Goal: Transaction & Acquisition: Purchase product/service

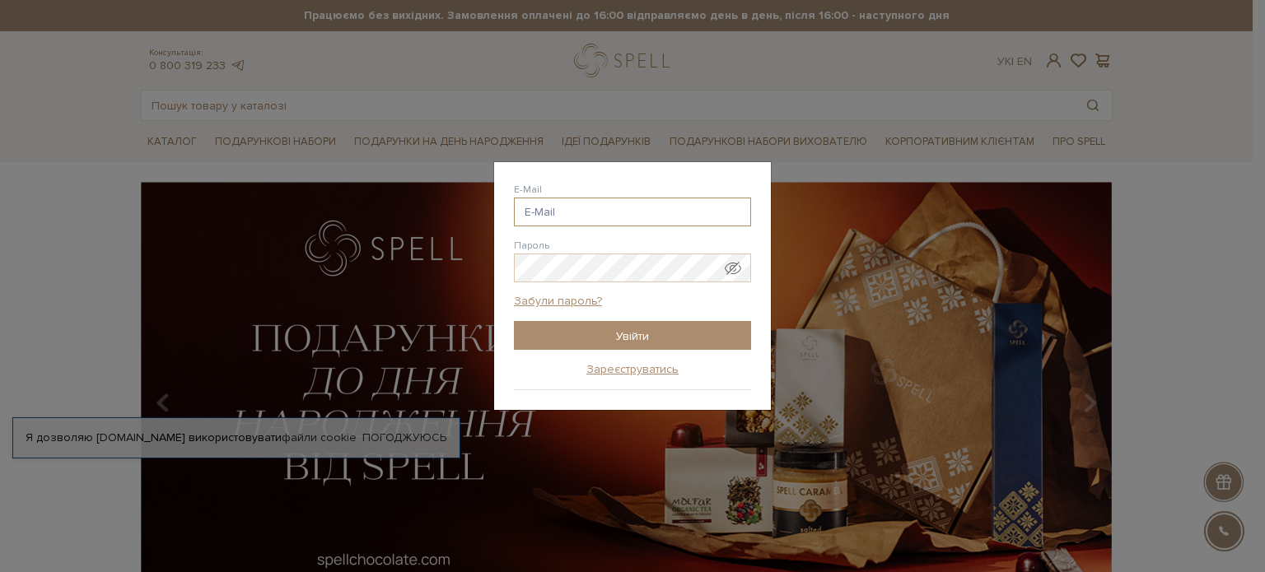
click at [587, 217] on input "E-Mail" at bounding box center [632, 212] width 237 height 29
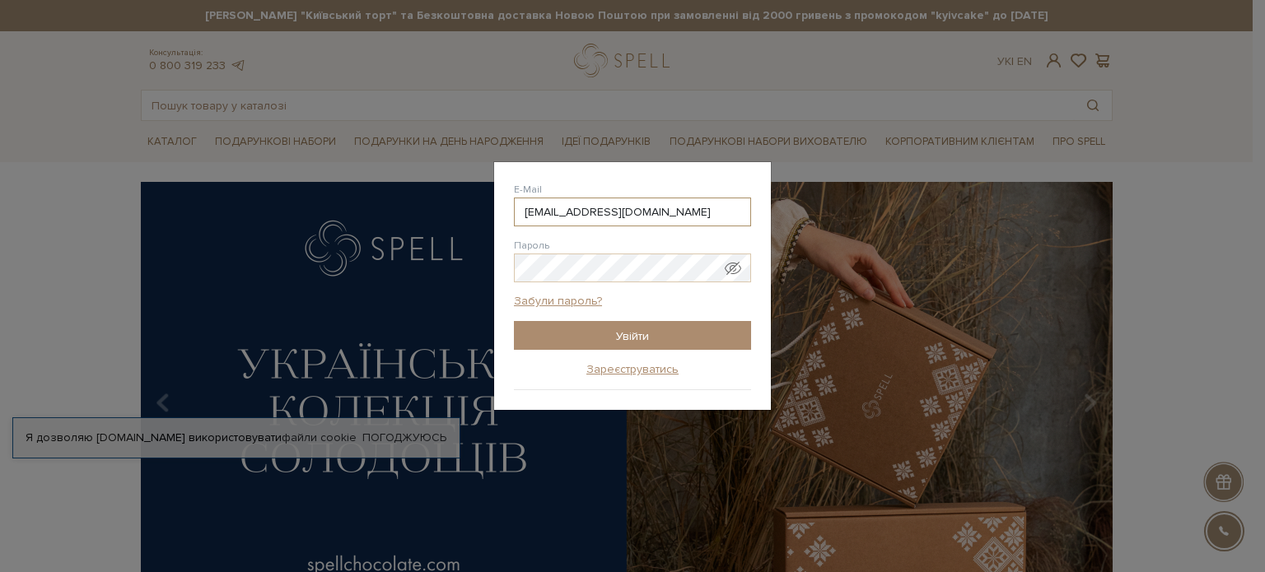
type input "bohdankalesuk95@gmail.com"
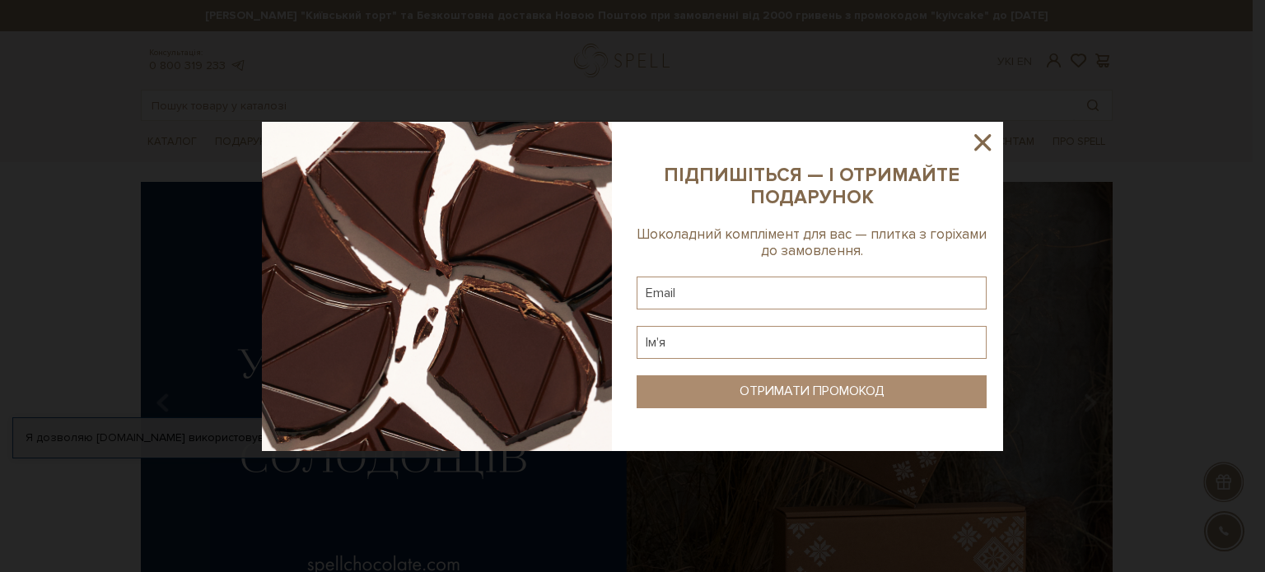
click at [982, 134] on icon at bounding box center [982, 142] width 28 height 28
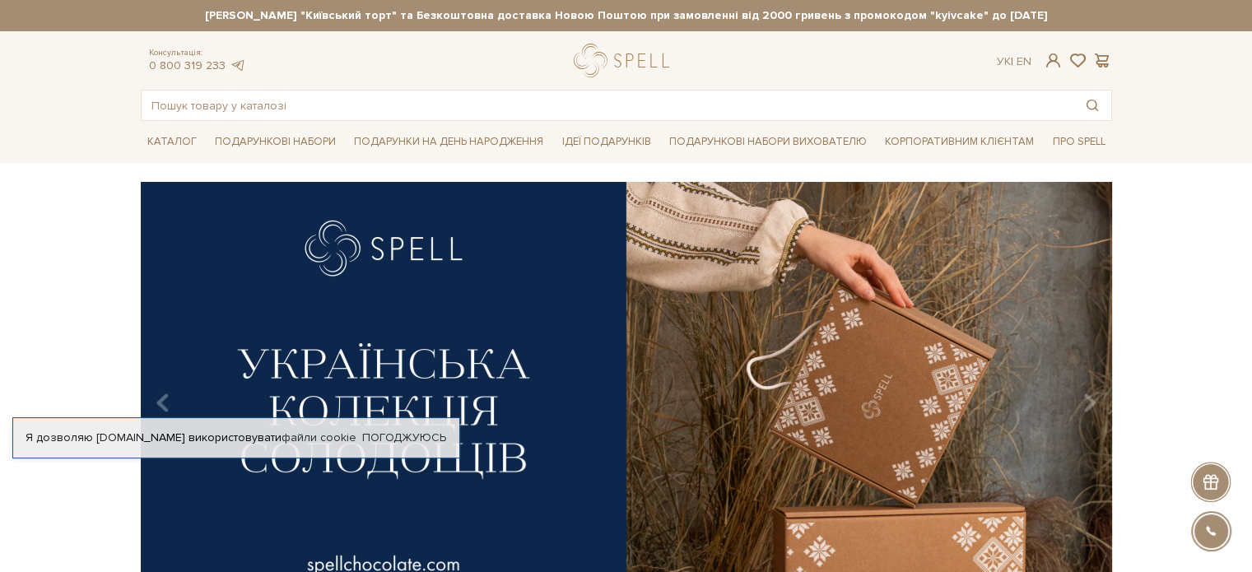
click at [1046, 54] on span at bounding box center [1053, 60] width 20 height 17
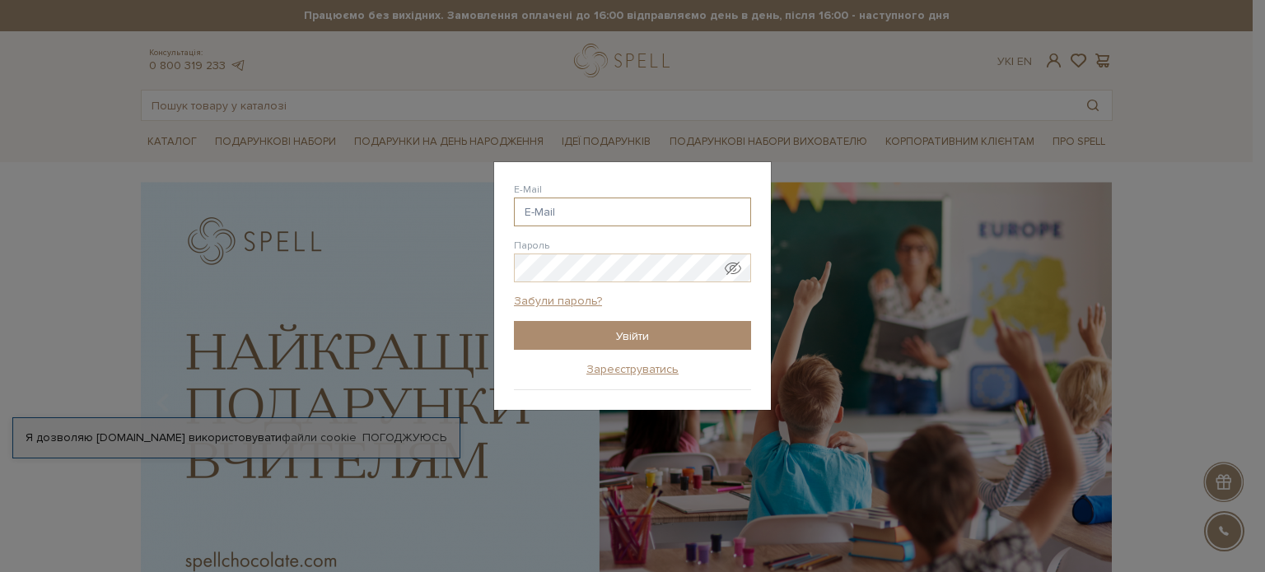
click at [547, 217] on input "E-Mail" at bounding box center [632, 212] width 237 height 29
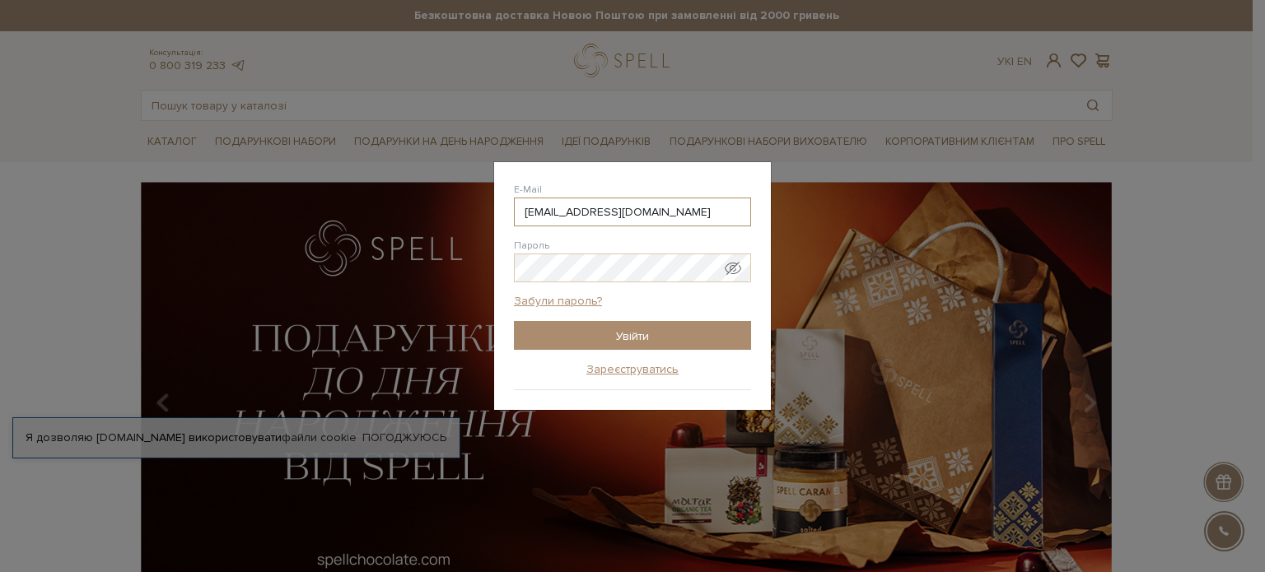
type input "[EMAIL_ADDRESS][DOMAIN_NAME]"
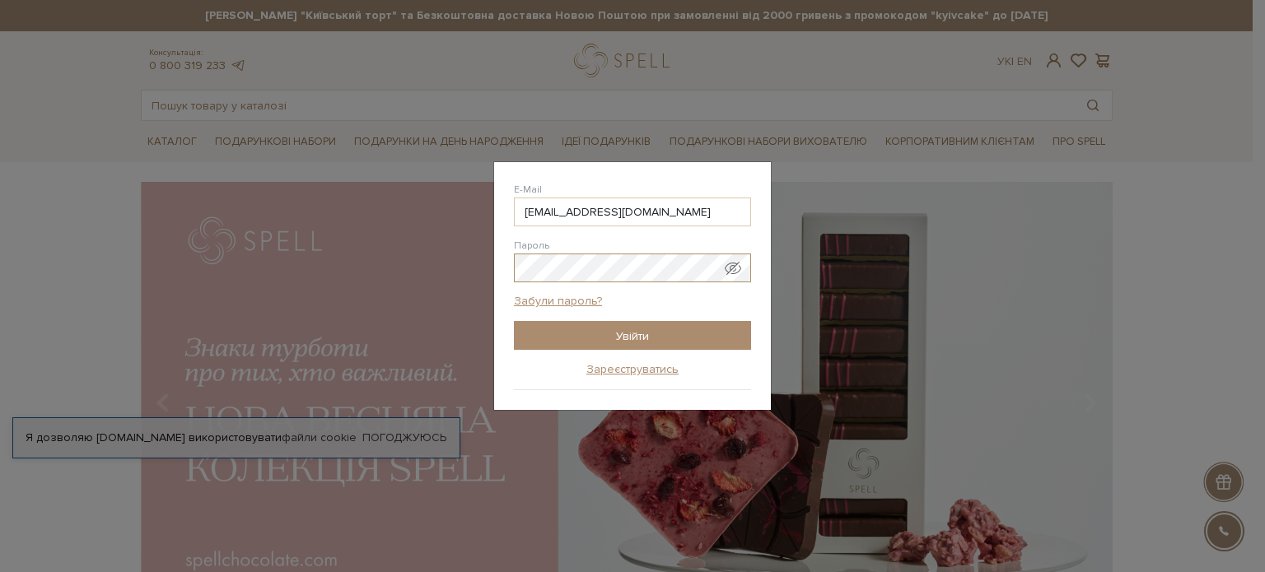
click at [514, 321] on input "Увійти" at bounding box center [632, 335] width 237 height 29
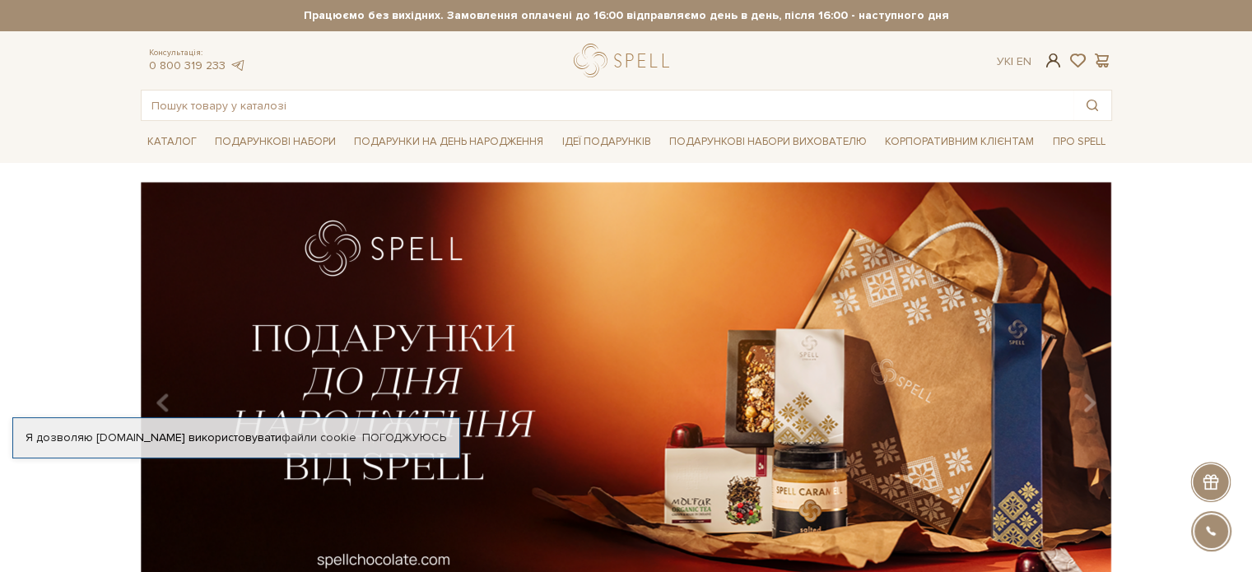
click at [1057, 57] on span at bounding box center [1053, 60] width 20 height 17
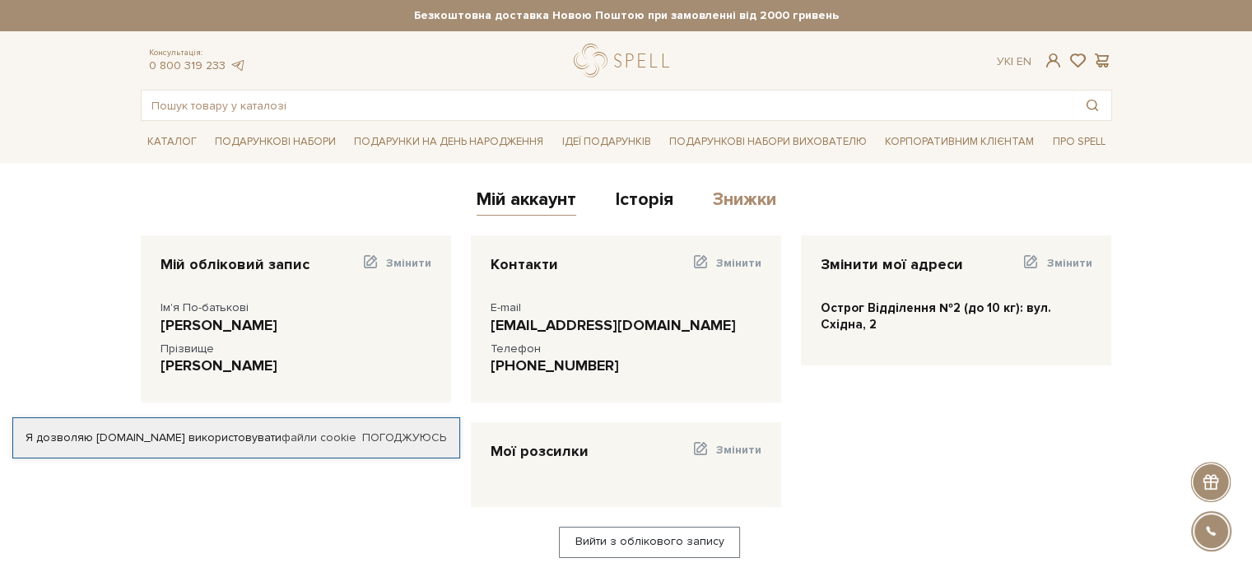
click at [743, 201] on link "Знижки" at bounding box center [744, 202] width 63 height 27
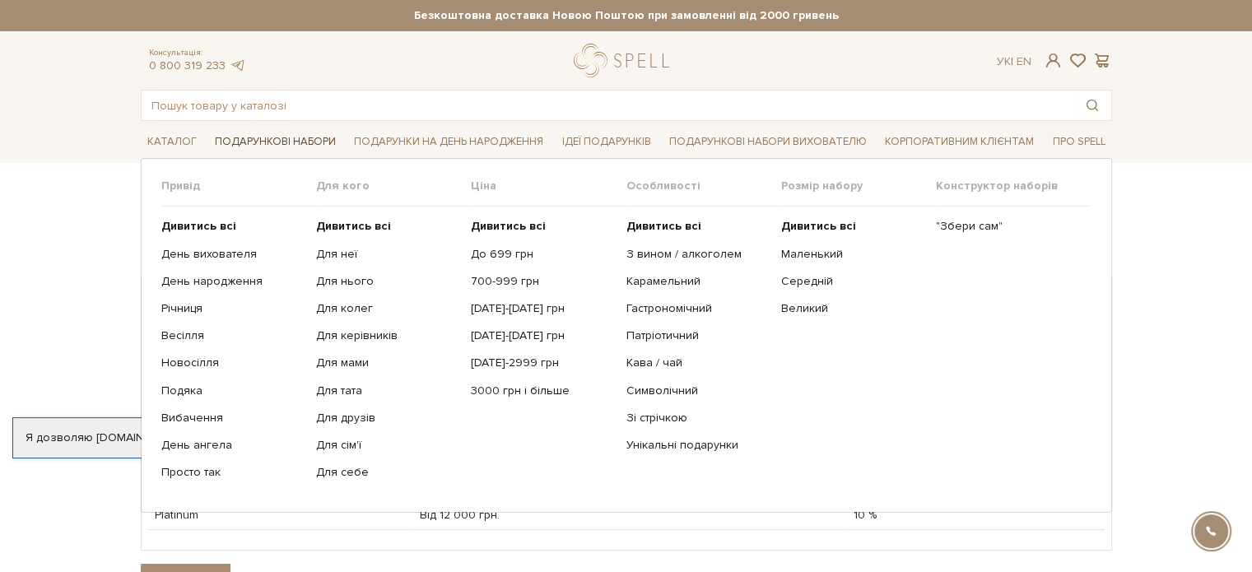
click at [257, 146] on link "Подарункові набори" at bounding box center [275, 142] width 134 height 26
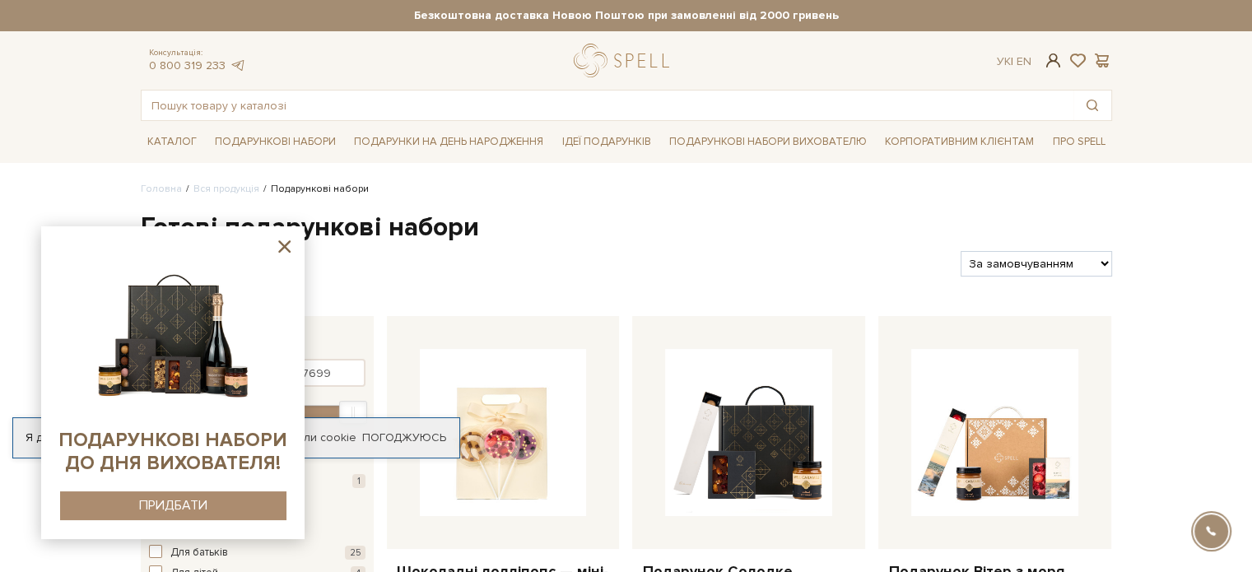
click at [1056, 57] on span at bounding box center [1053, 60] width 20 height 17
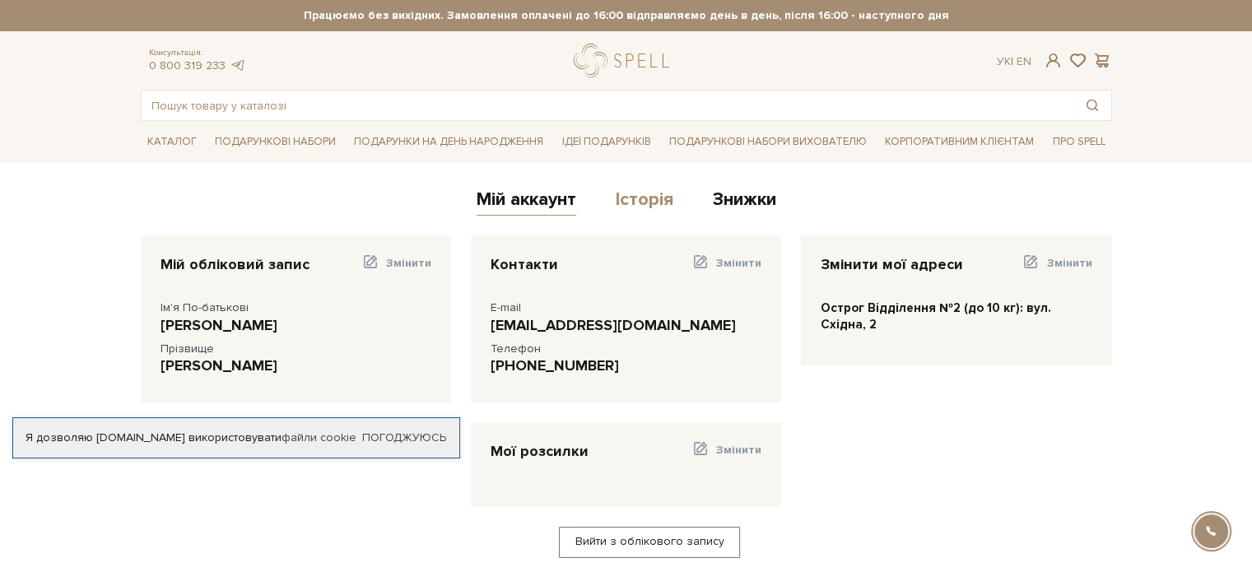
click at [636, 205] on link "Історія" at bounding box center [645, 202] width 58 height 27
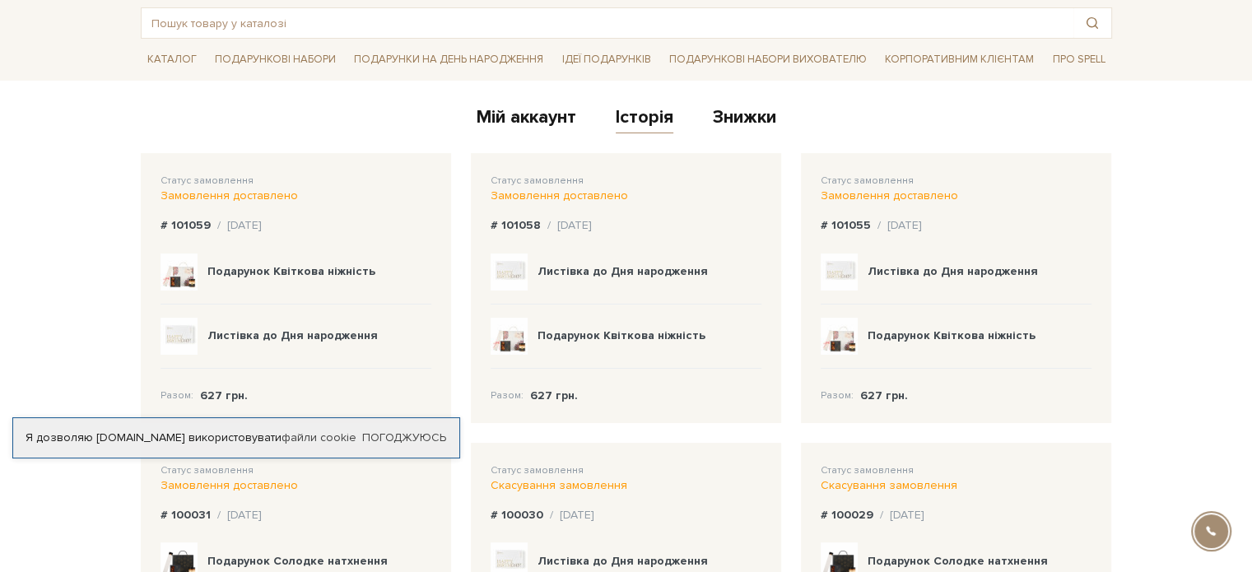
click at [315, 271] on b "Подарунок Квіткова ніжність" at bounding box center [291, 271] width 168 height 14
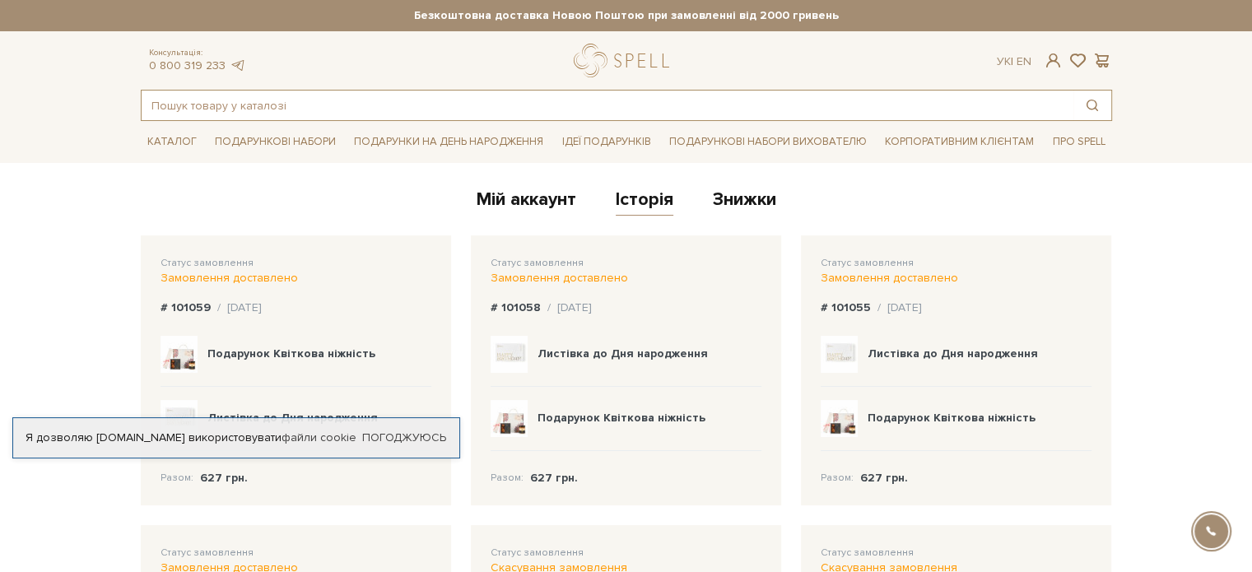
click at [617, 106] on input "text" at bounding box center [608, 106] width 932 height 30
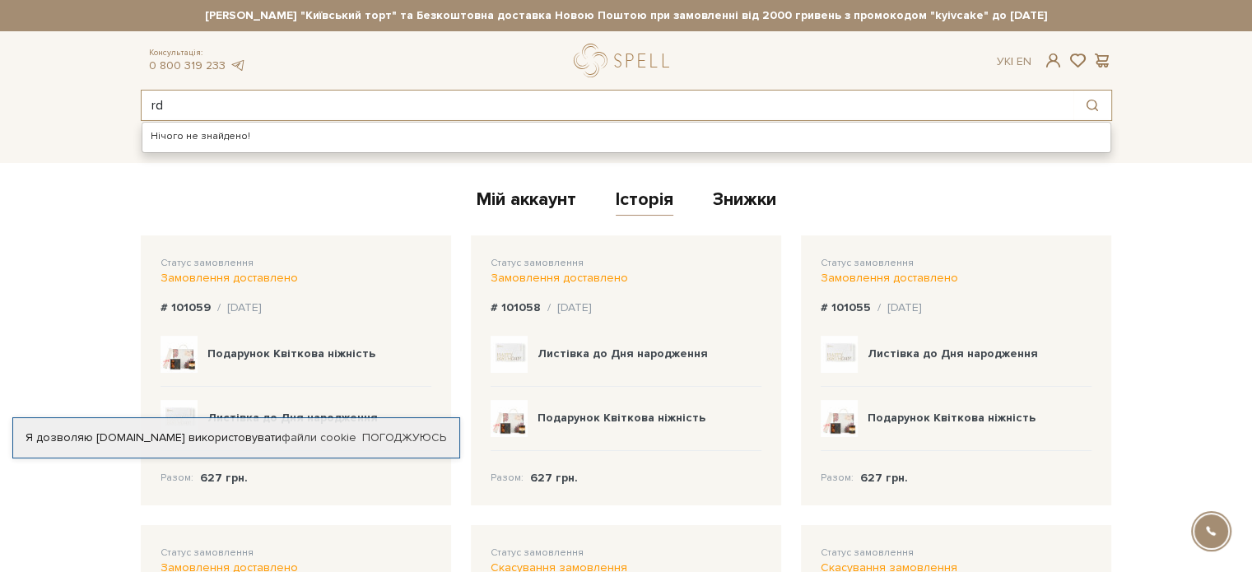
type input "r"
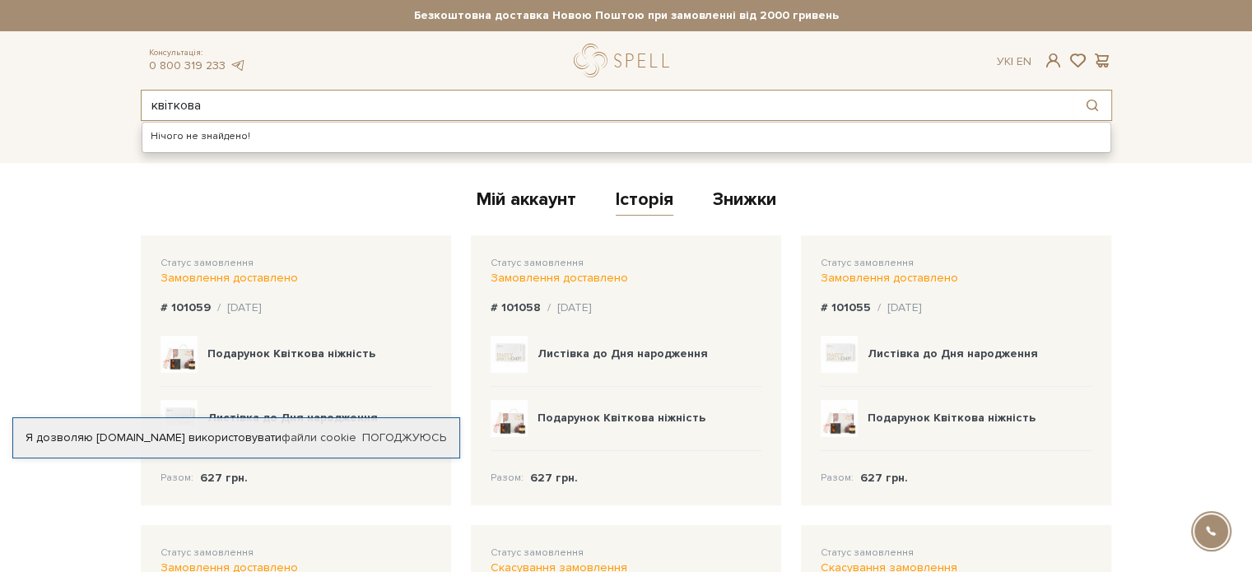
type input "квіткова"
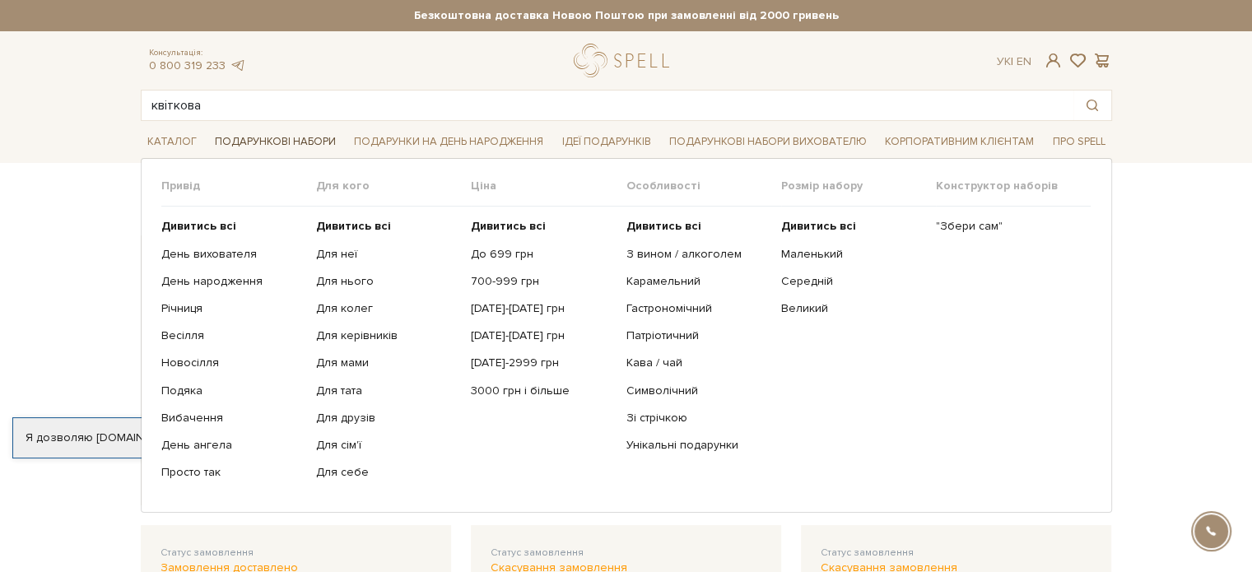
click at [262, 141] on link "Подарункові набори" at bounding box center [275, 142] width 134 height 26
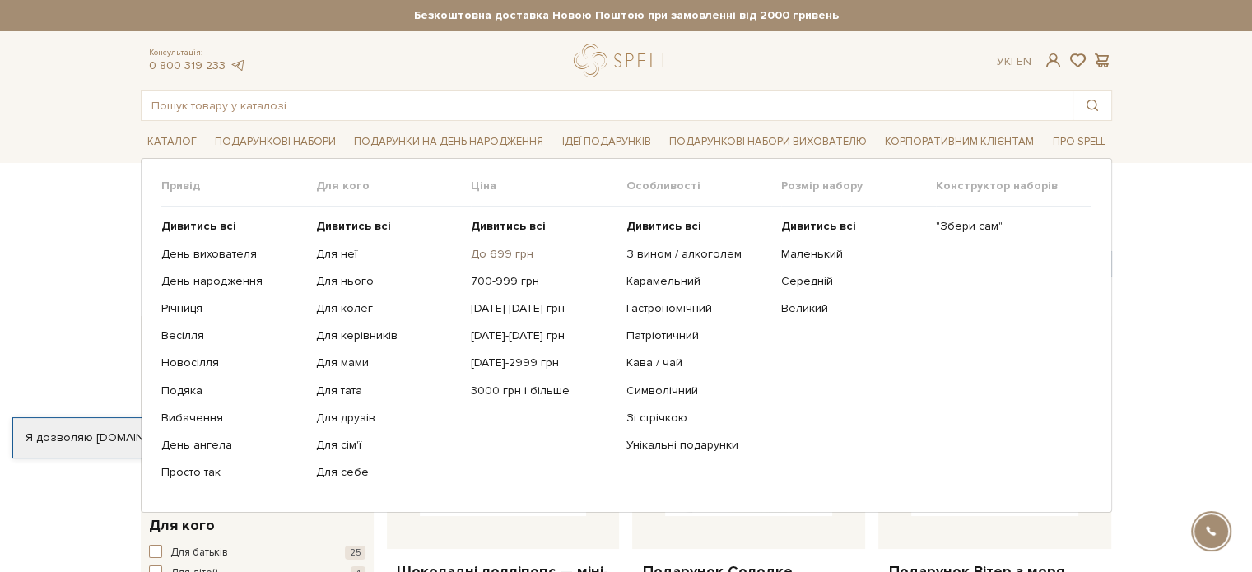
click at [501, 247] on link "До 699 грн" at bounding box center [542, 254] width 142 height 15
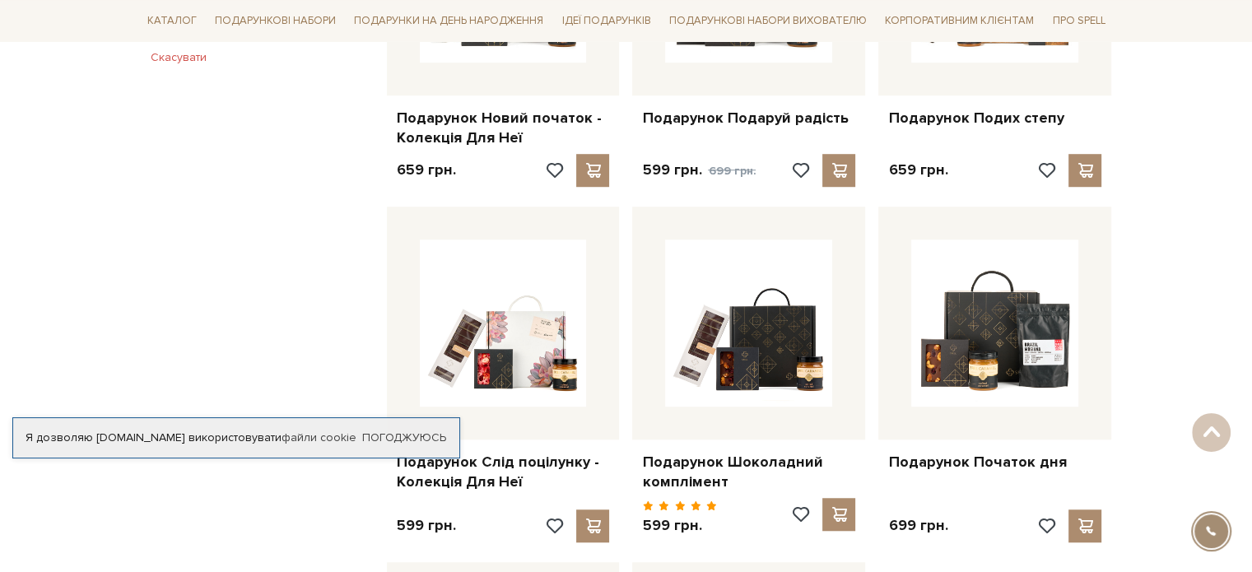
scroll to position [988, 0]
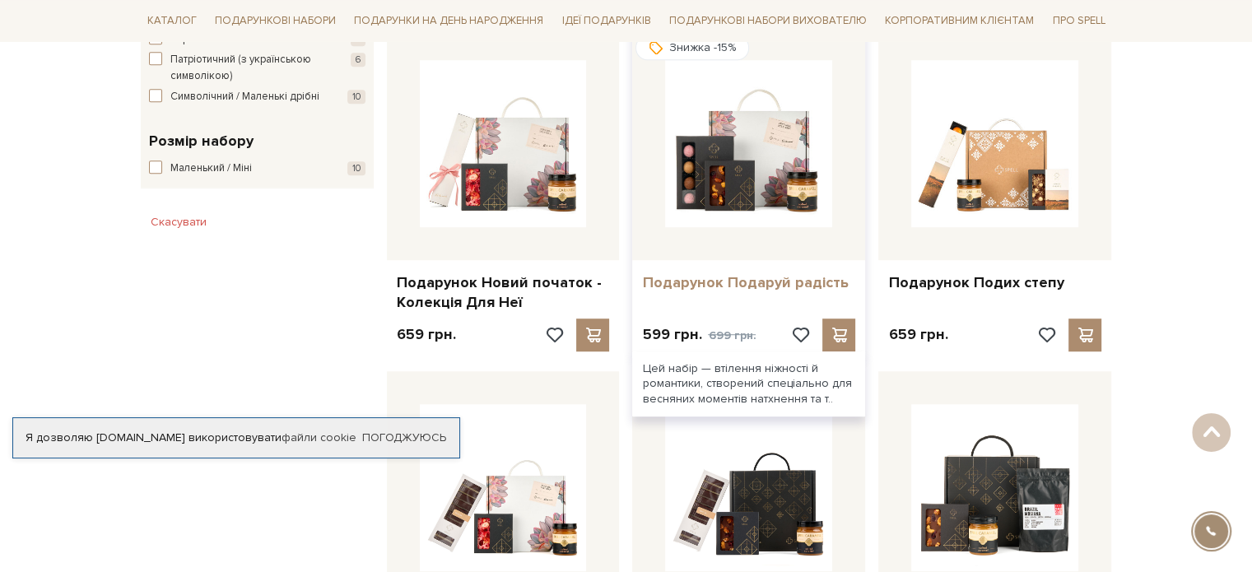
click at [771, 273] on link "Подарунок Подаруй радість" at bounding box center [748, 282] width 213 height 19
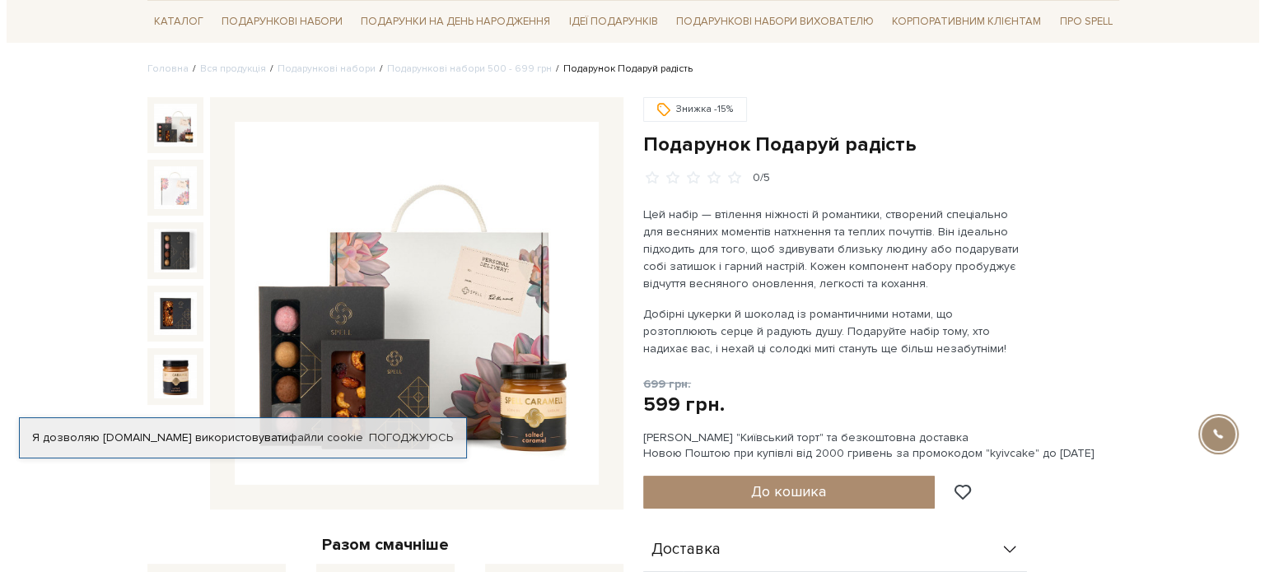
scroll to position [82, 0]
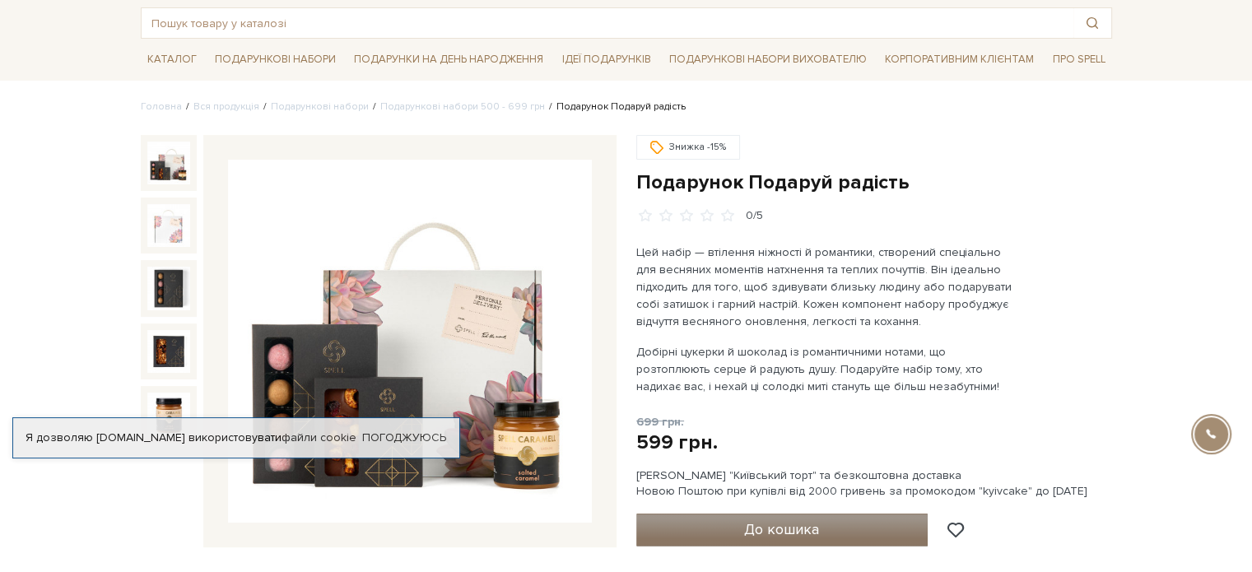
click at [795, 520] on span "До кошика" at bounding box center [781, 529] width 75 height 18
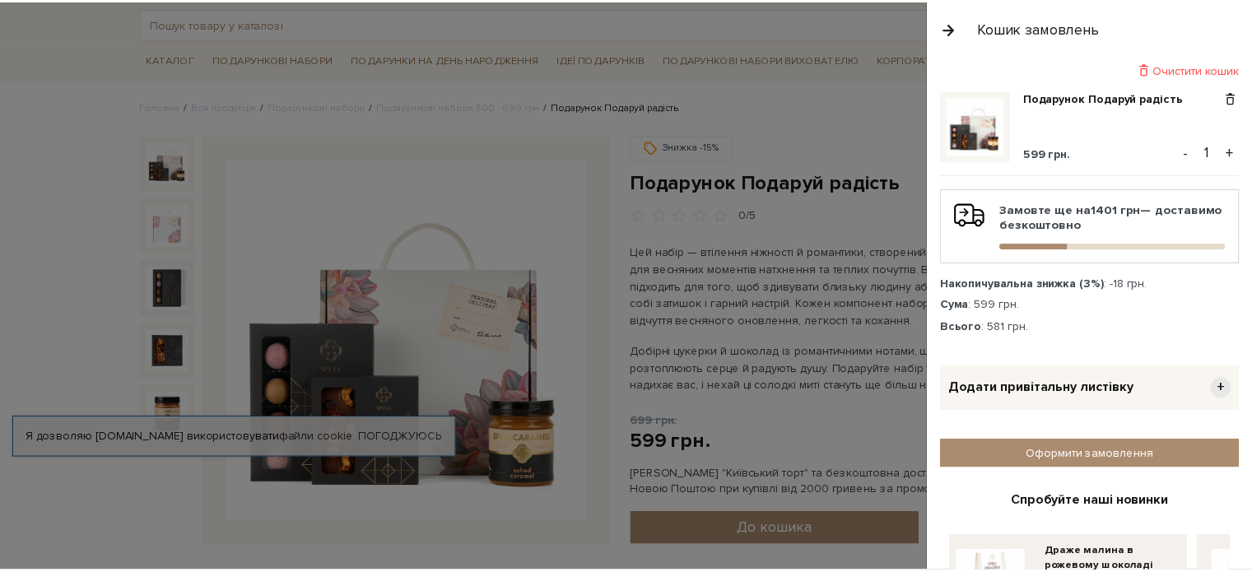
scroll to position [0, 0]
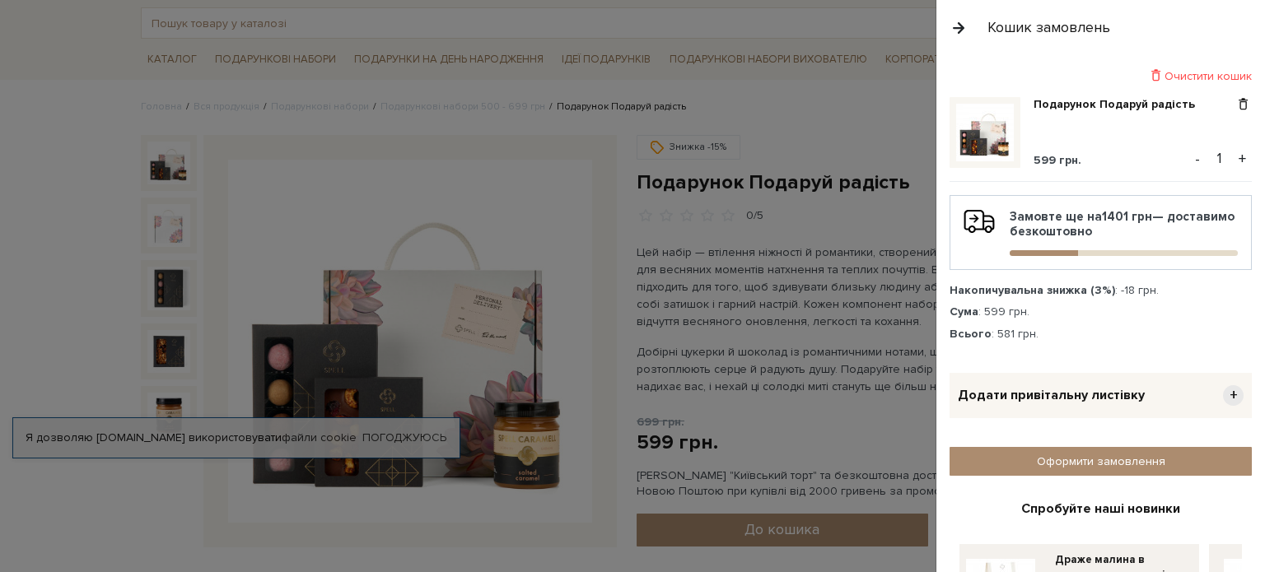
click at [585, 231] on div at bounding box center [632, 286] width 1265 height 572
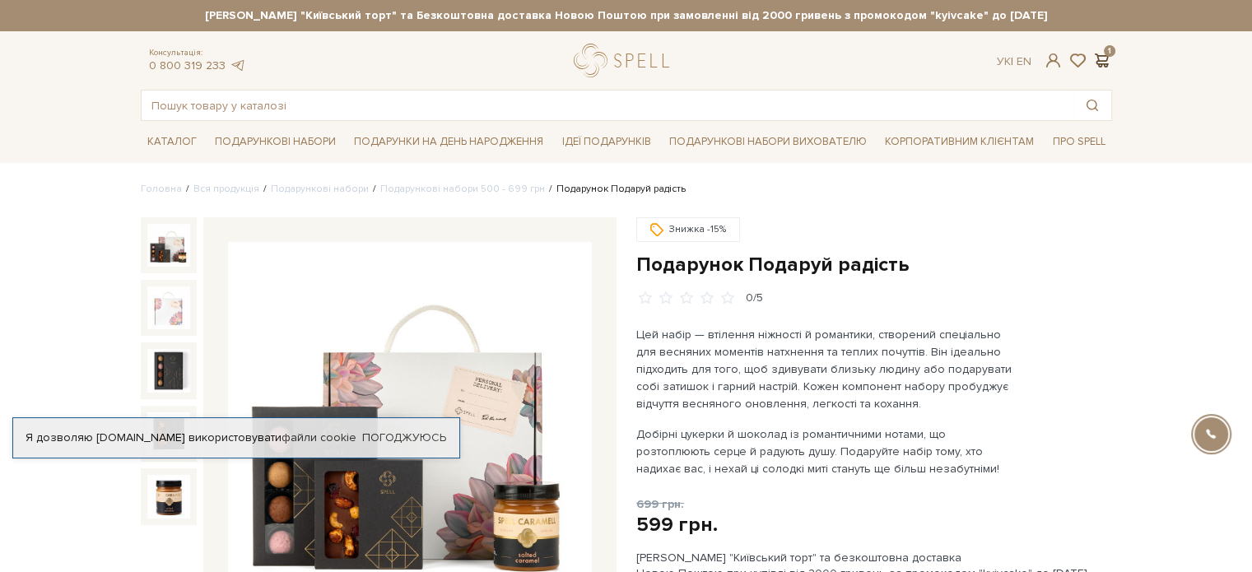
click at [1097, 63] on span at bounding box center [1103, 60] width 20 height 17
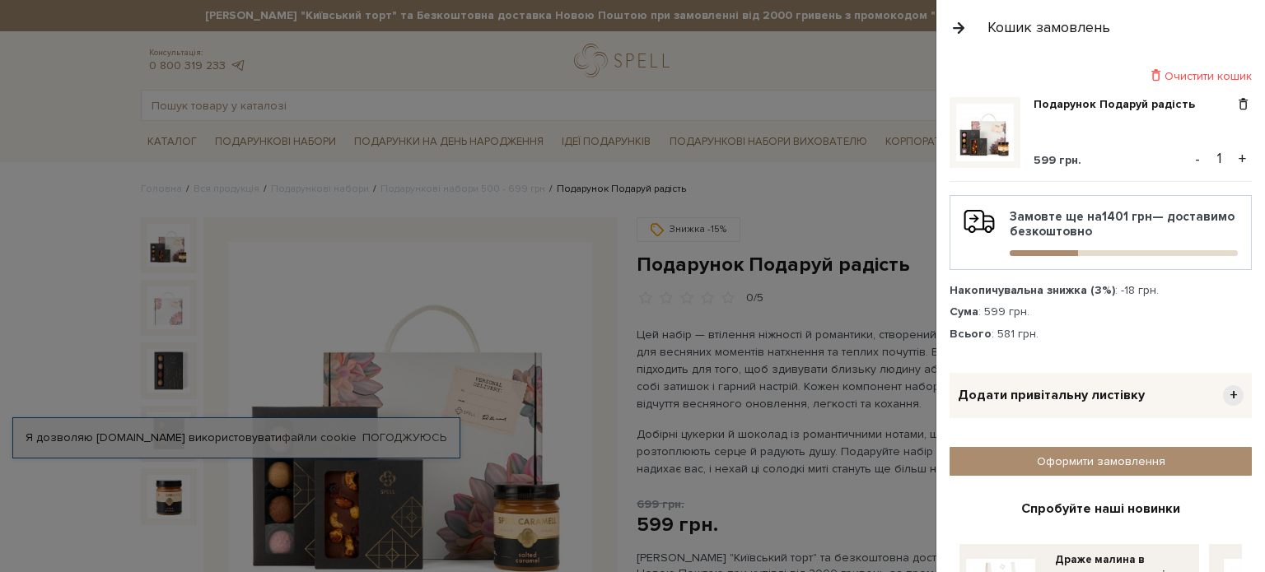
click at [1067, 400] on span "Додати привітальну листівку" at bounding box center [1051, 395] width 187 height 17
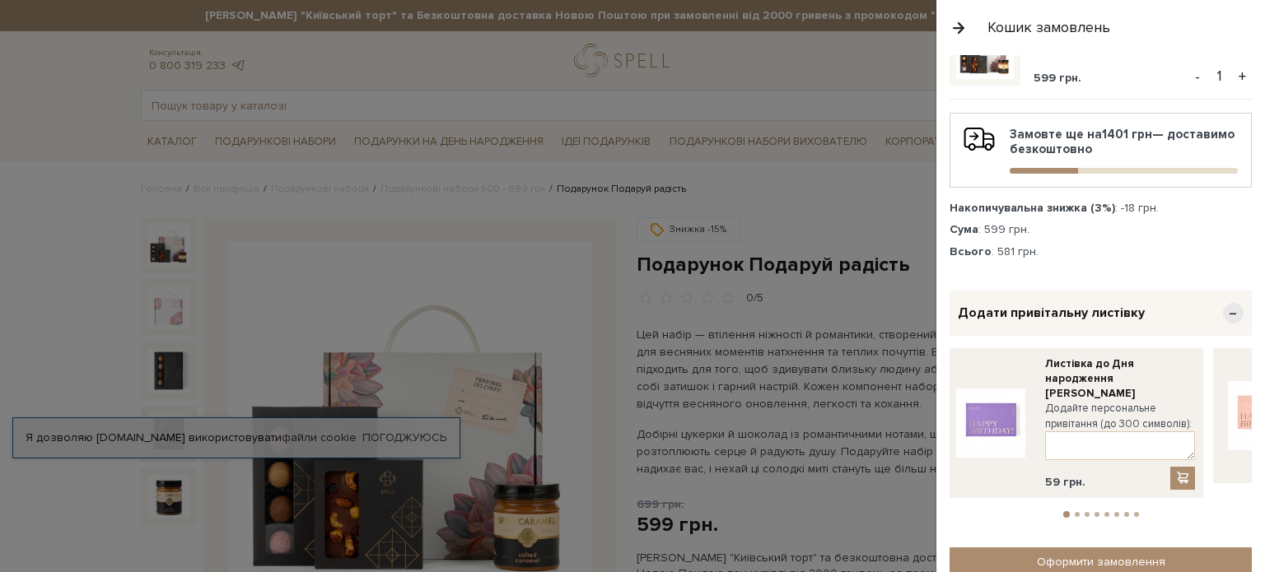
scroll to position [165, 0]
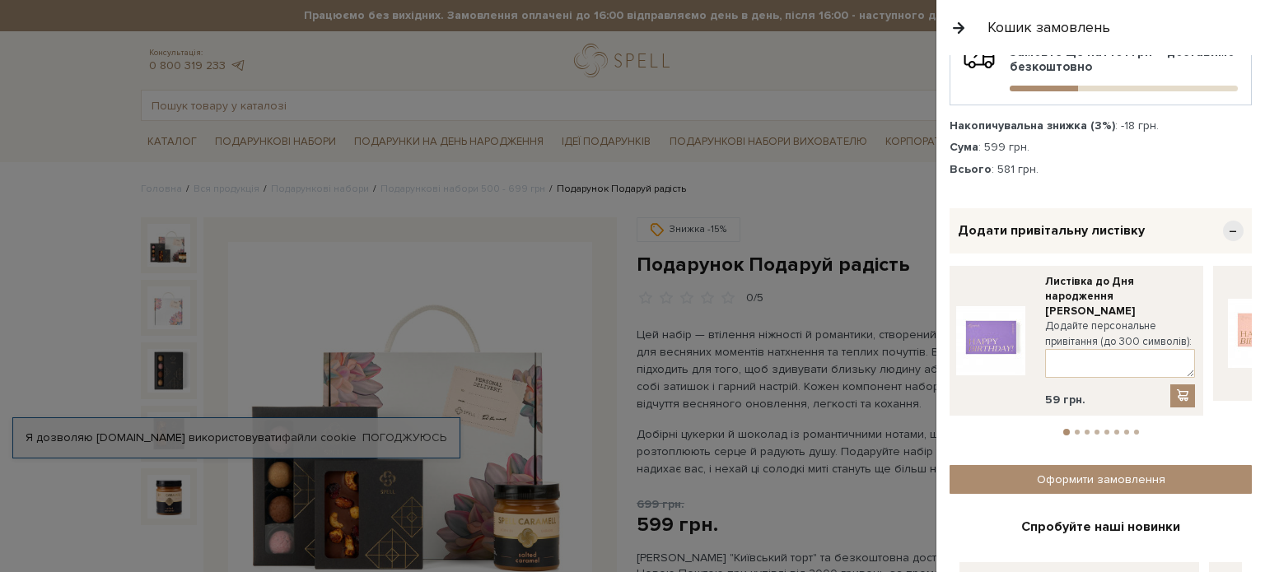
click at [1074, 430] on button "2" at bounding box center [1076, 432] width 5 height 5
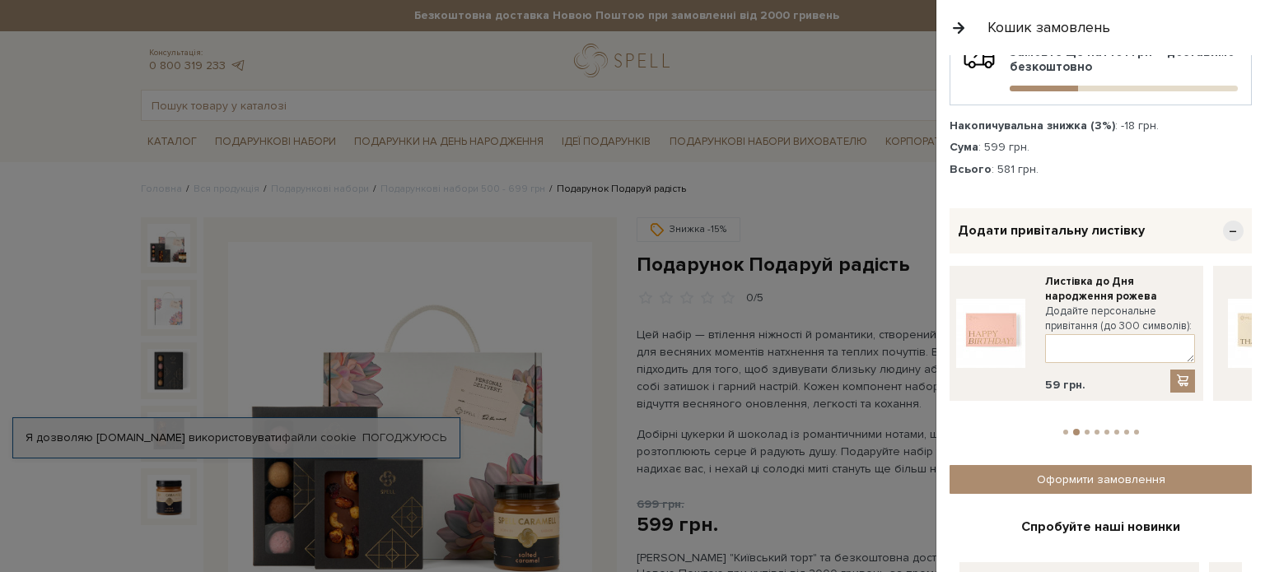
click at [1085, 430] on li "3" at bounding box center [1087, 432] width 10 height 5
click at [1094, 430] on button "4" at bounding box center [1096, 432] width 5 height 5
click at [1104, 430] on button "5" at bounding box center [1106, 432] width 5 height 5
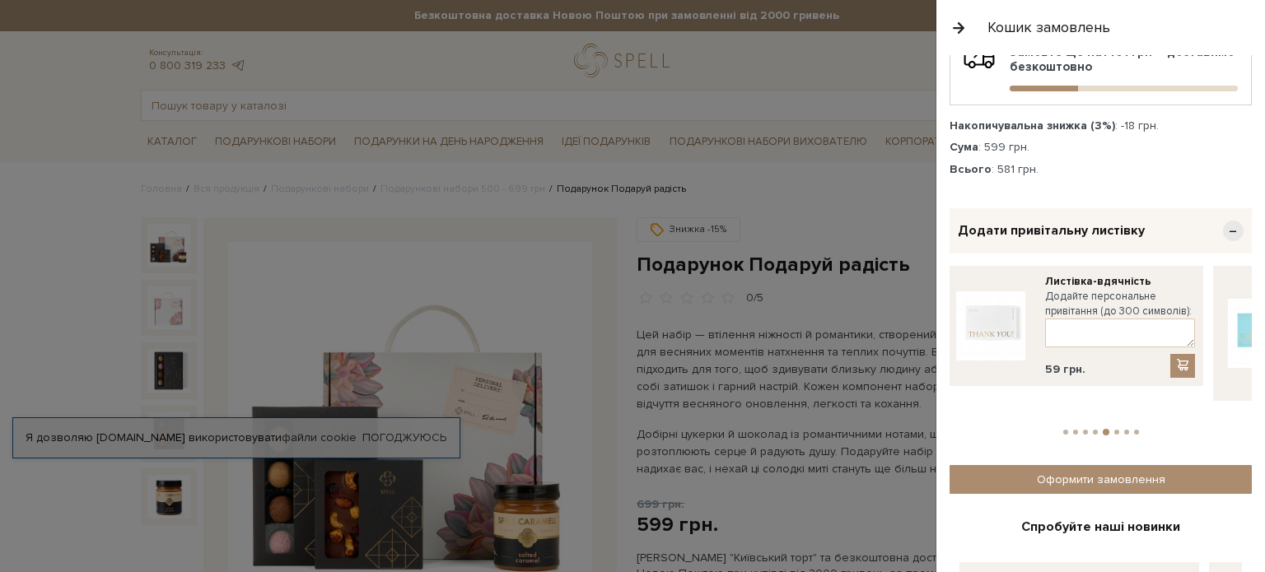
click at [1114, 430] on button "6" at bounding box center [1116, 432] width 5 height 5
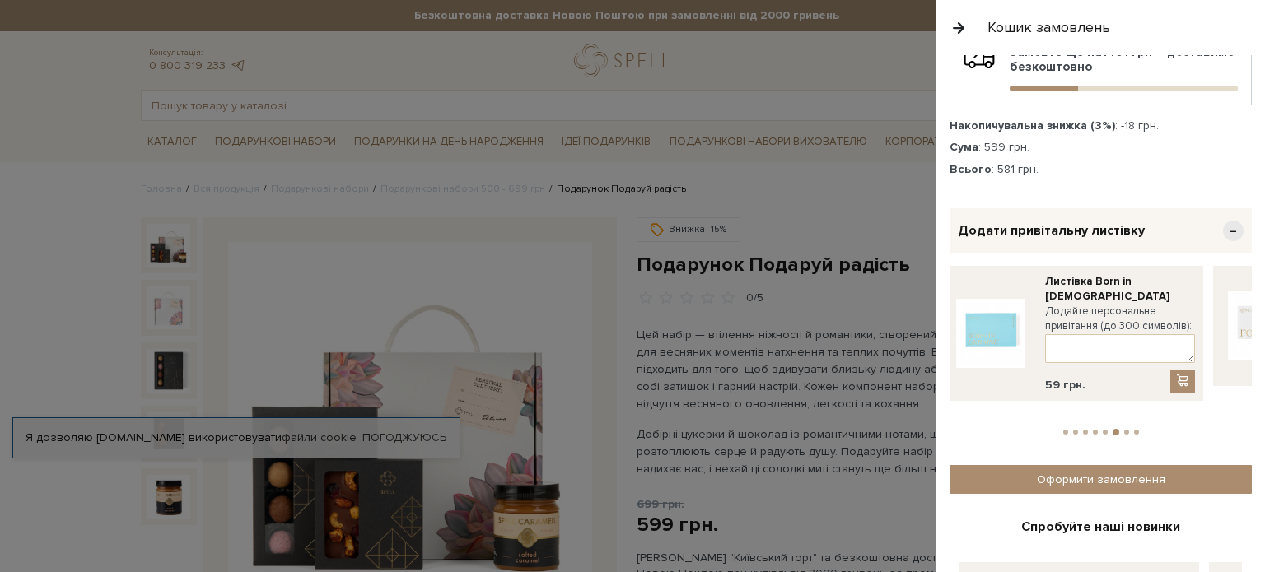
click at [1124, 430] on button "7" at bounding box center [1126, 432] width 5 height 5
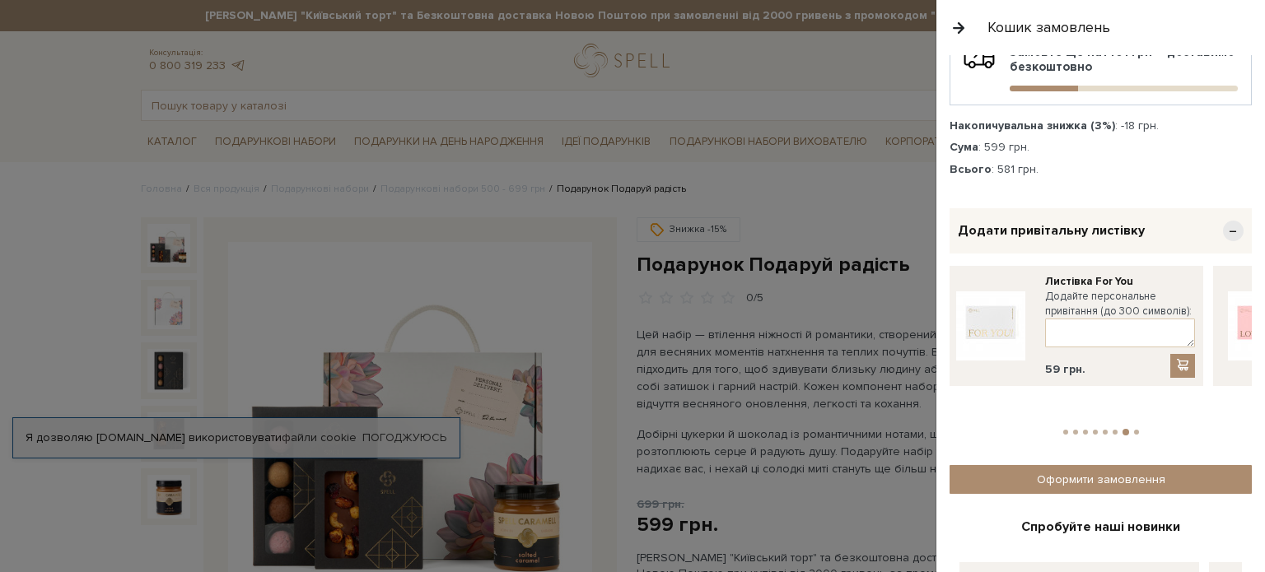
click at [1134, 430] on button "8" at bounding box center [1136, 432] width 5 height 5
click at [1083, 430] on button "3" at bounding box center [1085, 432] width 5 height 5
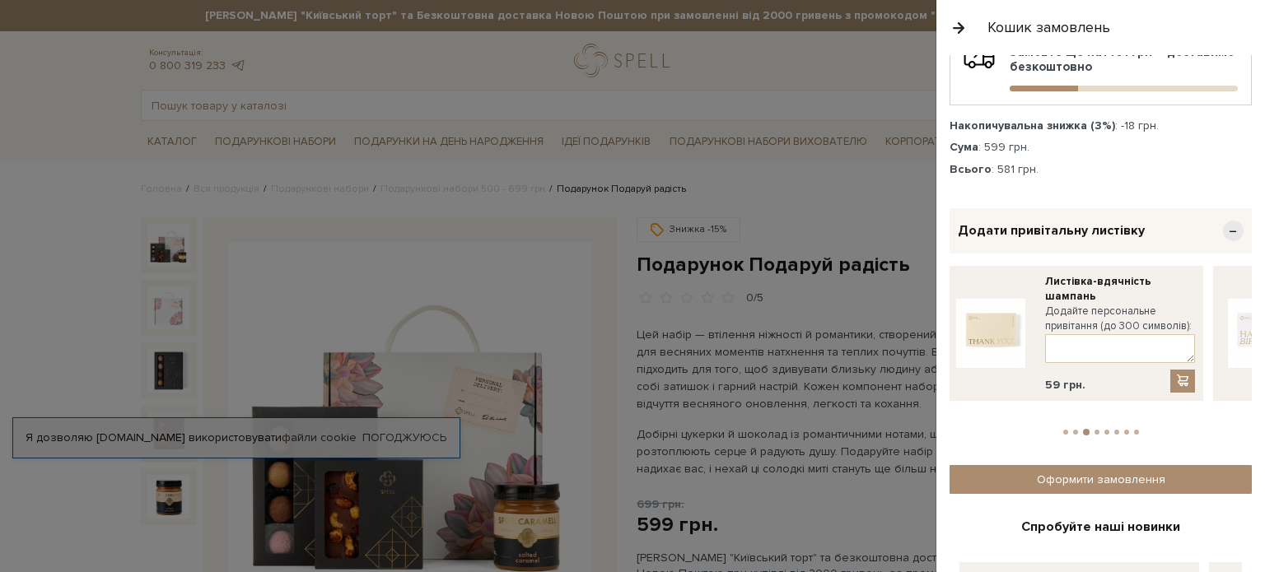
click at [1086, 429] on li "3" at bounding box center [1086, 432] width 12 height 7
click at [1073, 430] on button "2" at bounding box center [1075, 432] width 5 height 5
click at [1083, 345] on textarea at bounding box center [1120, 348] width 150 height 29
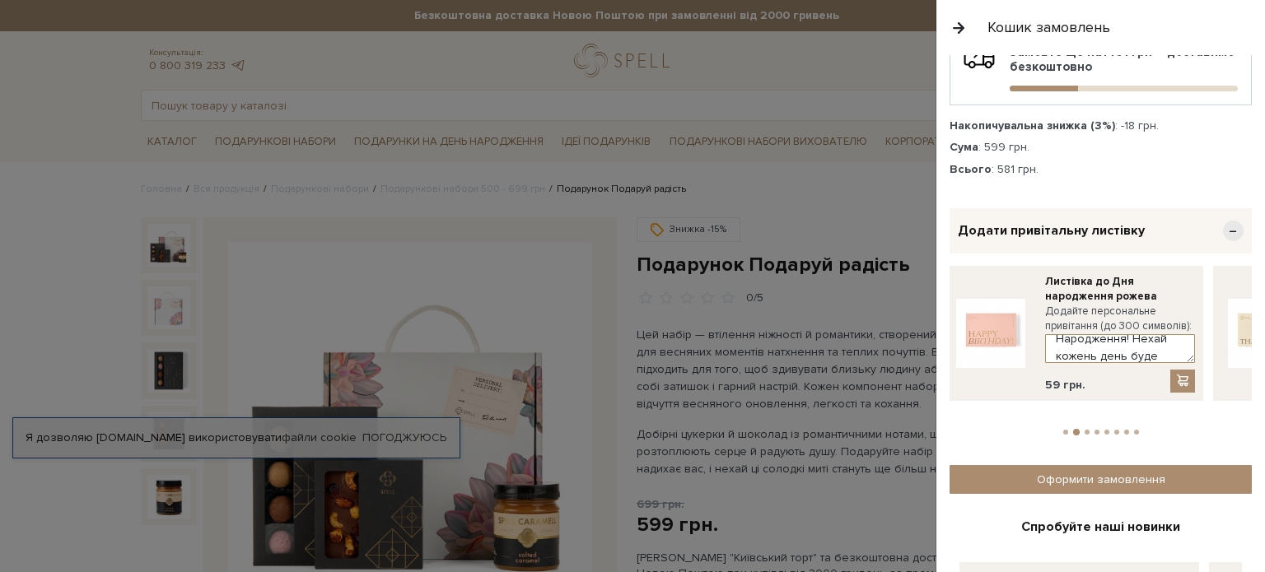
click at [1130, 339] on textarea "Марина, вітаю щиро з Днем Народження! Нехай кожень день буде найкращим!" at bounding box center [1120, 348] width 150 height 29
click at [1159, 345] on textarea "Марина, вітаю щиро з Днем Народження! Нехай кожен день буде найкращим!" at bounding box center [1120, 348] width 150 height 29
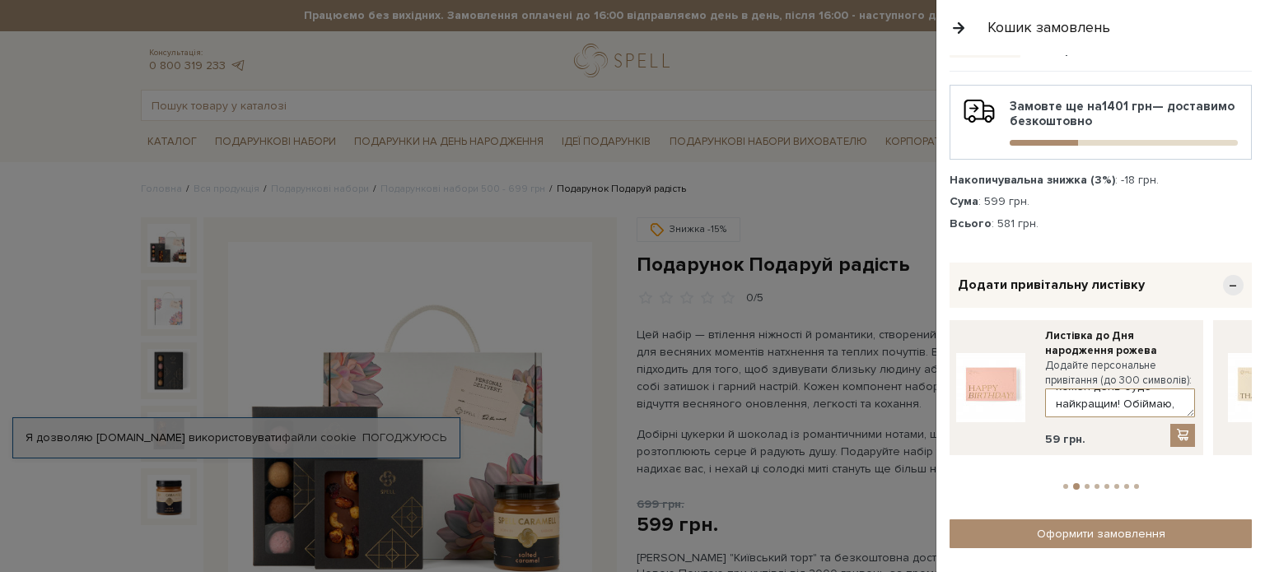
scroll to position [302, 0]
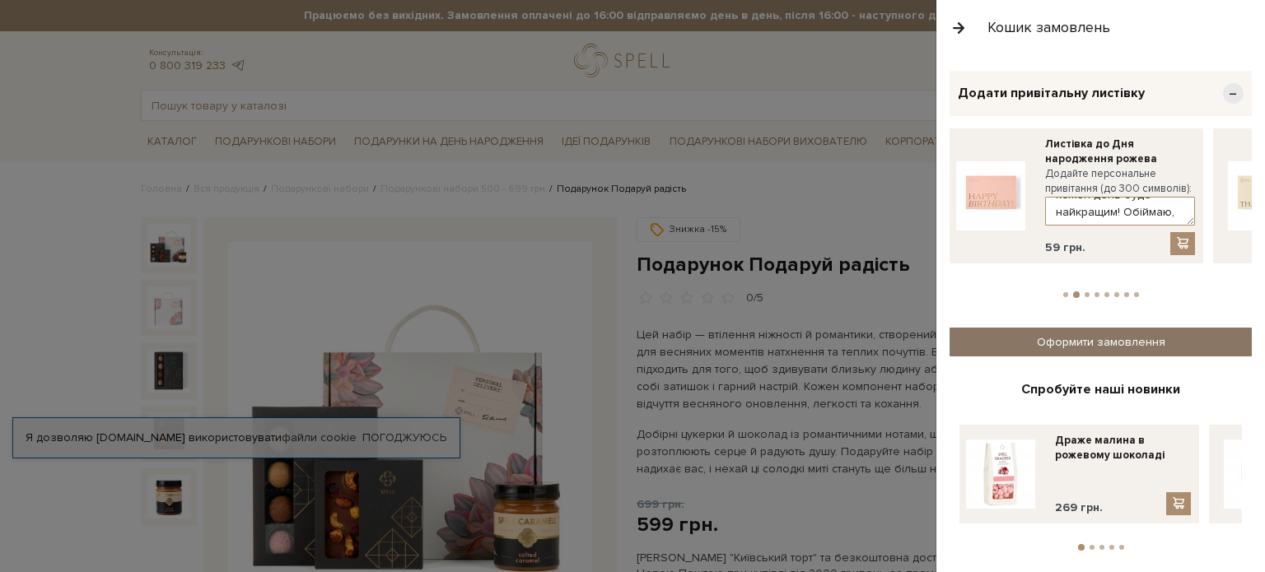
type textarea "Марина, вітаю щиро з Днем Народження! Нехай кожен день буде найкращим! Обіймаю,…"
click at [1111, 329] on link "Оформити замовлення" at bounding box center [1100, 342] width 302 height 29
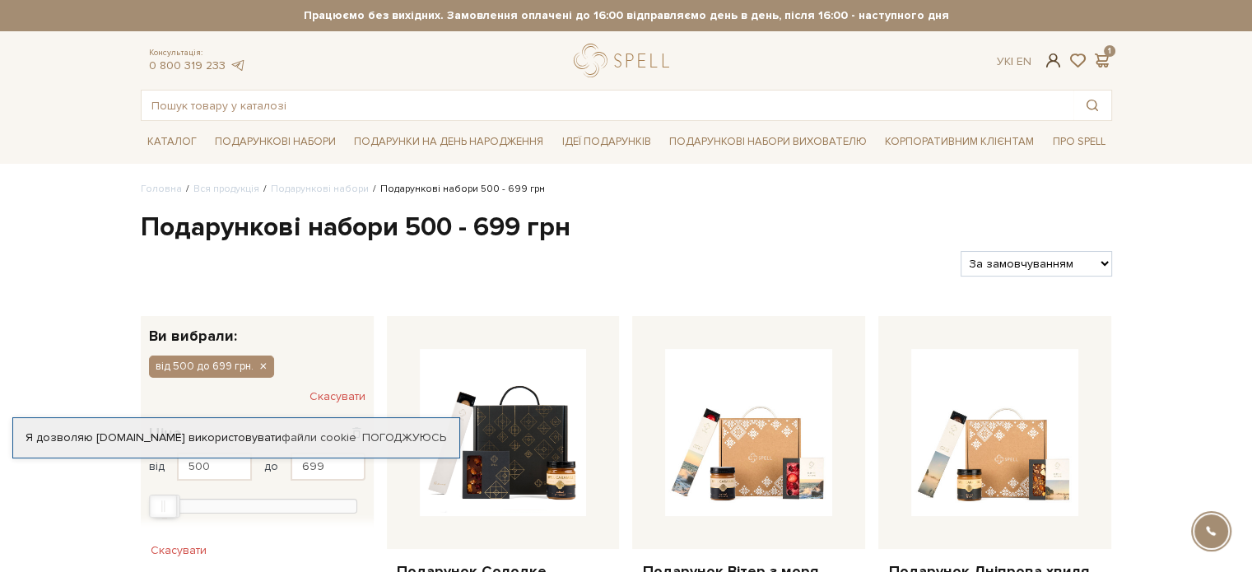
click at [1049, 59] on span at bounding box center [1053, 60] width 20 height 17
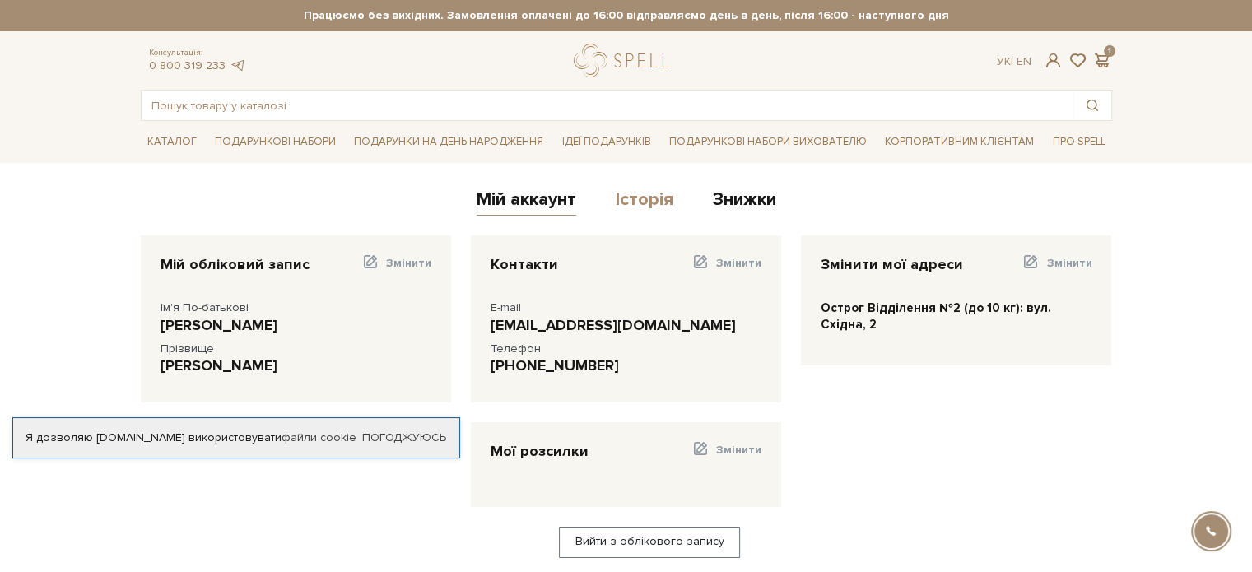
click at [652, 198] on link "Історія" at bounding box center [645, 202] width 58 height 27
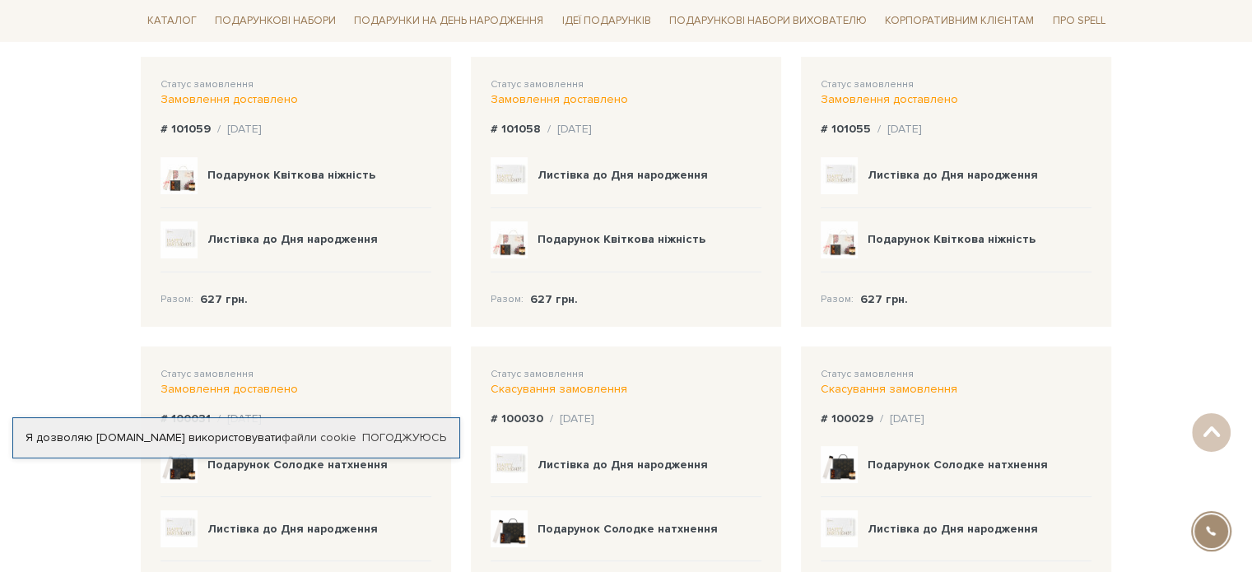
scroll to position [82, 0]
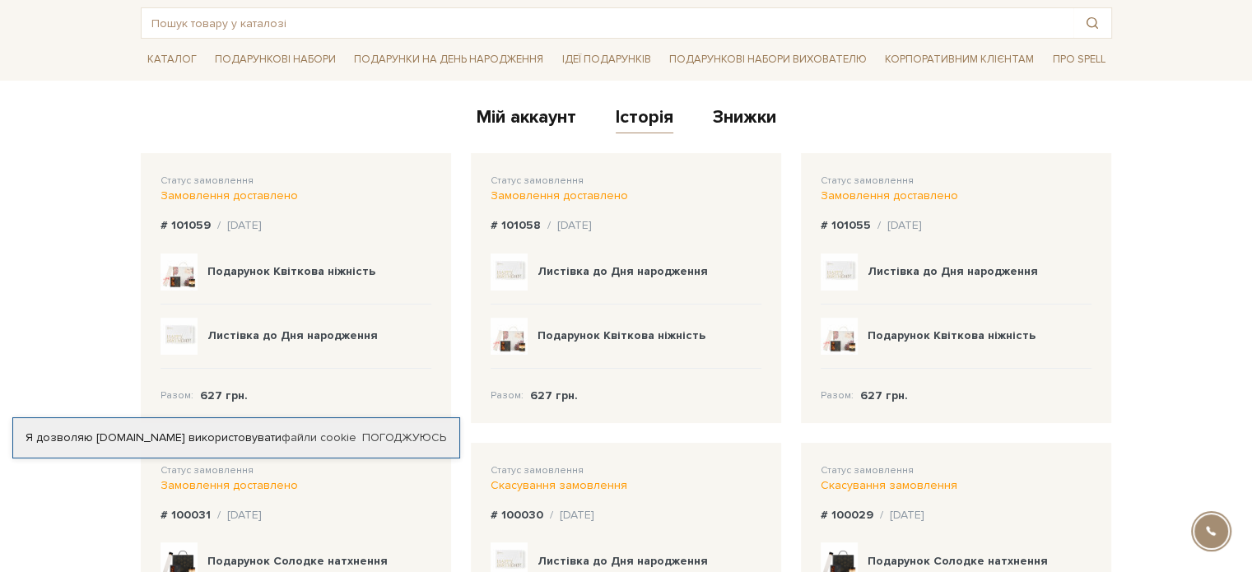
click at [250, 338] on b "Листівка до Дня народження" at bounding box center [292, 336] width 170 height 14
click at [235, 230] on div "/ 06.08.2025" at bounding box center [239, 225] width 44 height 15
click at [207, 220] on div "# 101059 / 06.08.2025" at bounding box center [296, 225] width 271 height 15
click at [252, 385] on div "Разом: 627 грн." at bounding box center [296, 386] width 271 height 35
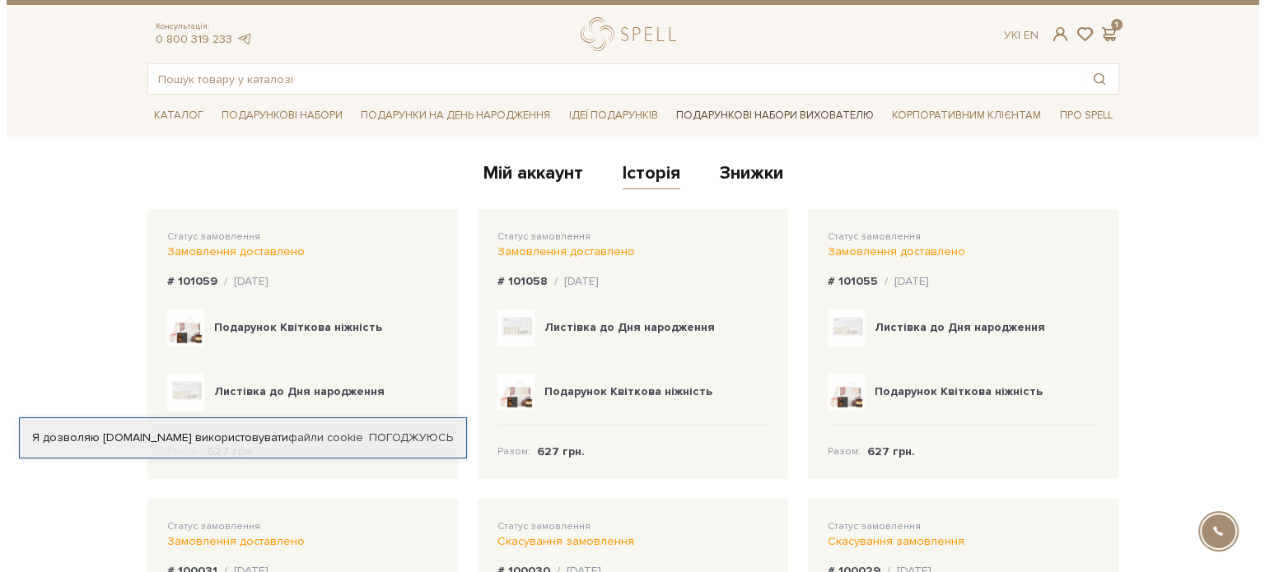
scroll to position [0, 0]
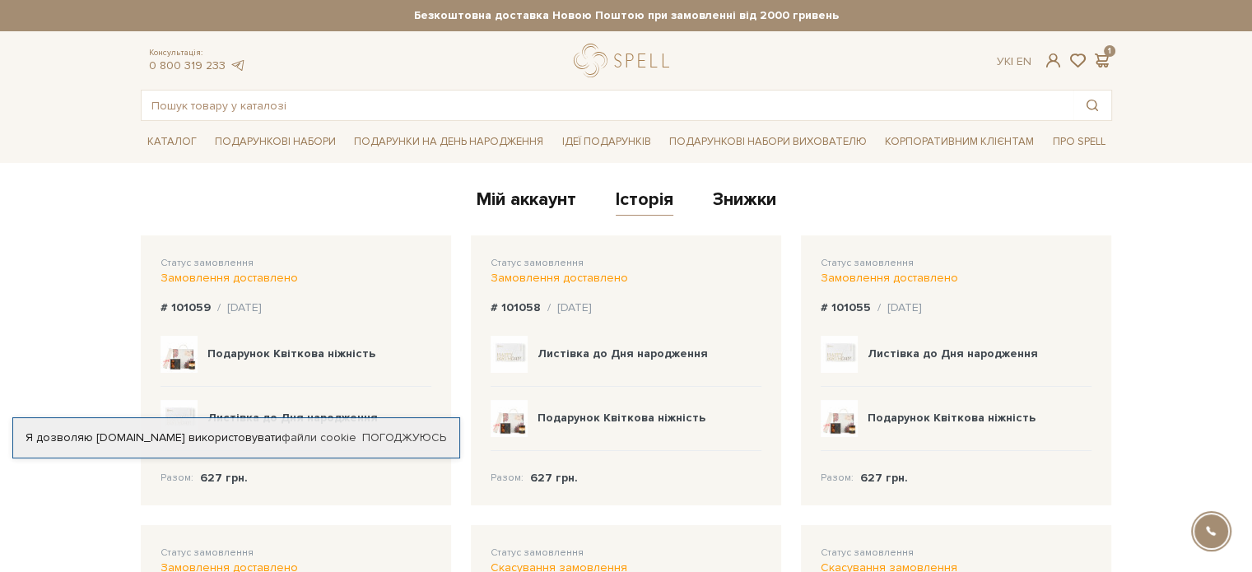
click at [1100, 49] on div "Консультація: 0 800 319 233 Ук | En | 1" at bounding box center [626, 61] width 991 height 34
click at [1103, 54] on span at bounding box center [1103, 60] width 20 height 17
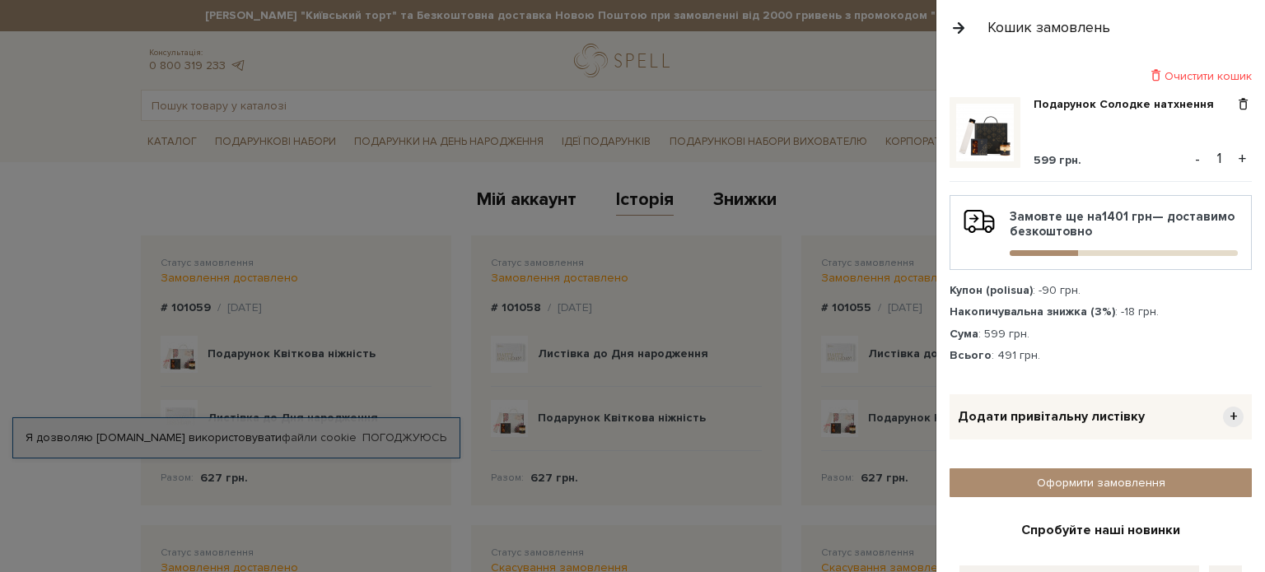
click at [1052, 410] on span "Додати привітальну листівку" at bounding box center [1051, 416] width 187 height 17
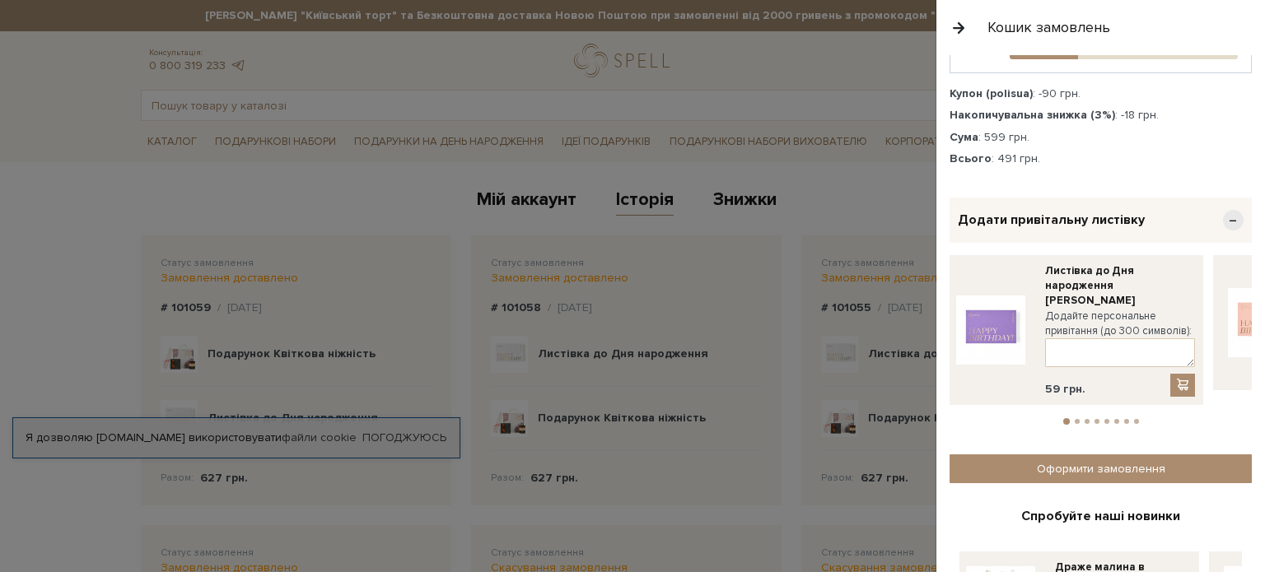
scroll to position [247, 0]
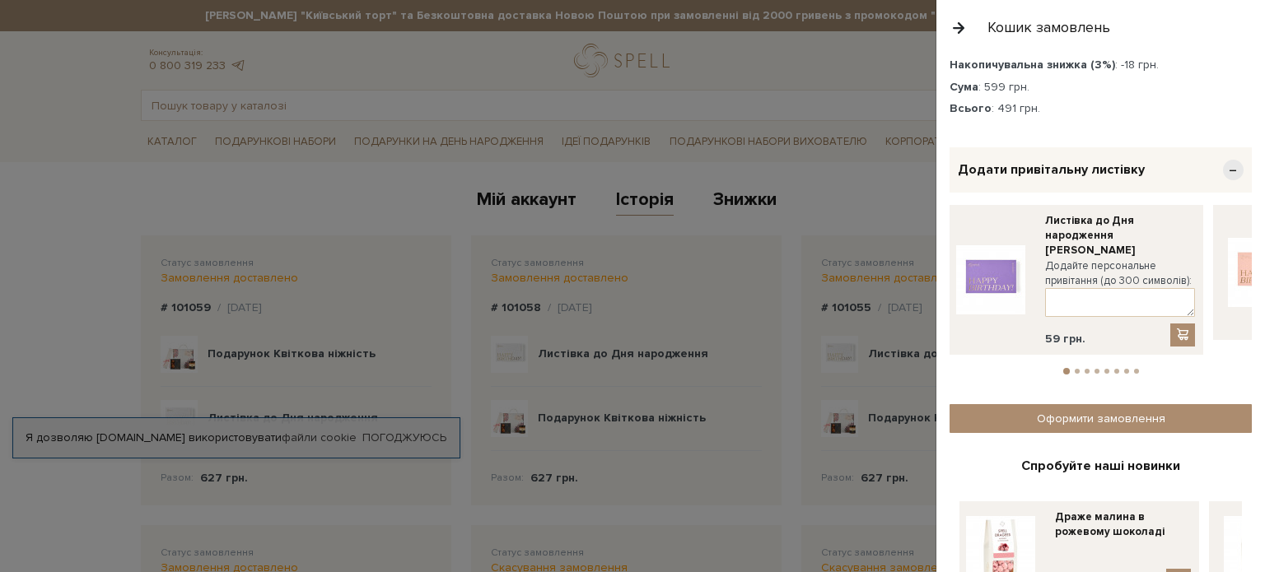
click at [1074, 369] on button "2" at bounding box center [1076, 371] width 5 height 5
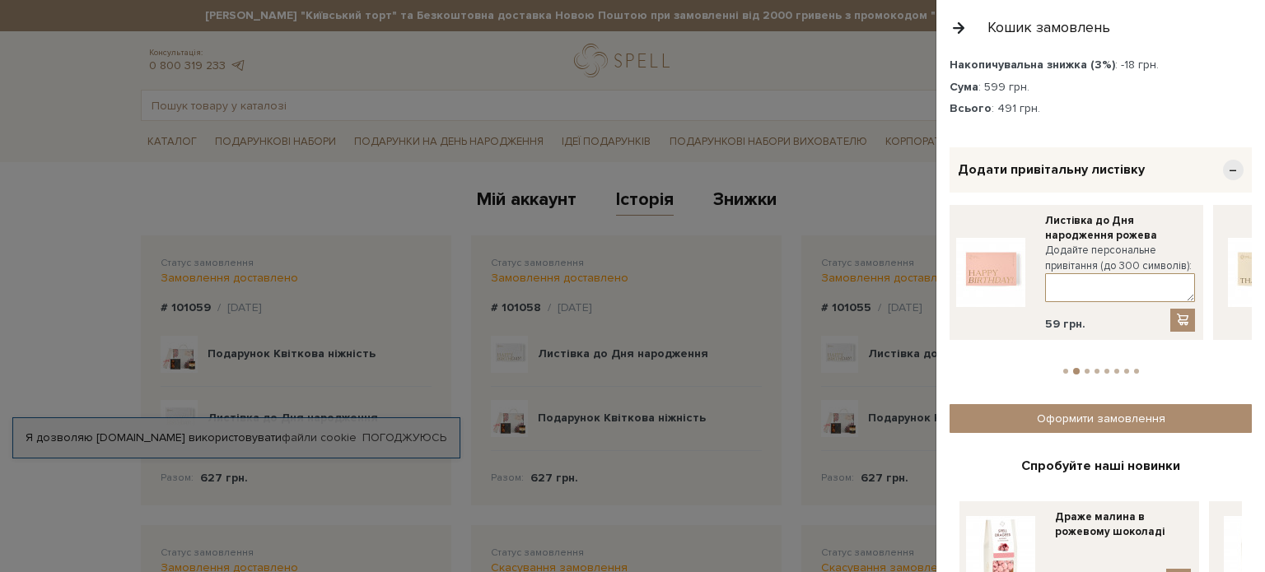
click at [1089, 289] on textarea at bounding box center [1120, 287] width 150 height 29
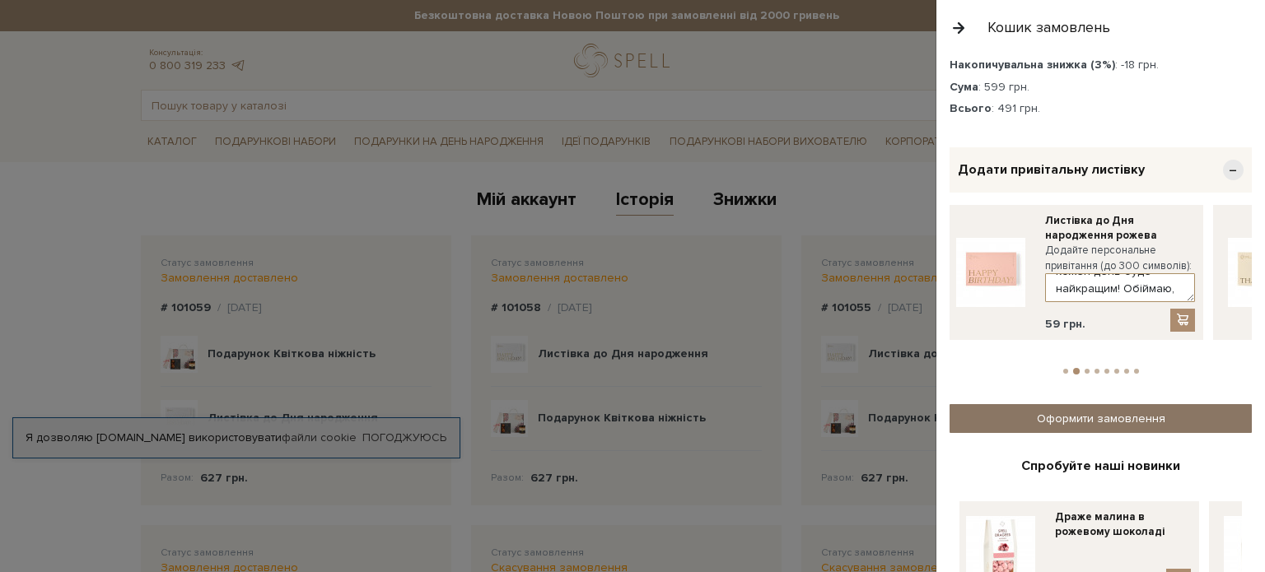
type textarea "Марина, вітаю щиро з Днем Народження! Нехай кожен день буде найкращим! Обіймаю,…"
click at [1109, 404] on link "Оформити замовлення" at bounding box center [1100, 418] width 302 height 29
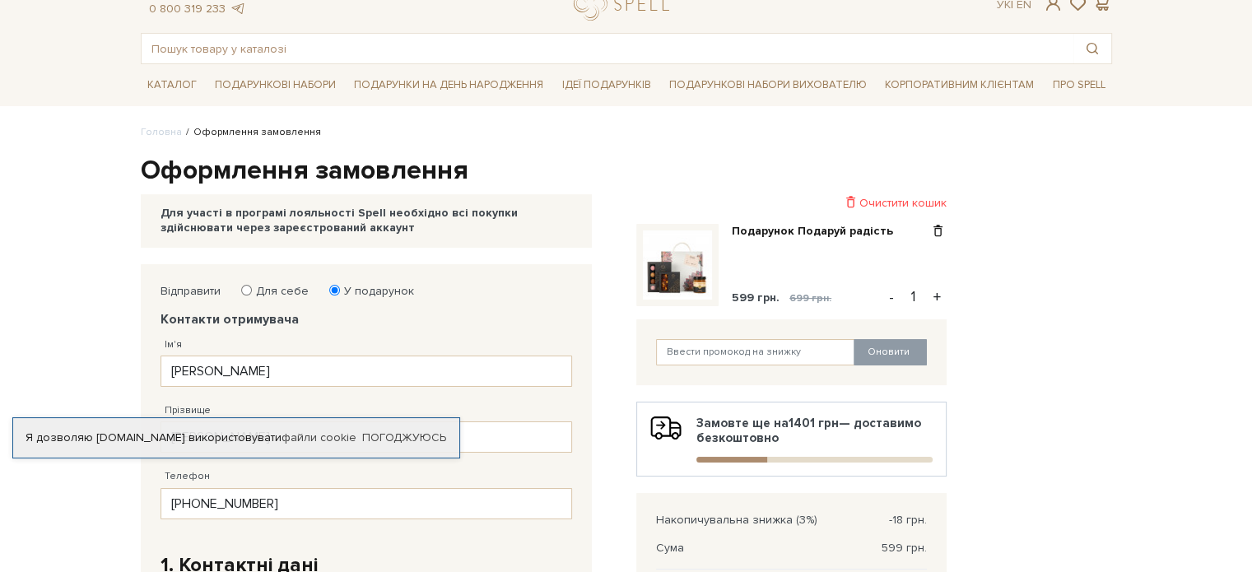
scroll to position [82, 0]
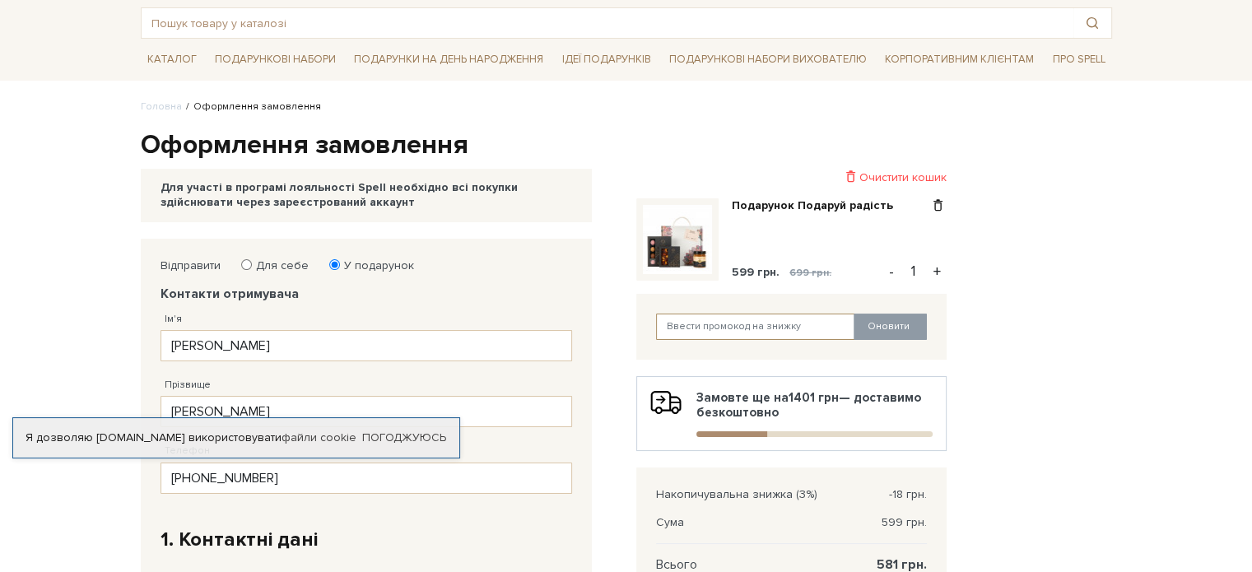
click at [799, 319] on input "text" at bounding box center [755, 327] width 199 height 26
paste input "polisua"
type input "polisua"
click at [884, 324] on button "Оновити" at bounding box center [890, 327] width 73 height 26
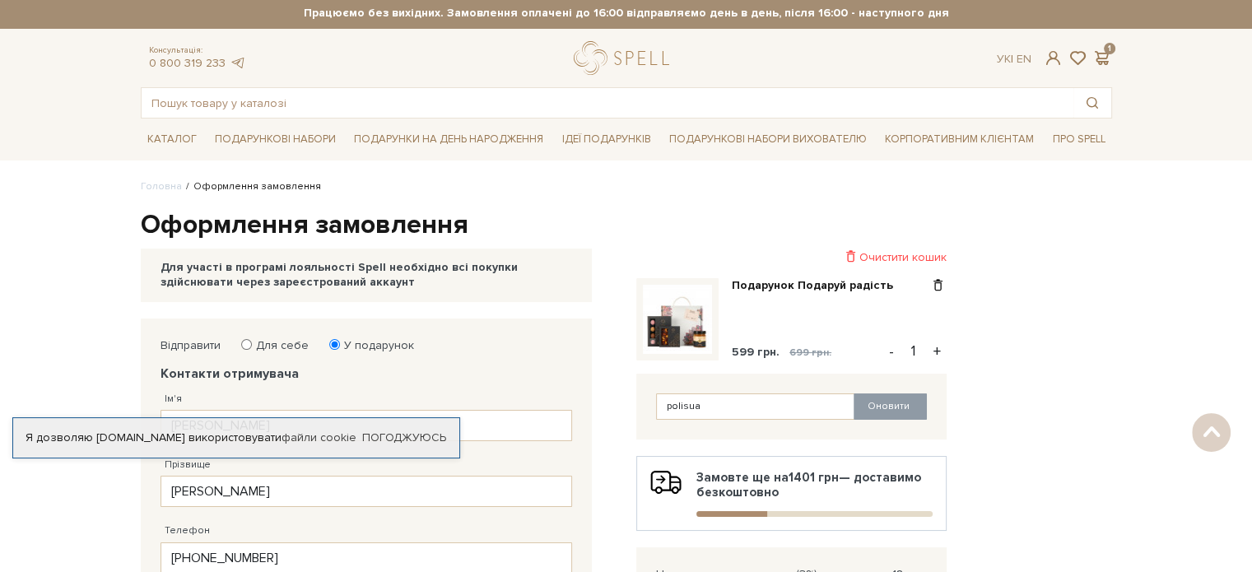
scroll to position [0, 0]
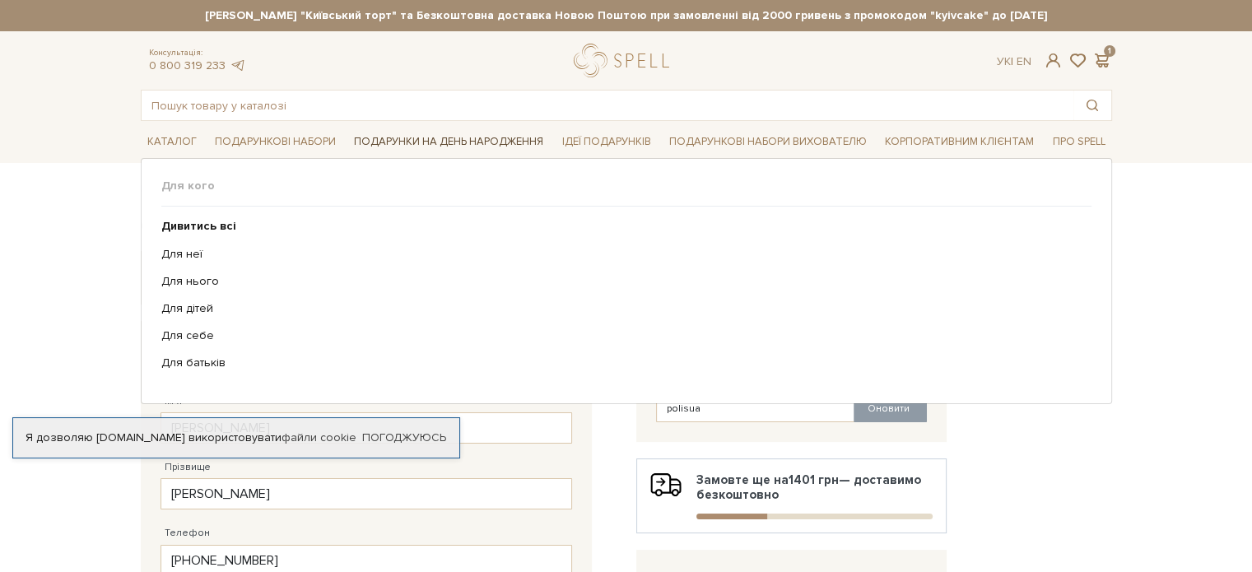
click at [400, 139] on link "Подарунки на День народження" at bounding box center [448, 142] width 203 height 26
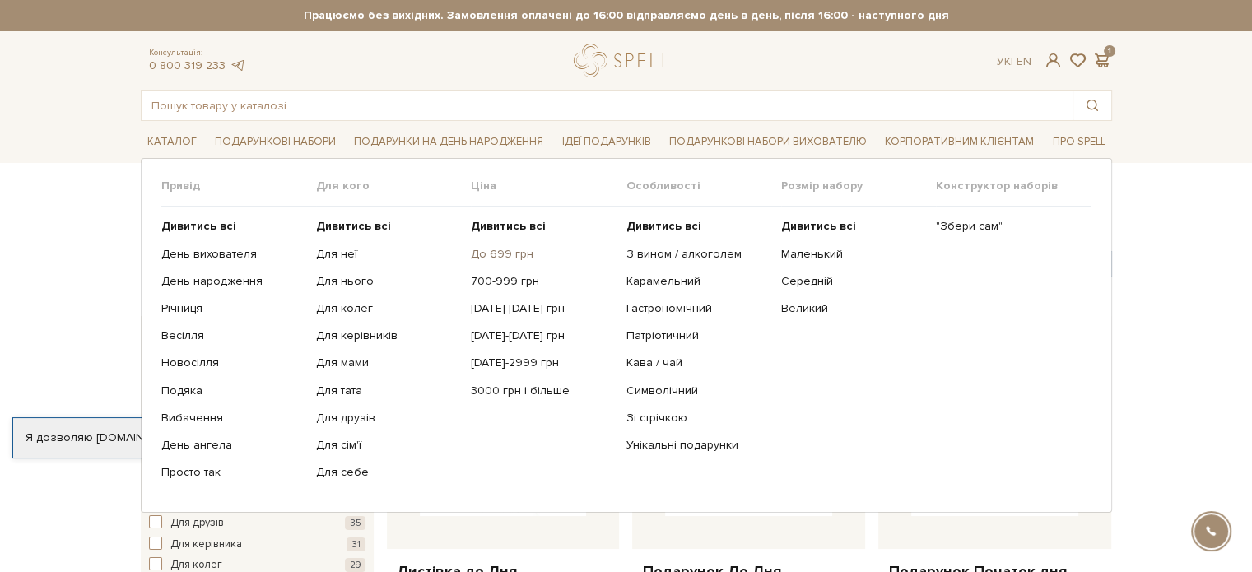
click at [504, 259] on link "До 699 грн" at bounding box center [542, 254] width 142 height 15
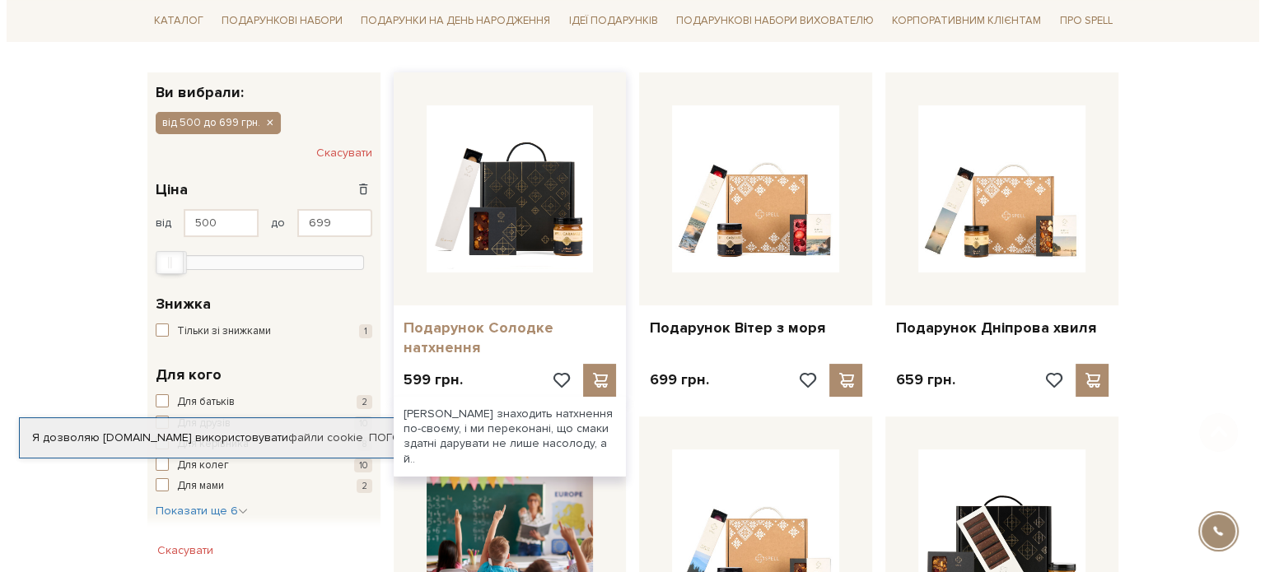
scroll to position [247, 0]
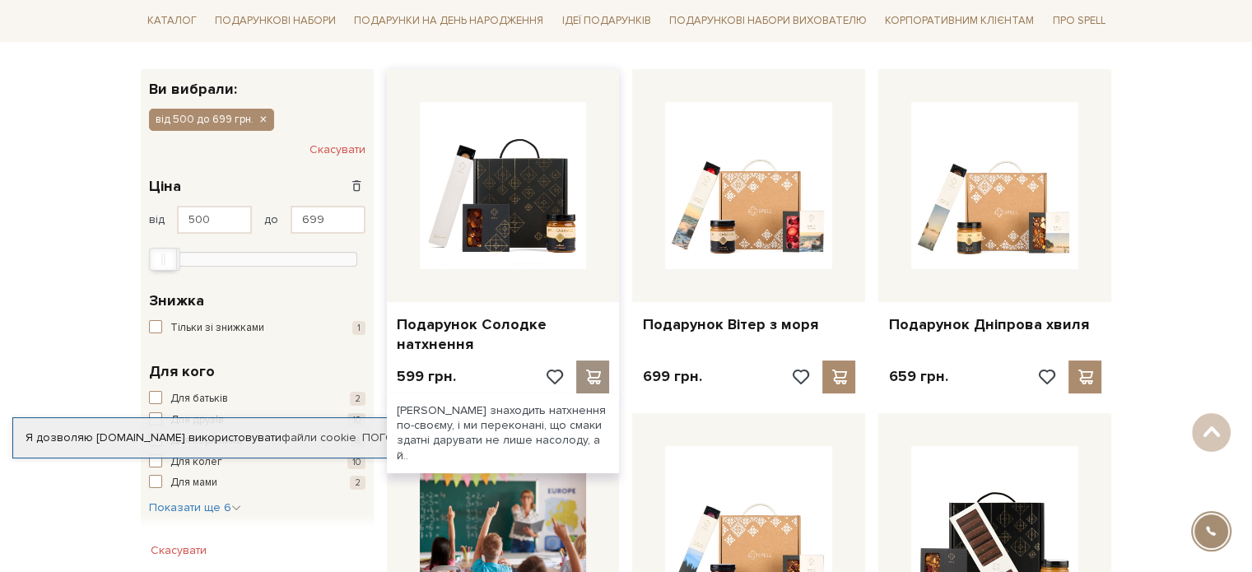
click at [589, 375] on span at bounding box center [593, 377] width 21 height 15
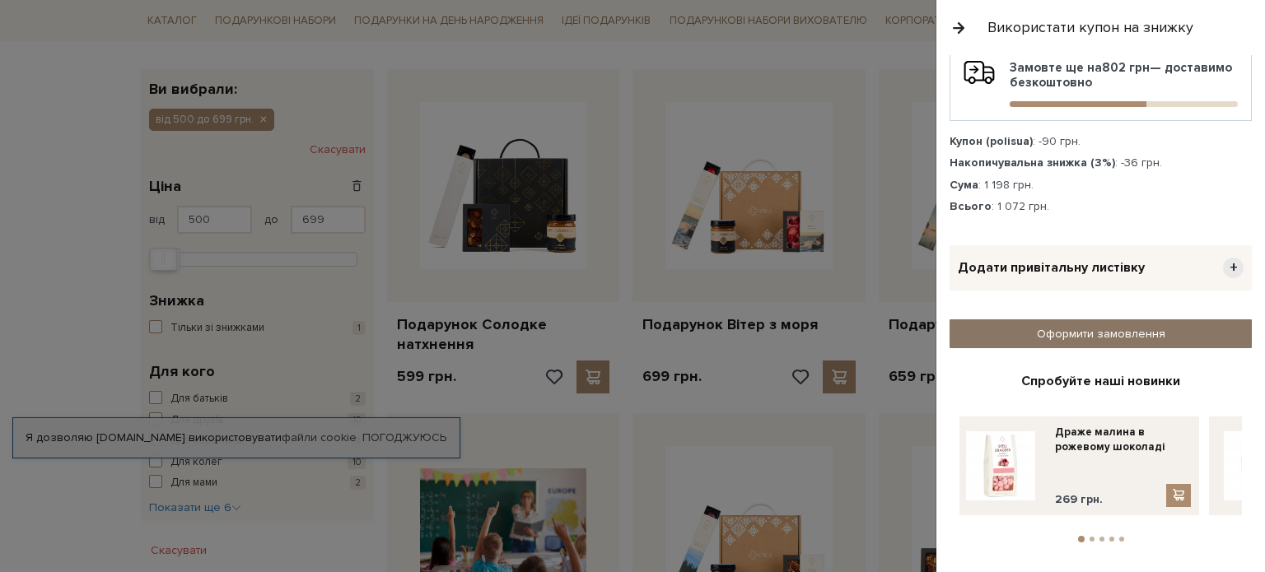
click at [1047, 338] on link "Оформити замовлення" at bounding box center [1100, 333] width 302 height 29
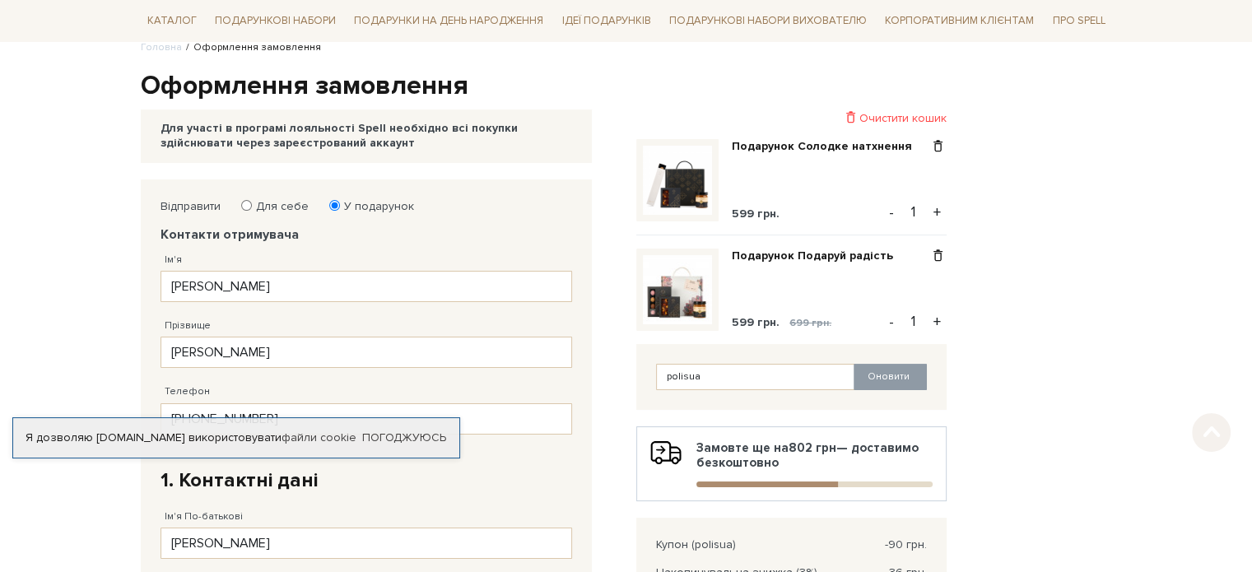
scroll to position [165, 0]
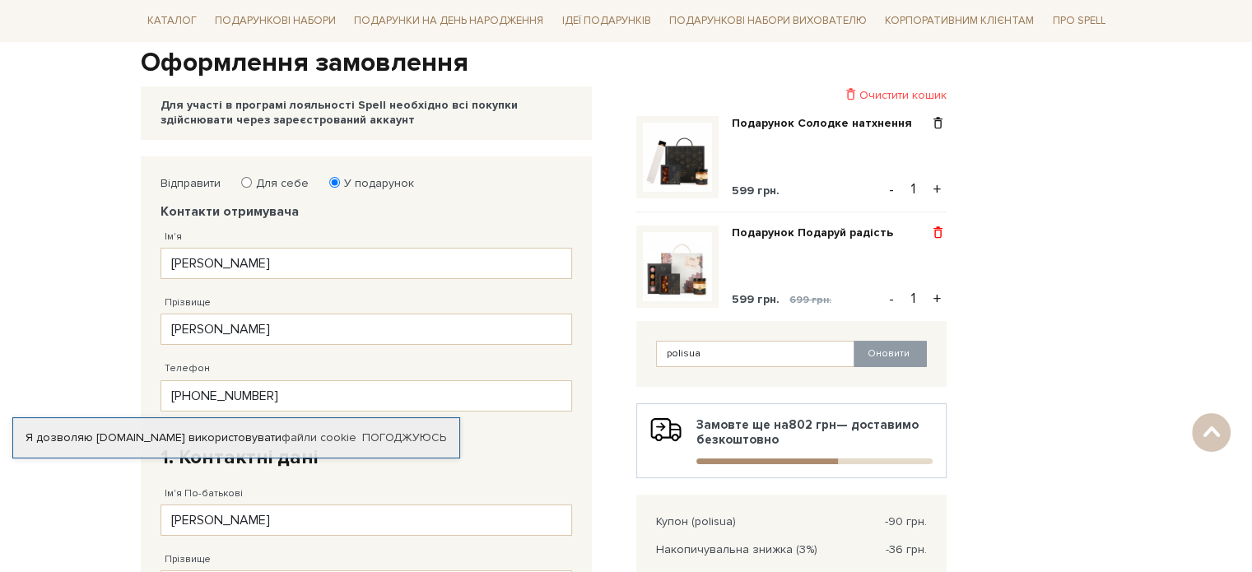
click at [934, 230] on span at bounding box center [938, 233] width 17 height 15
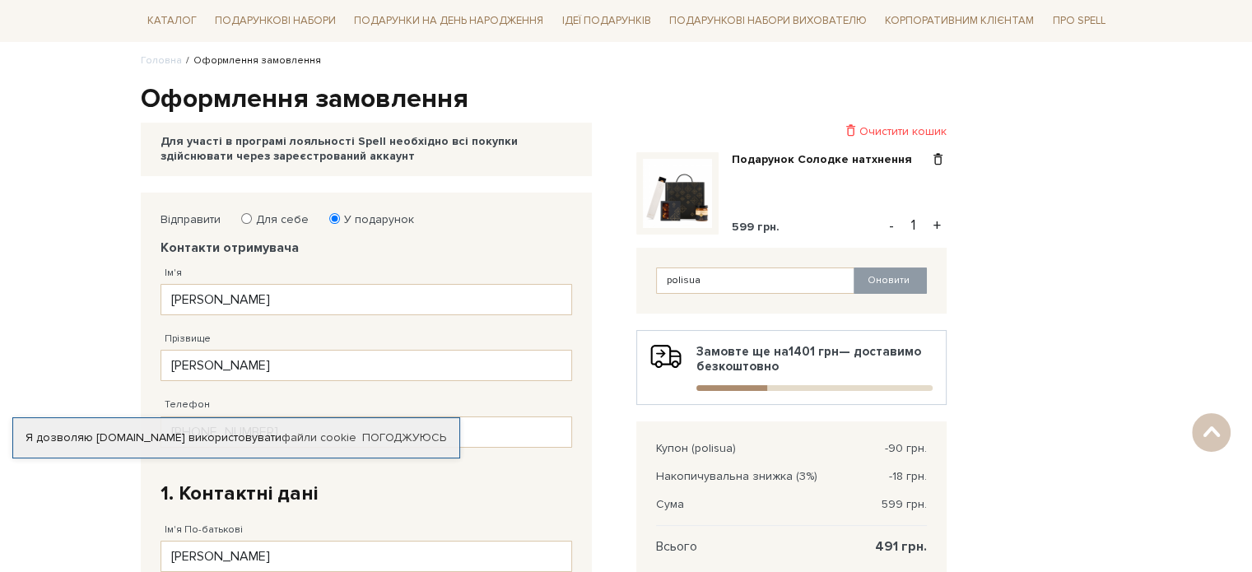
scroll to position [0, 0]
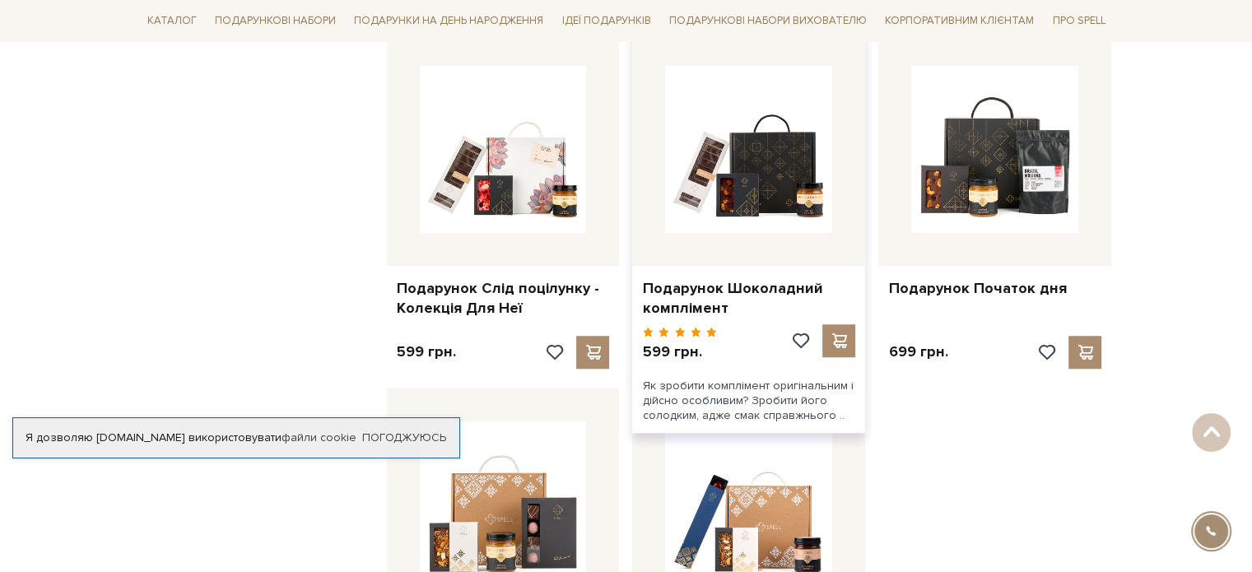
scroll to position [1317, 0]
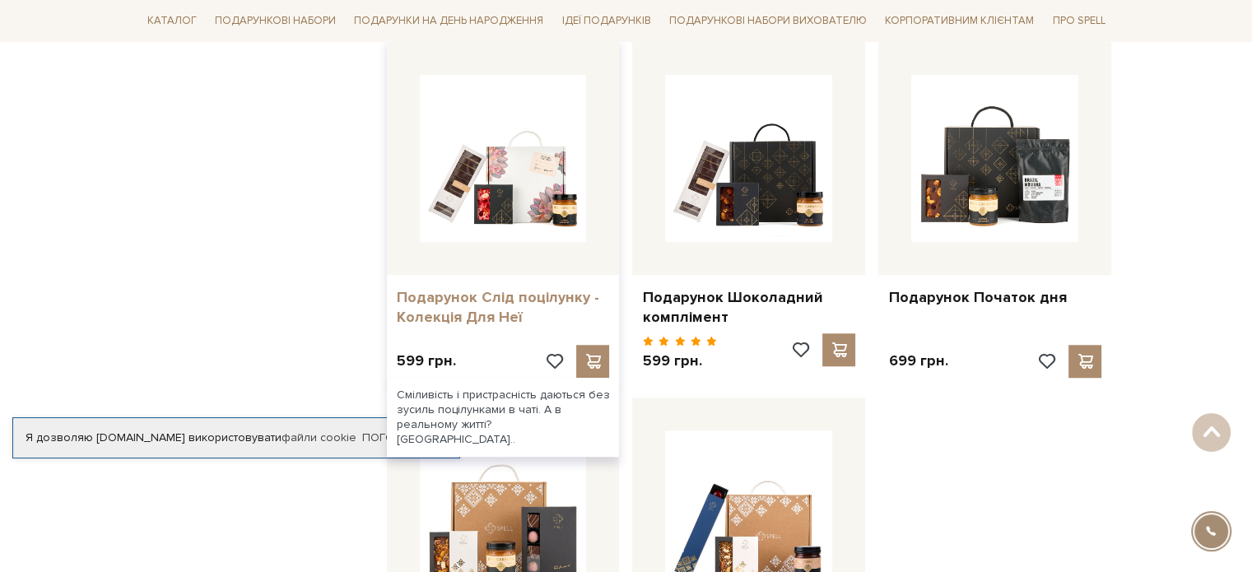
click at [485, 291] on link "Подарунок Слід поцілунку - Колекція Для Неї" at bounding box center [503, 307] width 213 height 39
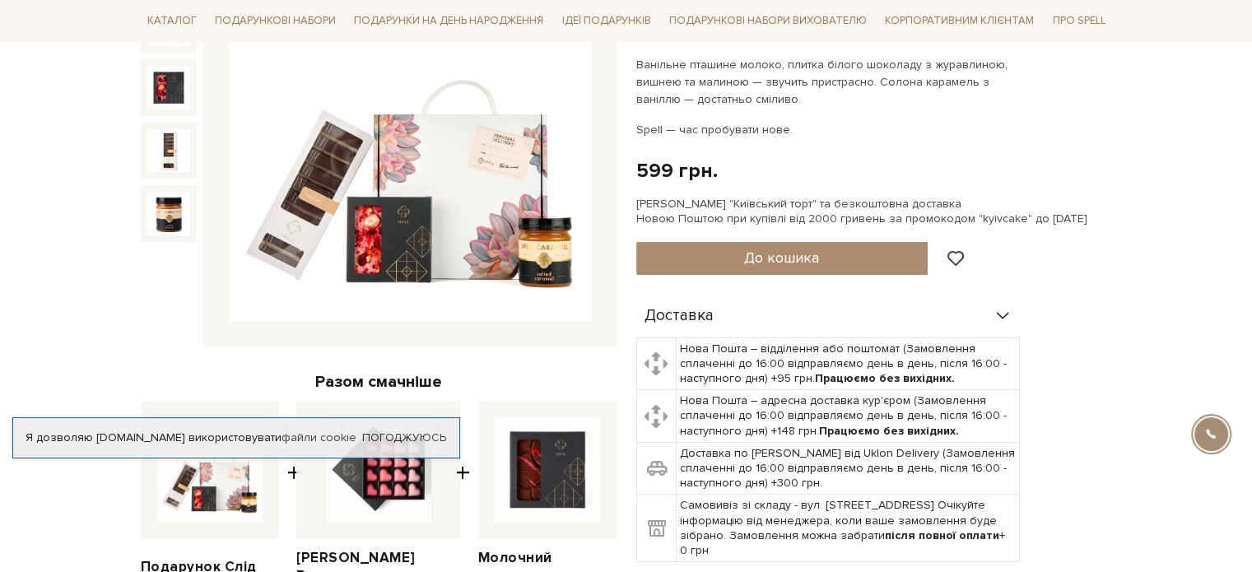
scroll to position [247, 0]
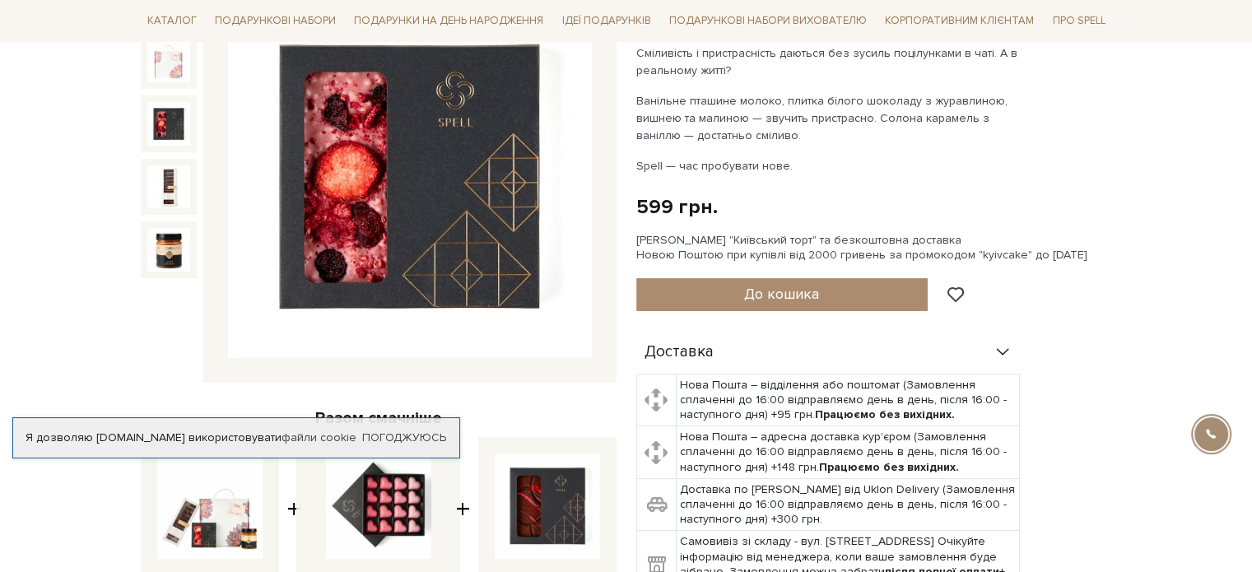
click at [161, 134] on img at bounding box center [168, 123] width 43 height 43
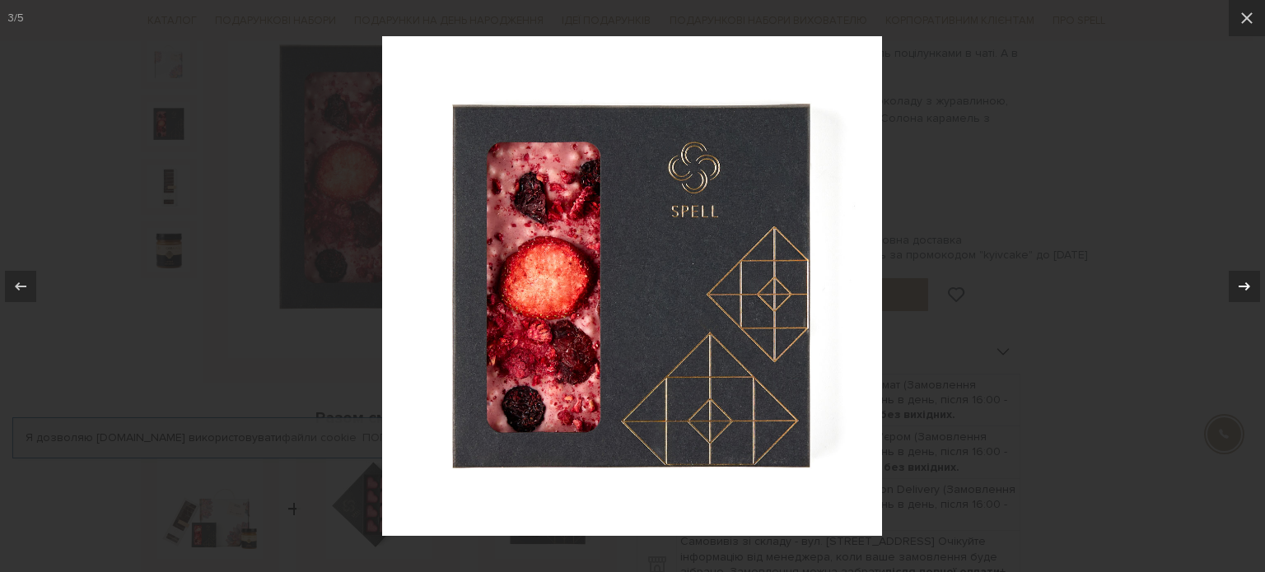
click at [1242, 285] on icon at bounding box center [1244, 287] width 20 height 20
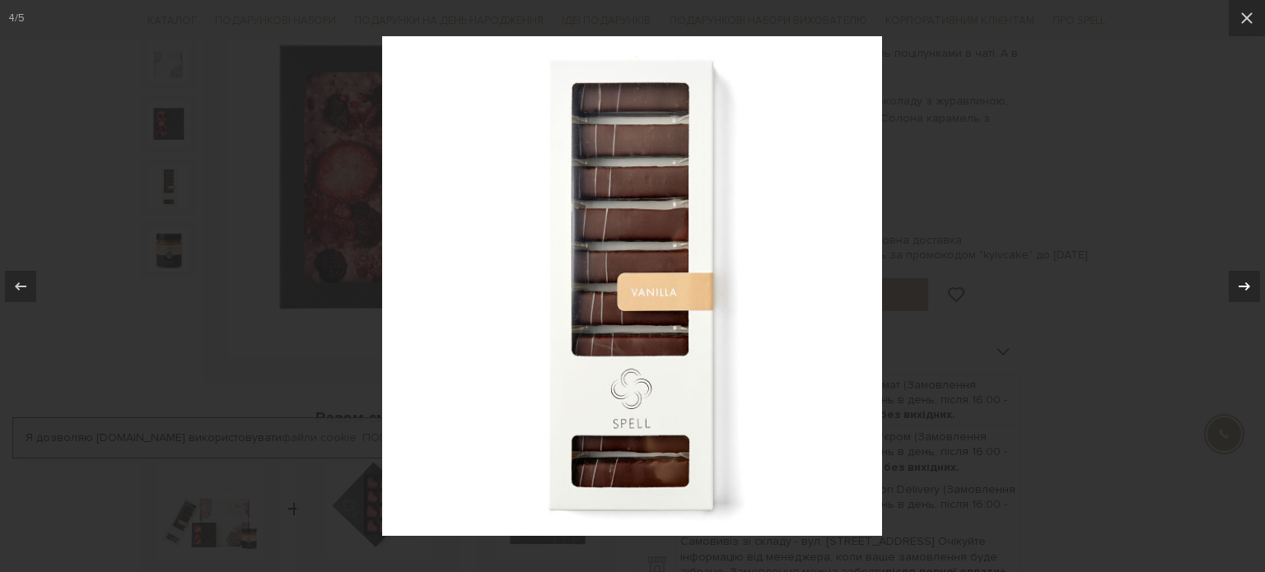
click at [1242, 285] on icon at bounding box center [1244, 287] width 20 height 20
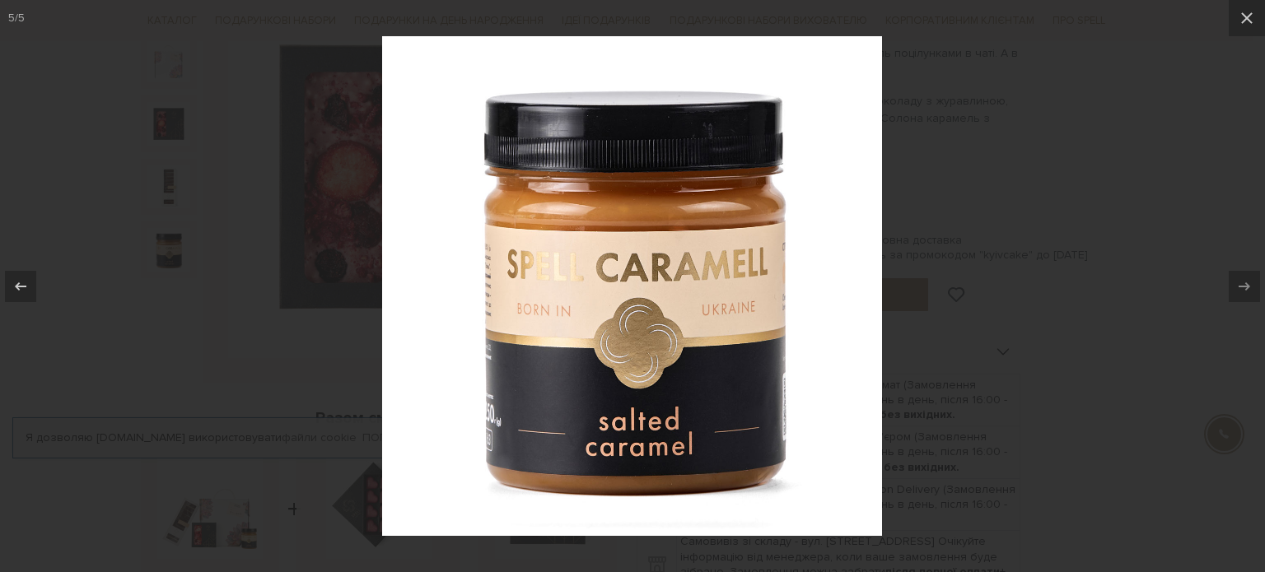
click at [1108, 255] on div at bounding box center [632, 286] width 1265 height 572
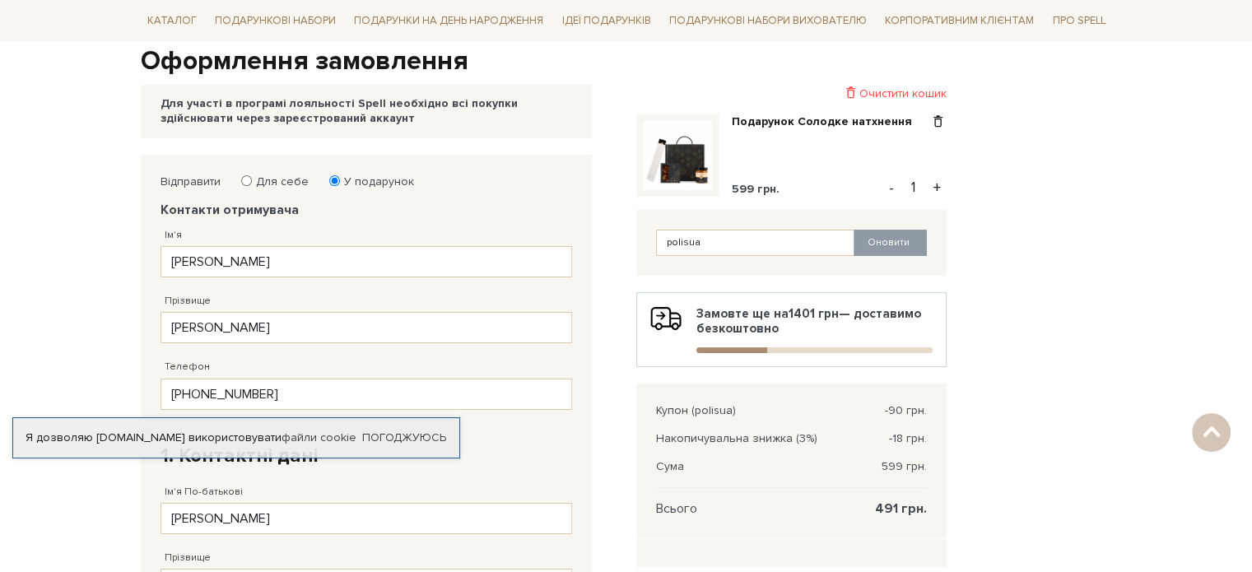
scroll to position [165, 0]
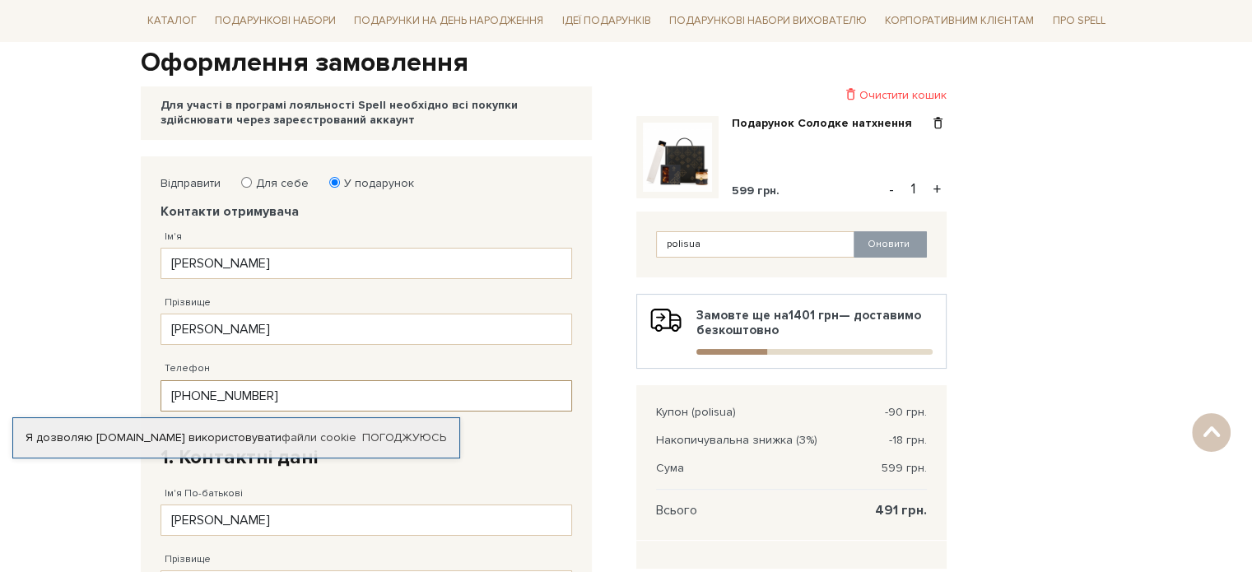
drag, startPoint x: 295, startPoint y: 388, endPoint x: 55, endPoint y: 366, distance: 240.5
click at [55, 366] on body "Подарункові набори SALE Корпоративним клієнтам Доставка і оплата Консультація: …" at bounding box center [626, 537] width 1252 height 1404
paste input "6) 703 69 65"
type input "[PHONE_NUMBER]"
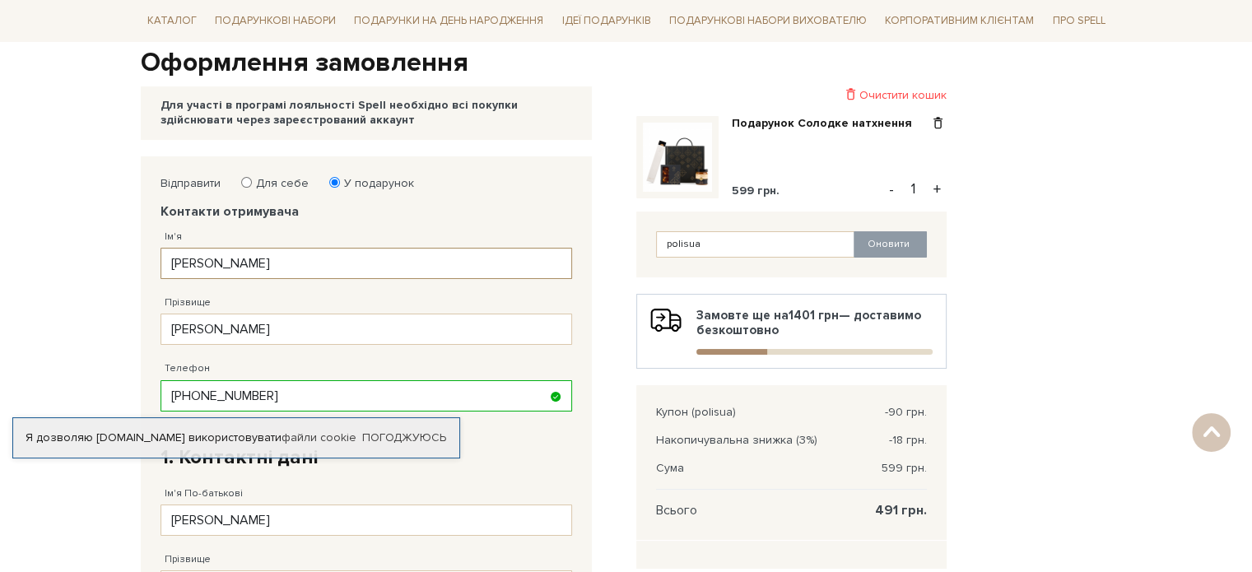
drag, startPoint x: 234, startPoint y: 264, endPoint x: 86, endPoint y: 245, distance: 149.5
click at [86, 245] on body "Подарункові набори SALE Корпоративним клієнтам Доставка і оплата Консультація: …" at bounding box center [626, 537] width 1252 height 1404
type input "[PERSON_NAME]"
type input "Т"
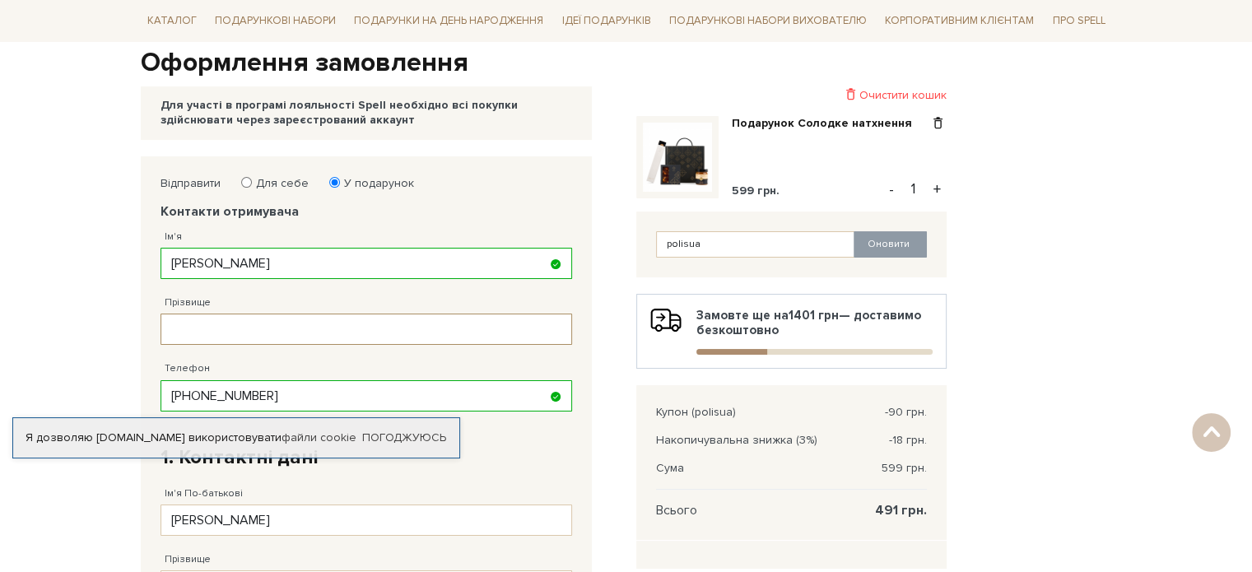
paste input "[PERSON_NAME]"
type input "[PERSON_NAME]"
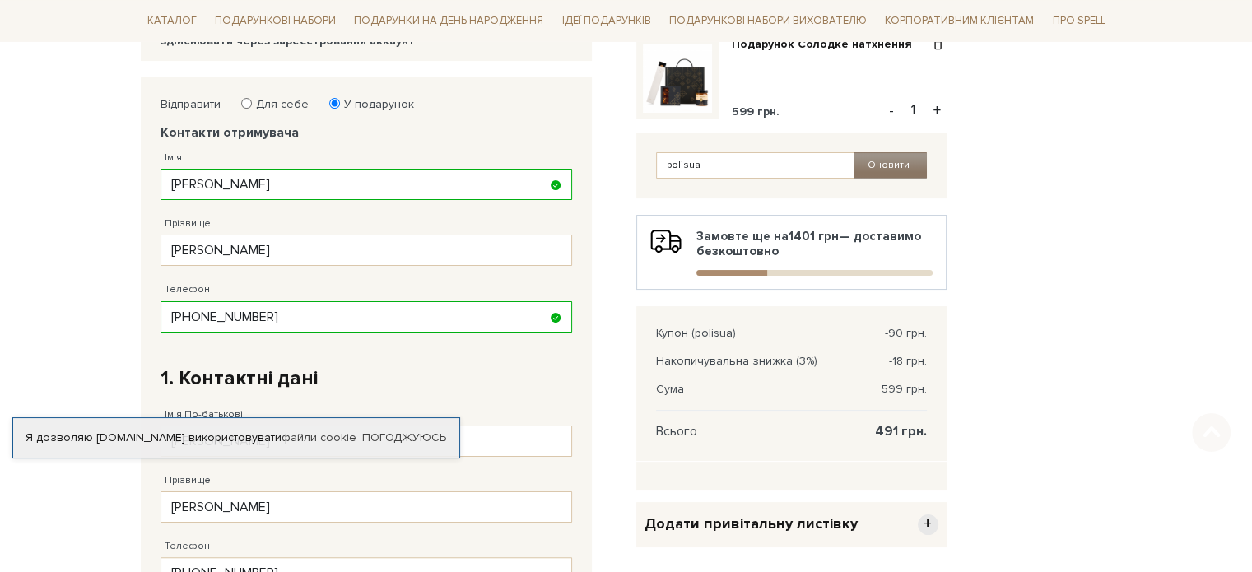
scroll to position [247, 0]
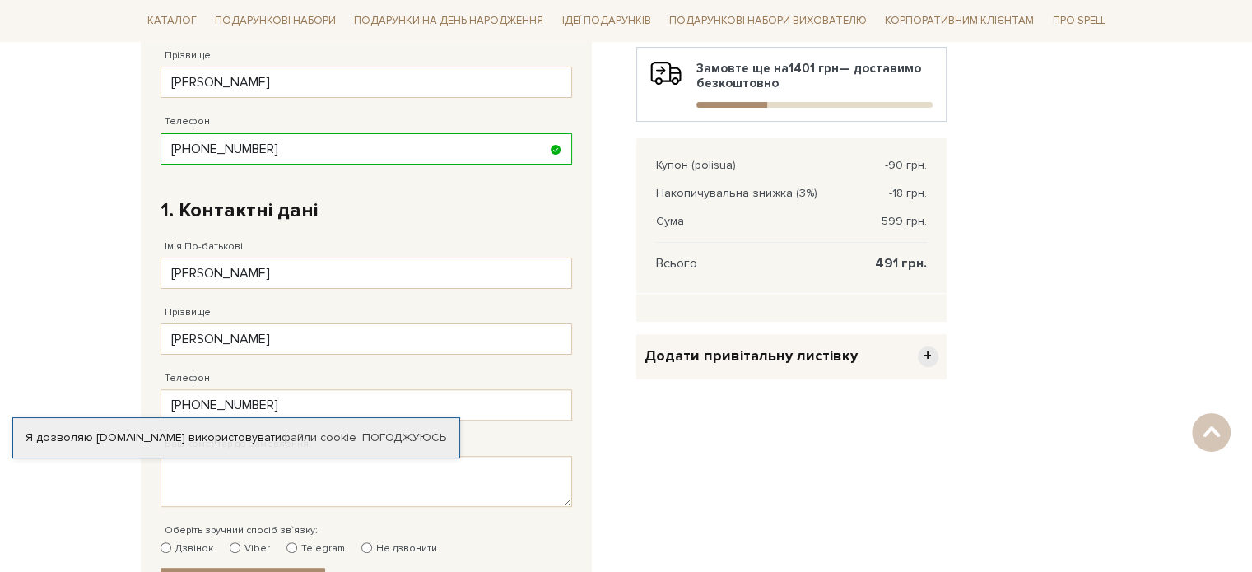
click at [850, 366] on div "Додати привітальну листівку +" at bounding box center [791, 356] width 310 height 45
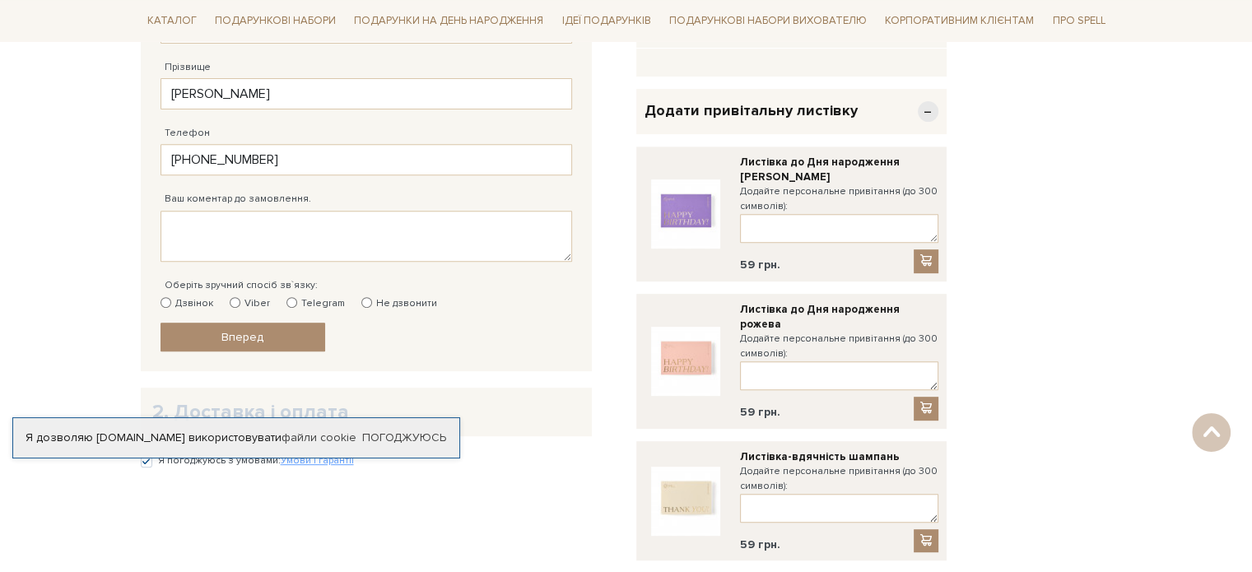
scroll to position [659, 0]
click at [846, 361] on textarea at bounding box center [839, 374] width 198 height 29
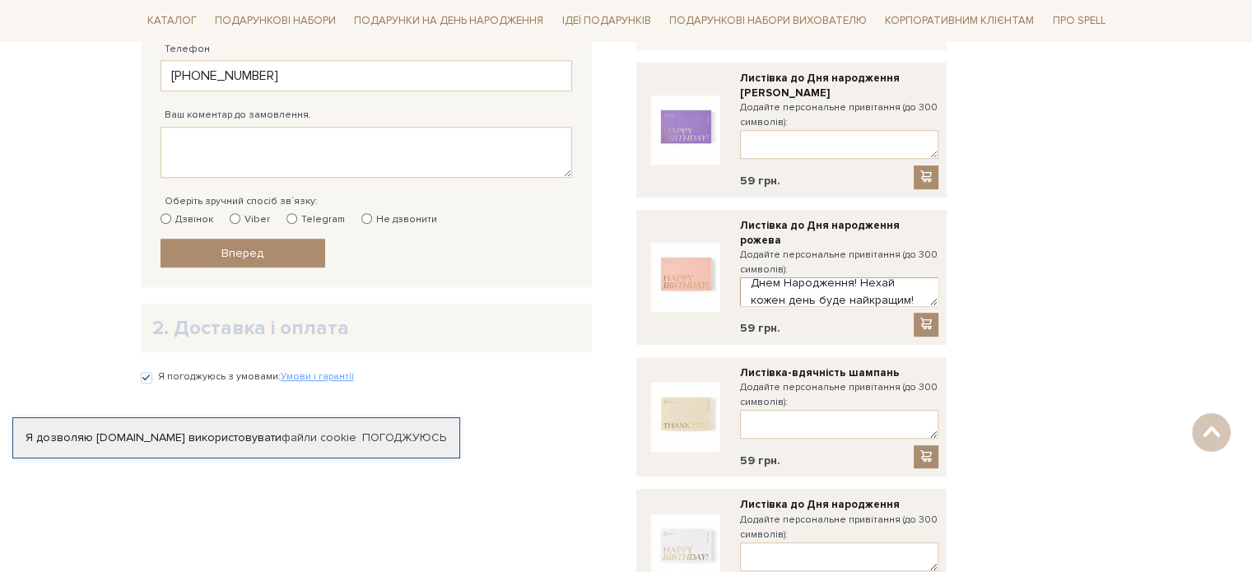
scroll to position [44, 0]
type textarea "[PERSON_NAME], вітаю щиро з Днем Народження! Нехай кожен день буде найкращим! О…"
click at [937, 313] on div at bounding box center [926, 324] width 25 height 23
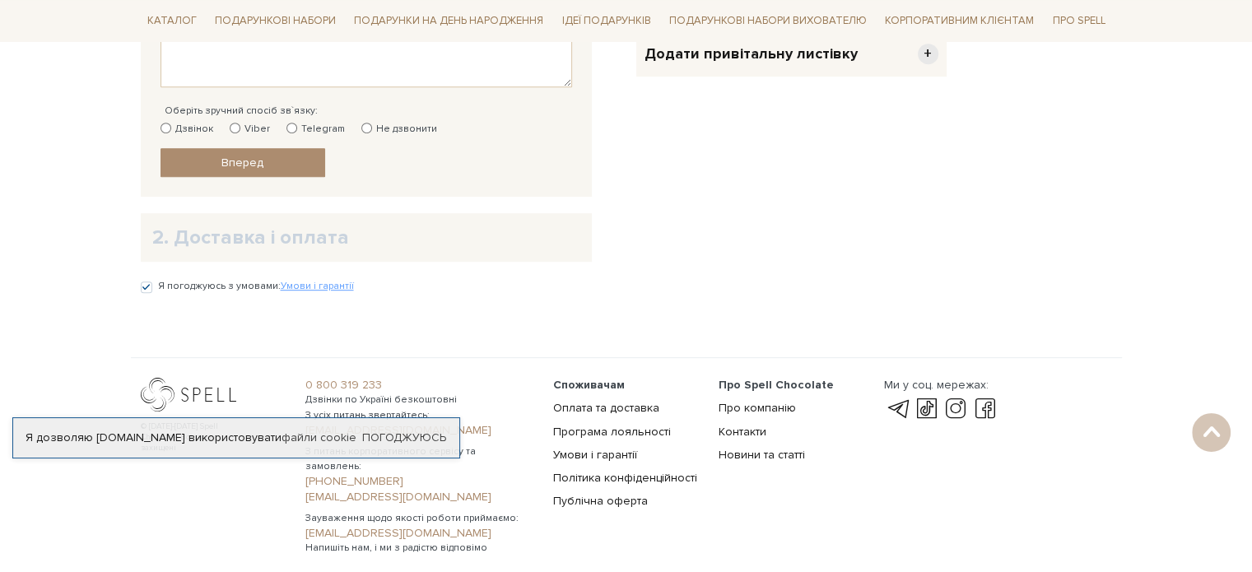
scroll to position [896, 0]
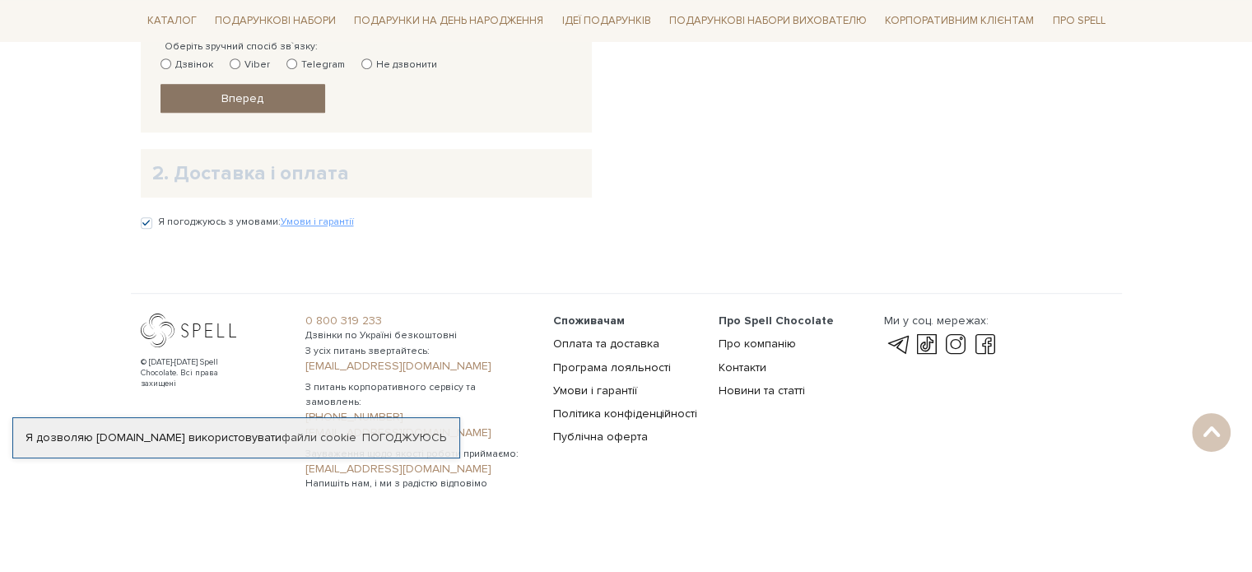
click at [267, 95] on link "Вперед" at bounding box center [243, 98] width 165 height 29
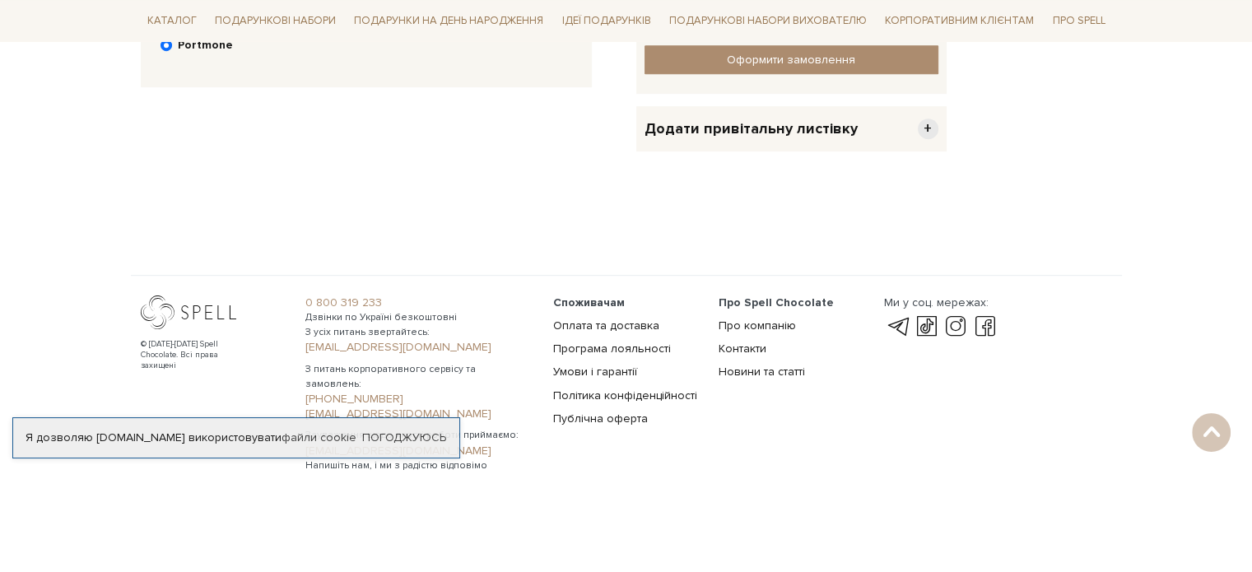
scroll to position [320, 0]
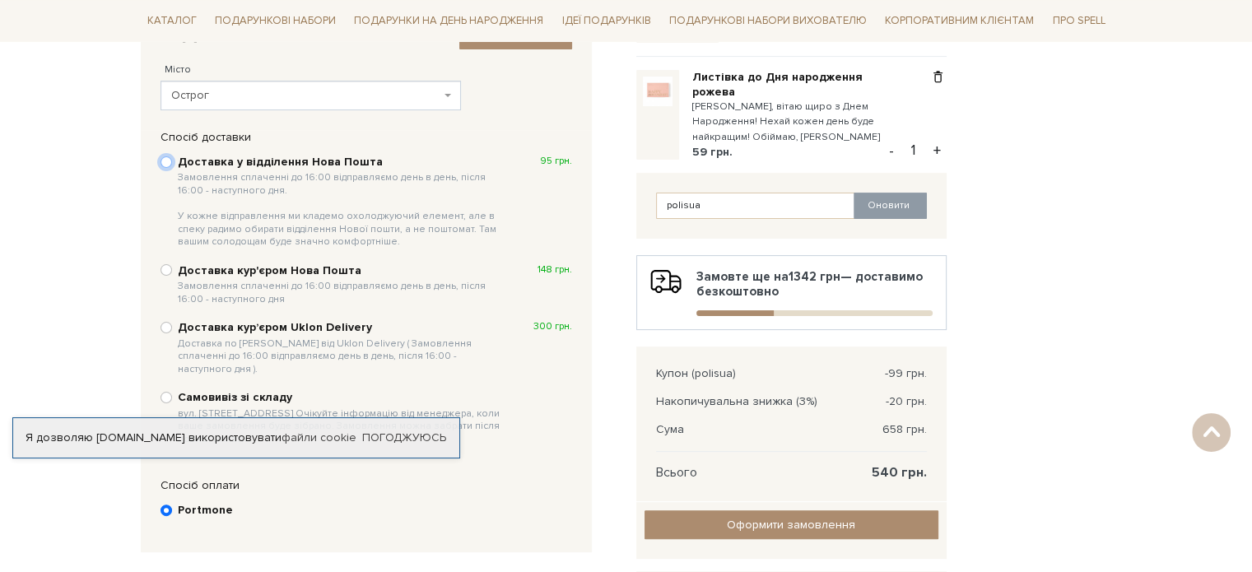
click at [170, 157] on input "Доставка у відділення Нова Пошта Замовлення сплаченні до 16:00 відправляємо ден…" at bounding box center [167, 162] width 12 height 12
radio input "true"
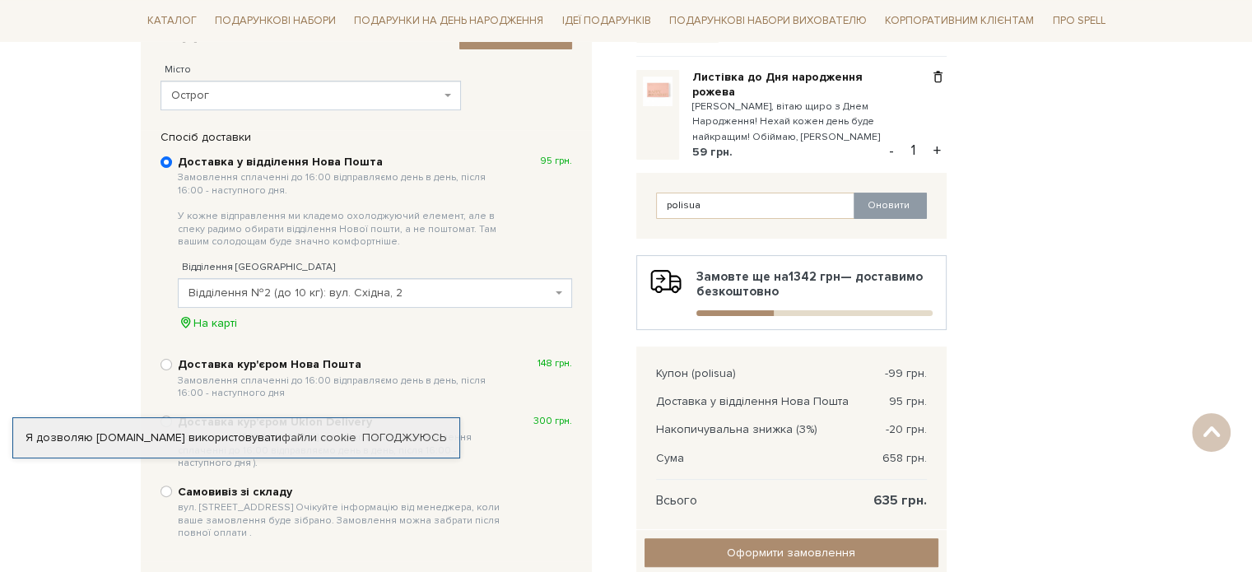
click at [343, 87] on span "Острог" at bounding box center [305, 95] width 269 height 16
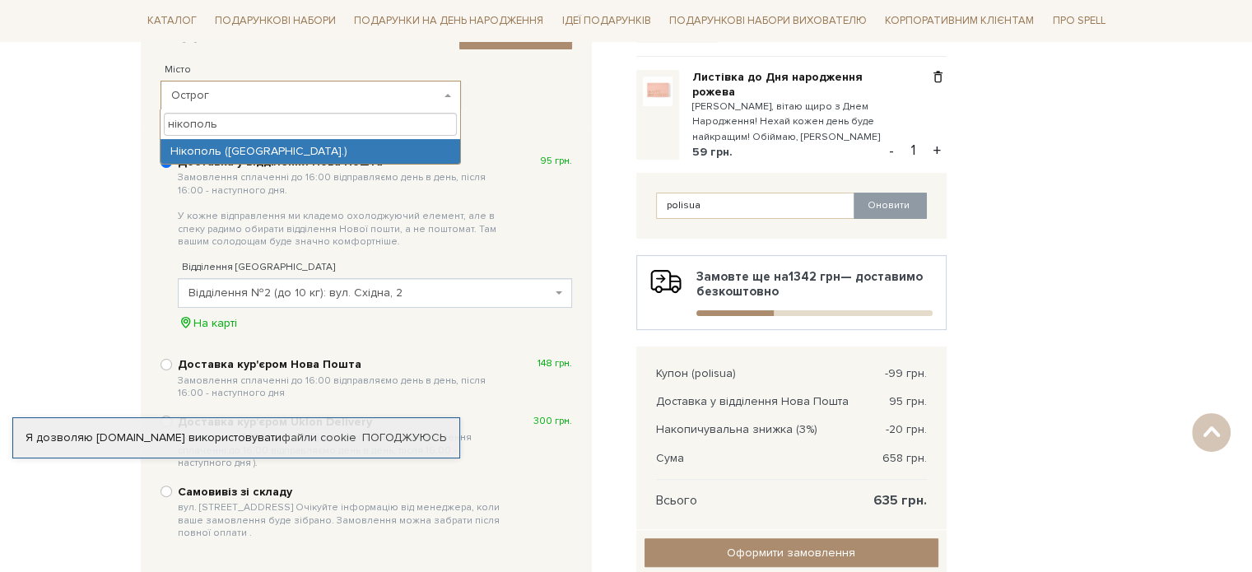
type input "нікополь"
select select "Нікополь ([GEOGRAPHIC_DATA].)"
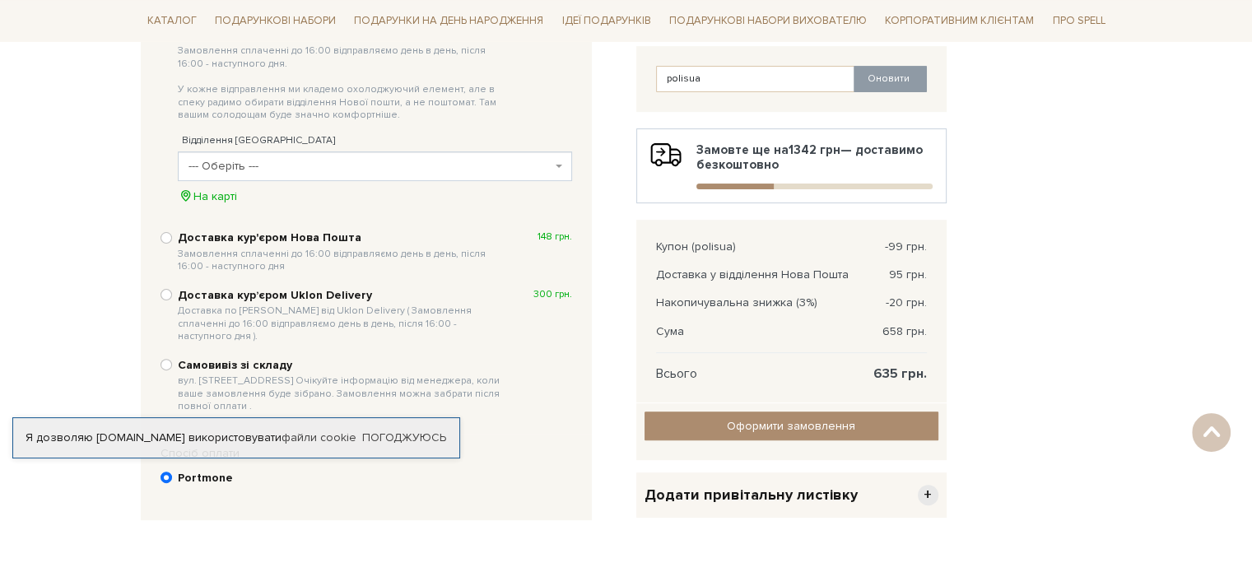
scroll to position [485, 0]
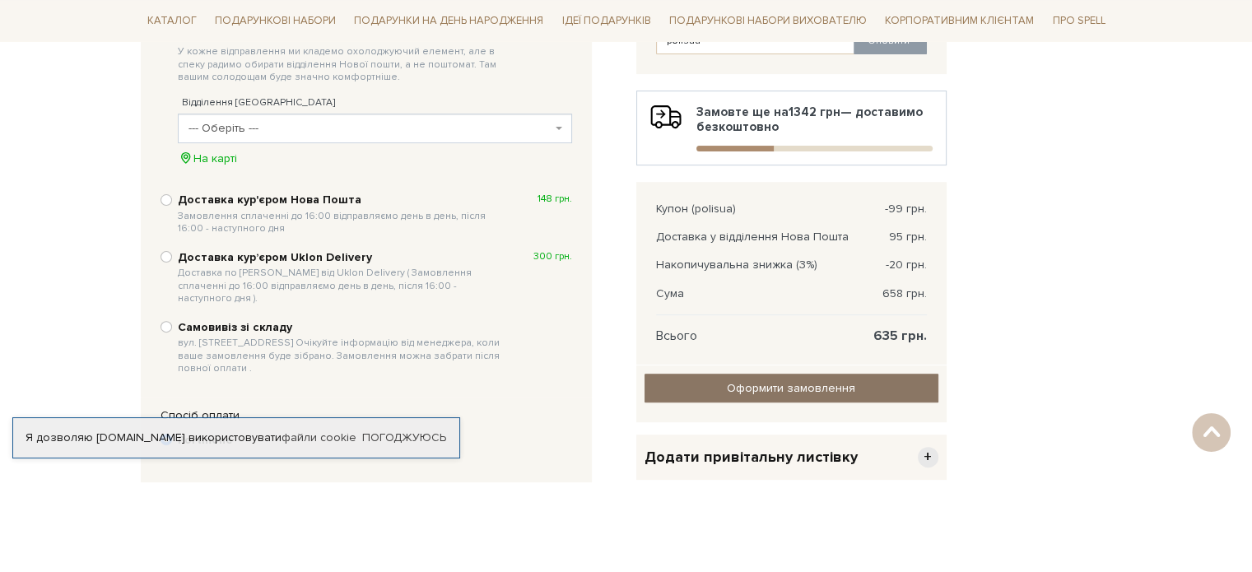
click at [862, 382] on input "Оформити замовлення" at bounding box center [792, 388] width 294 height 29
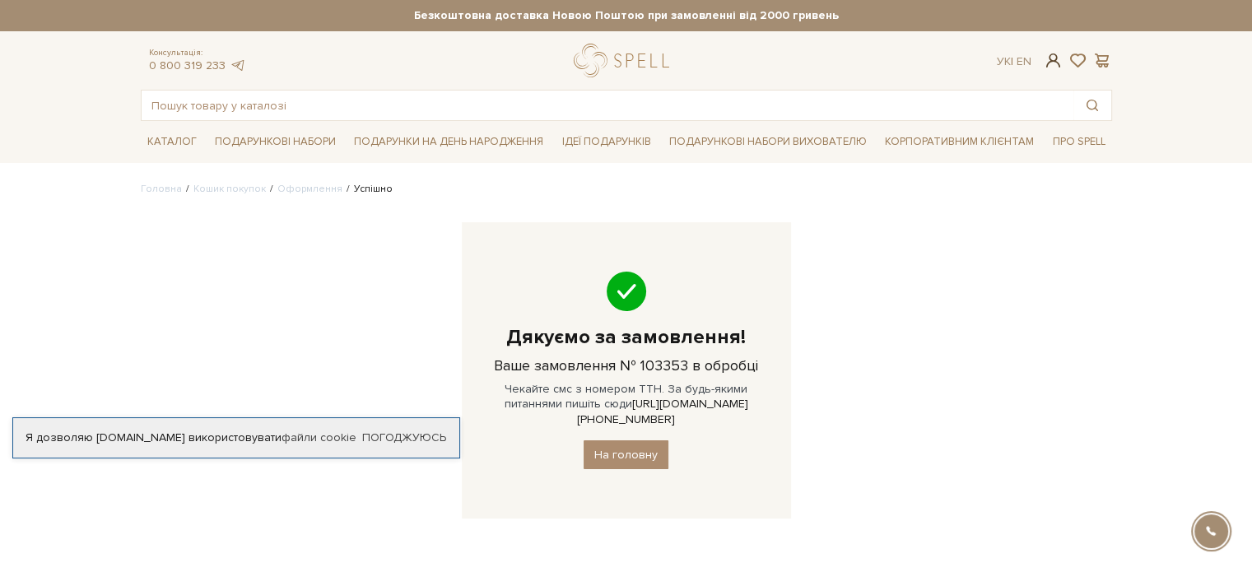
click at [1054, 67] on span at bounding box center [1053, 60] width 20 height 17
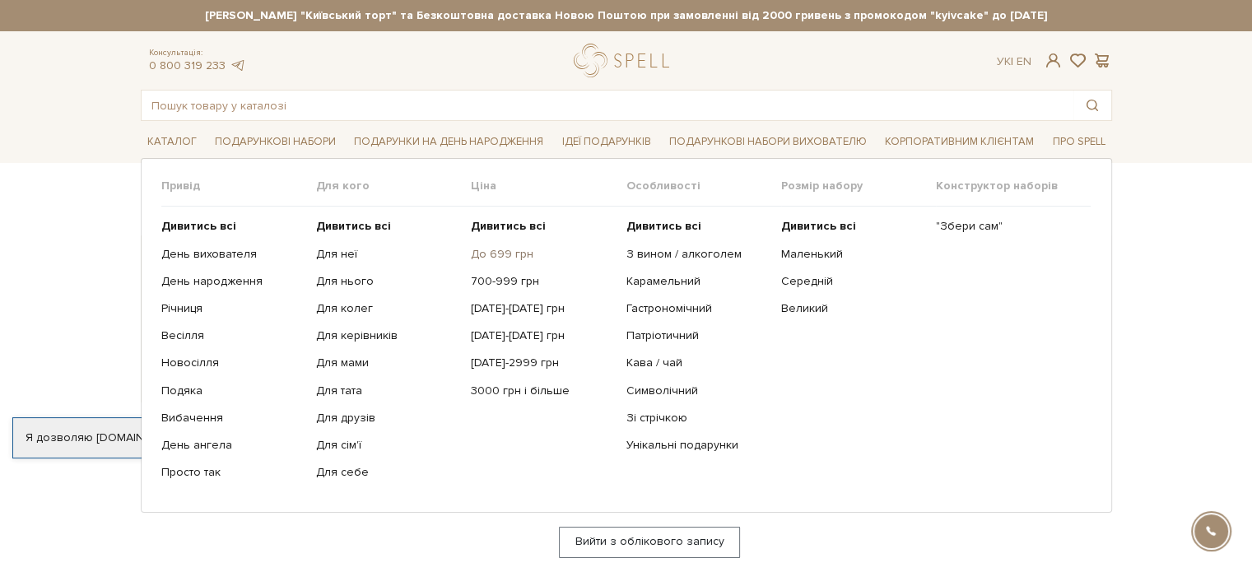
click at [501, 258] on link "До 699 грн" at bounding box center [542, 254] width 142 height 15
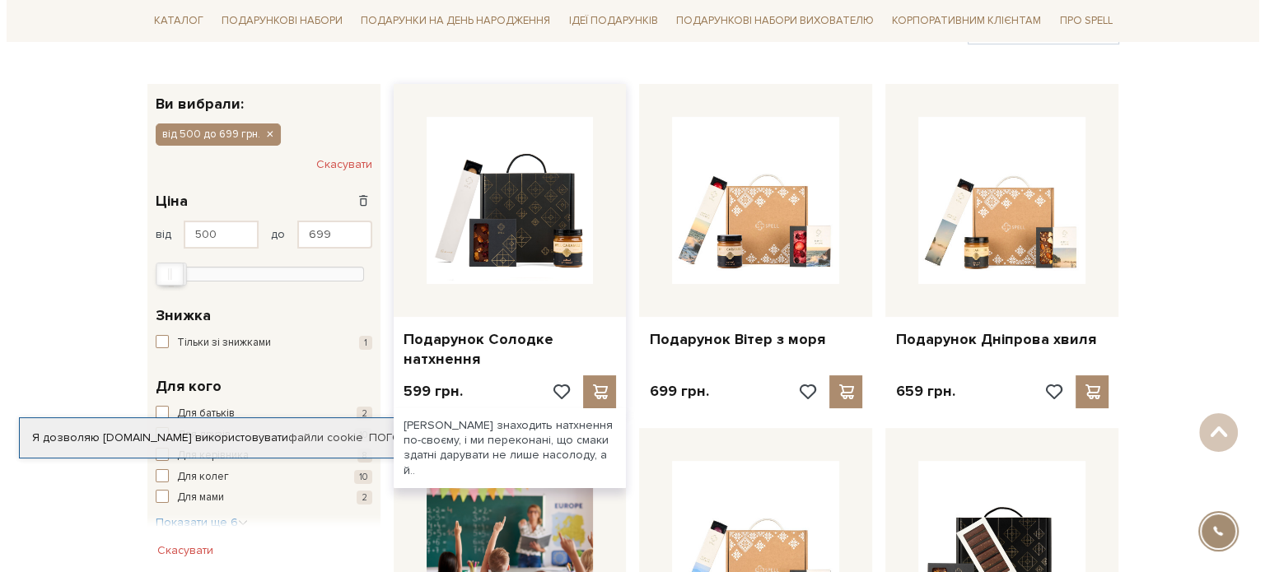
scroll to position [329, 0]
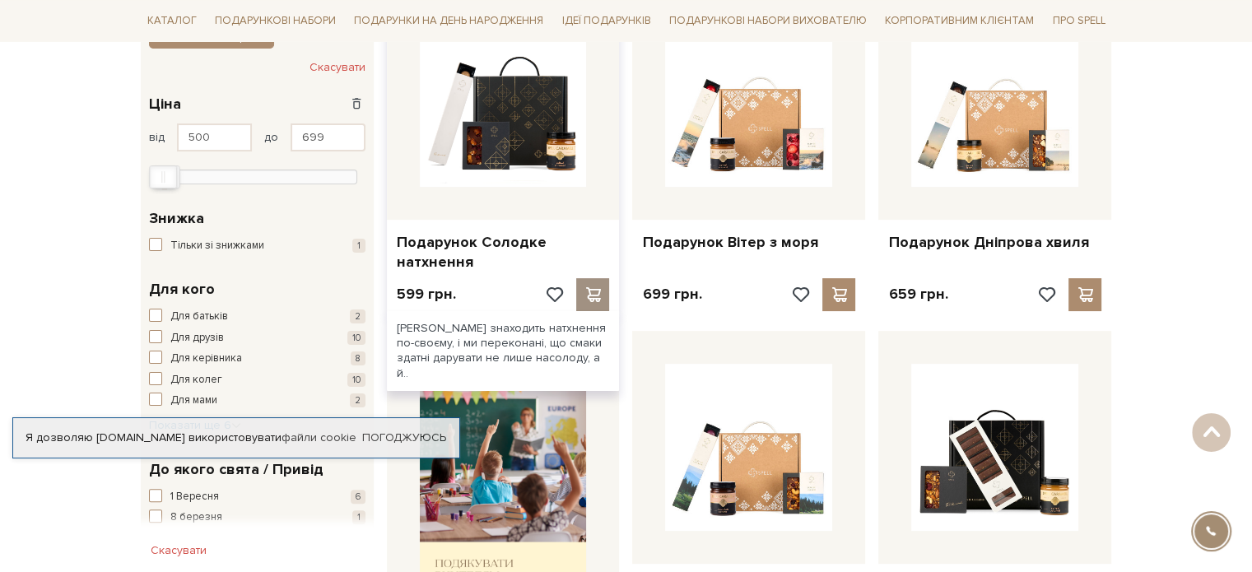
click at [595, 289] on span at bounding box center [593, 294] width 21 height 15
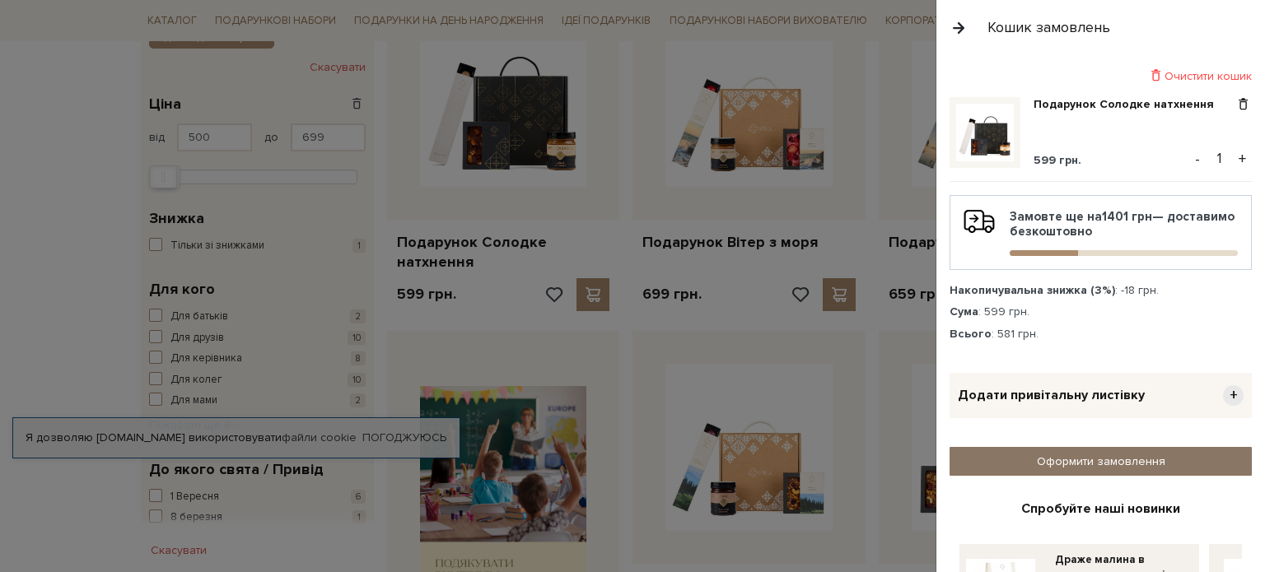
click at [1097, 459] on link "Оформити замовлення" at bounding box center [1100, 461] width 302 height 29
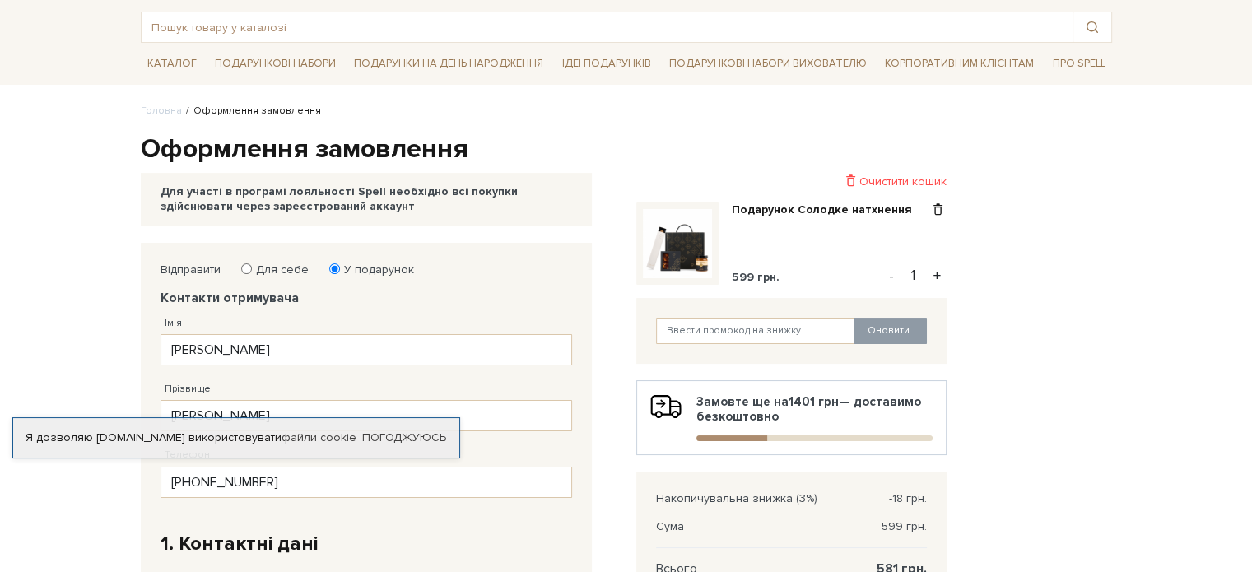
scroll to position [82, 0]
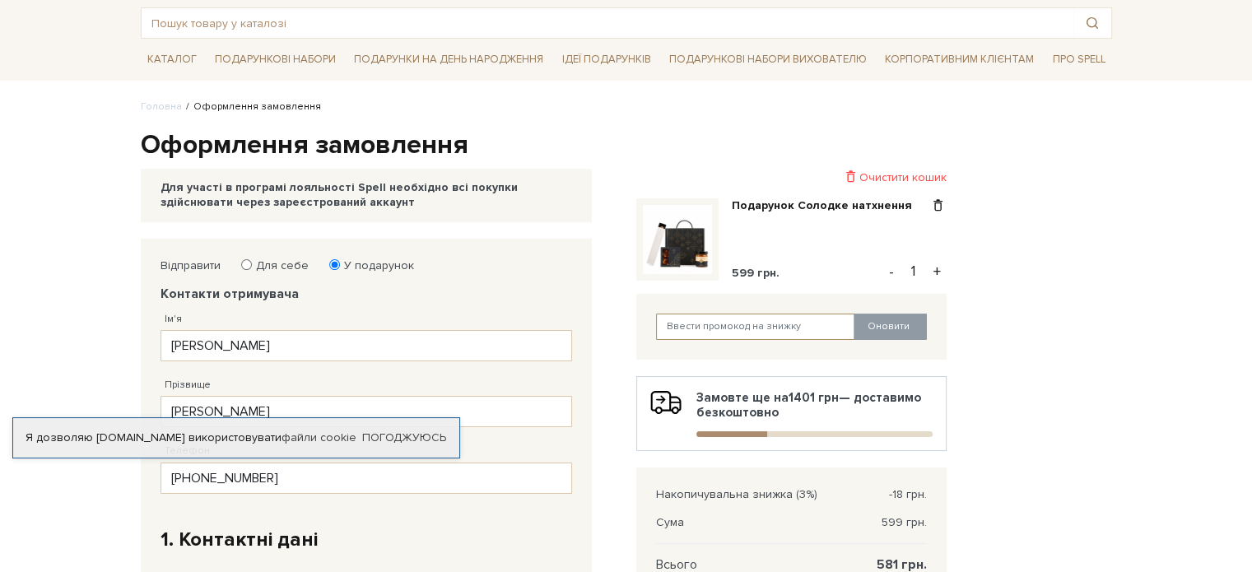
click at [726, 323] on input "text" at bounding box center [755, 327] width 199 height 26
paste input "[PERSON_NAME]"
drag, startPoint x: 738, startPoint y: 332, endPoint x: 596, endPoint y: 318, distance: 142.3
type input "polisua"
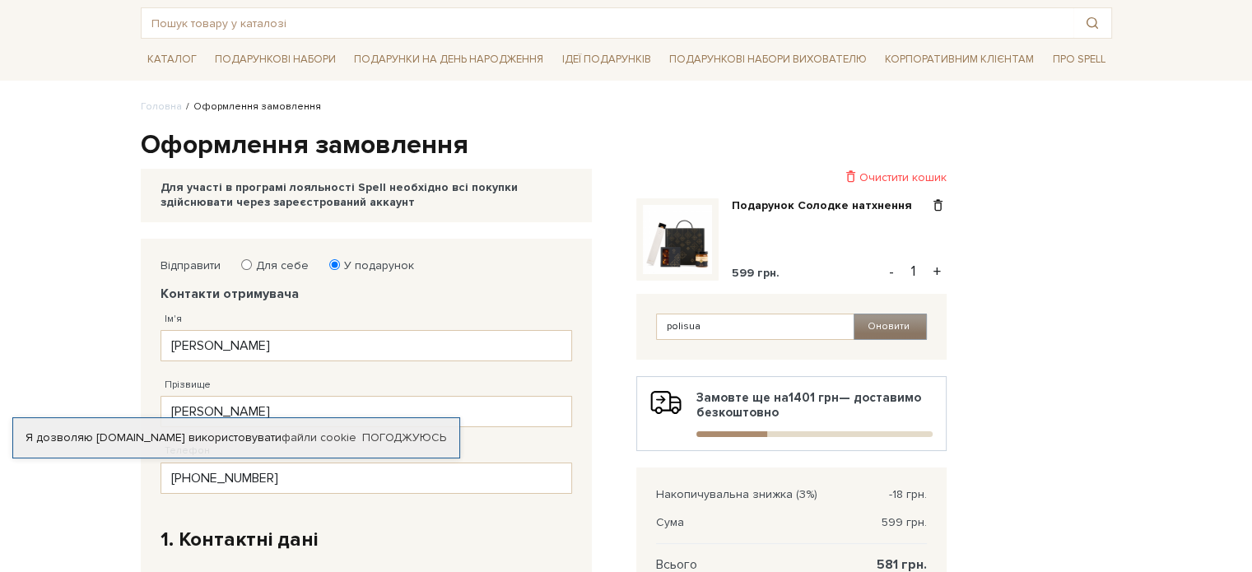
click at [876, 330] on button "Оновити" at bounding box center [890, 327] width 73 height 26
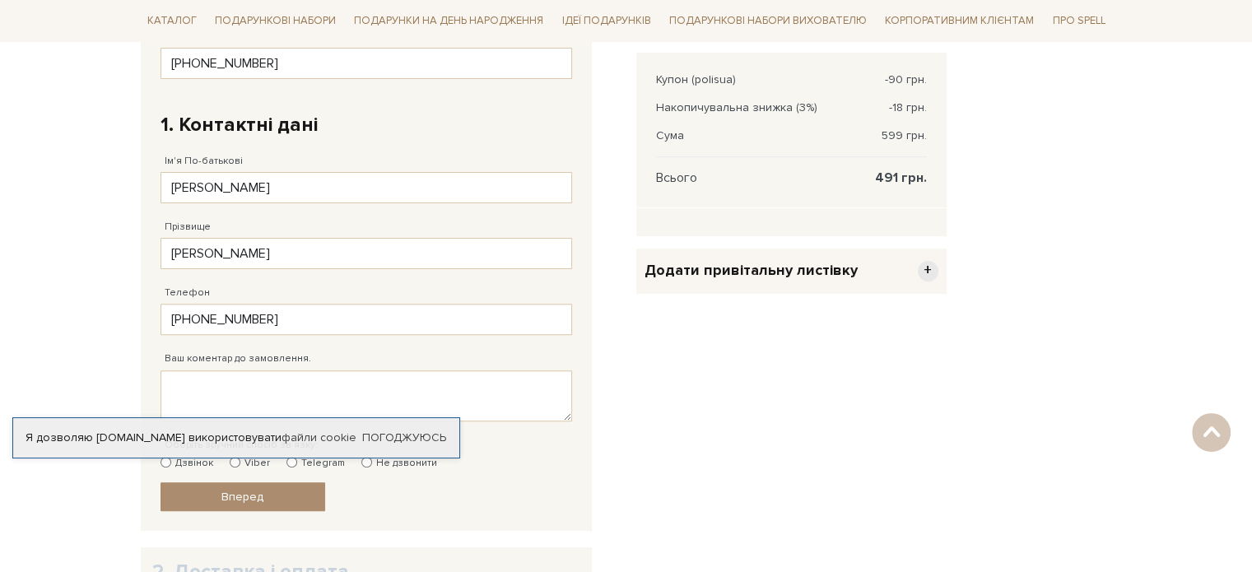
scroll to position [576, 0]
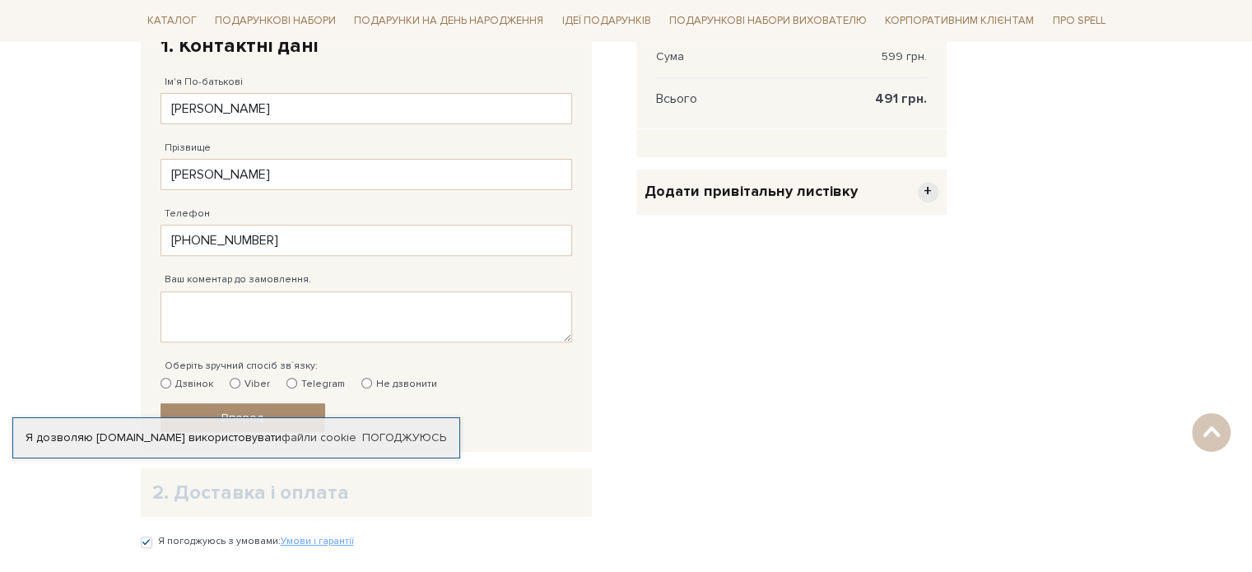
click at [790, 187] on span "Додати привітальну листівку" at bounding box center [751, 191] width 213 height 19
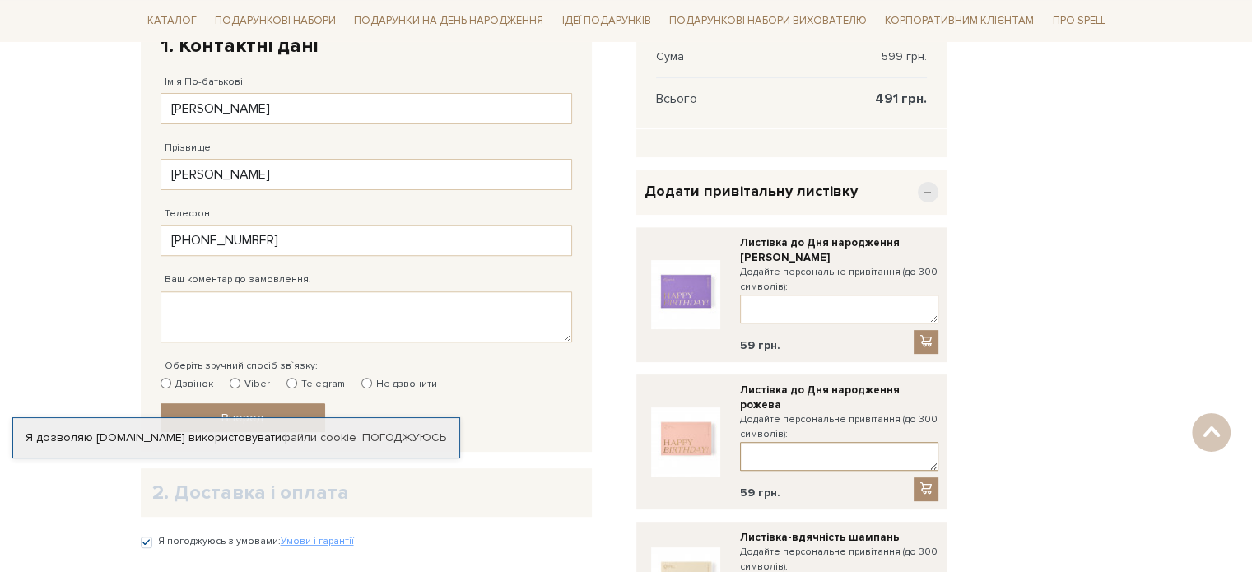
click at [768, 444] on textarea at bounding box center [839, 456] width 198 height 29
type textarea "J"
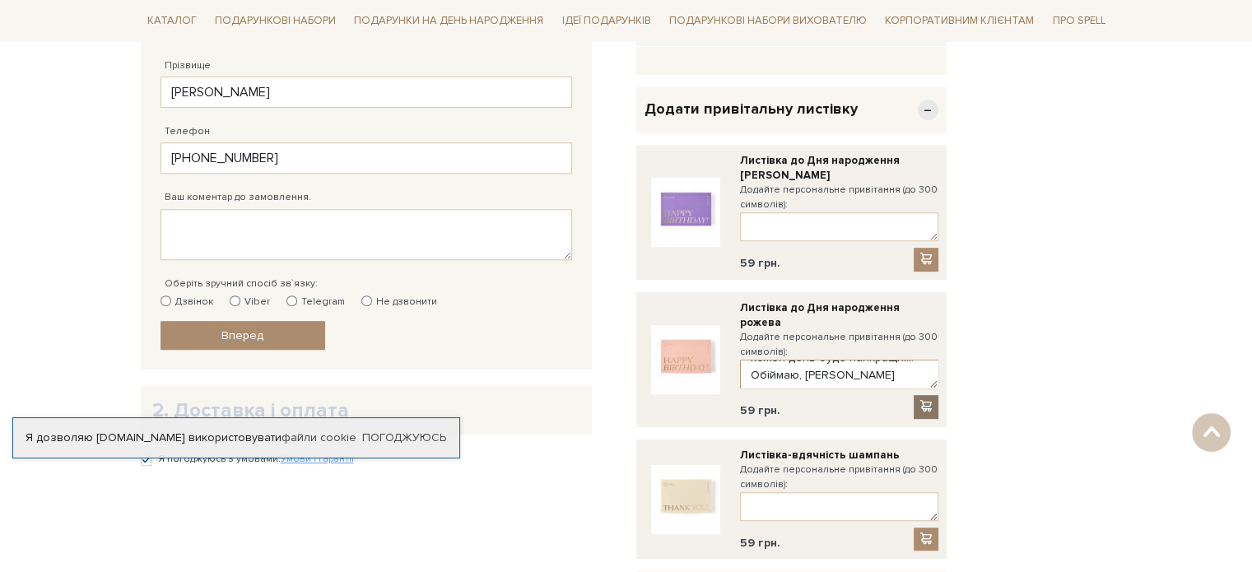
type textarea "Оксана, щиро вітаю з Днем Народження! Нехай кожен день буде найкращим! Обіймаю,…"
click at [916, 395] on div at bounding box center [926, 406] width 25 height 23
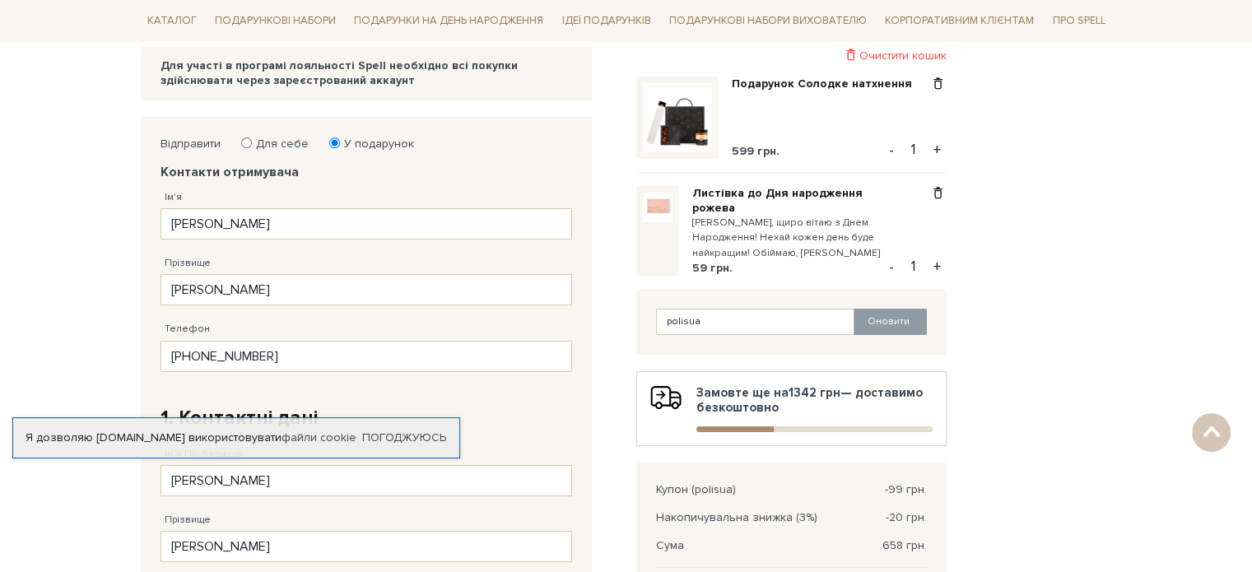
scroll to position [165, 0]
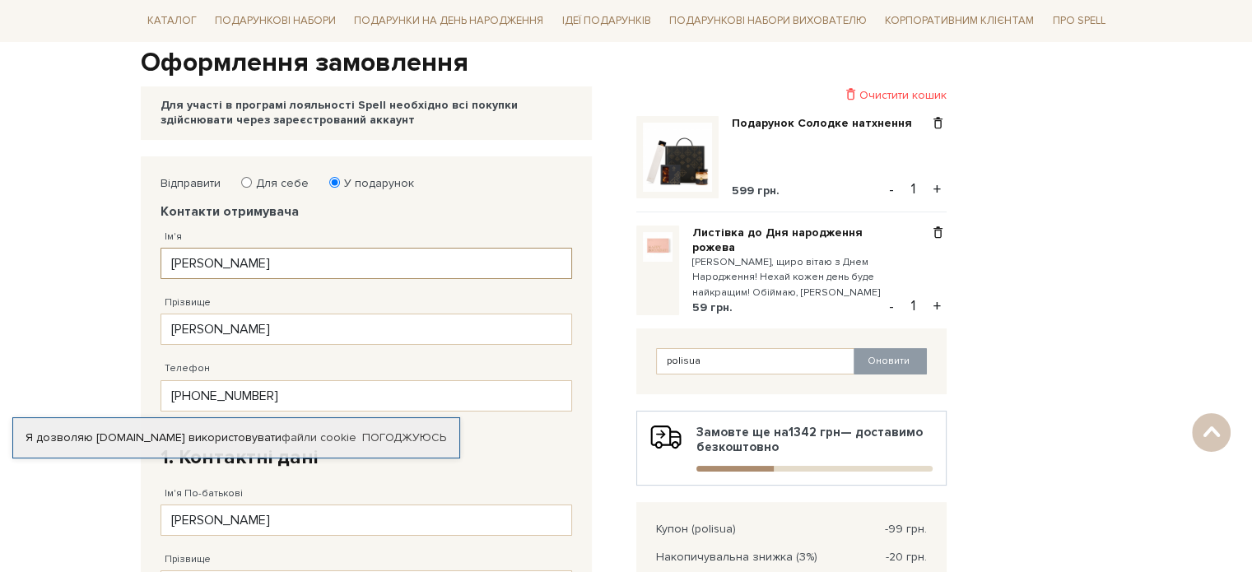
drag, startPoint x: 266, startPoint y: 268, endPoint x: 93, endPoint y: 268, distance: 172.9
click at [93, 268] on body "Подарункові набори SALE Корпоративним клієнтам Доставка і оплата Консультація: …" at bounding box center [626, 537] width 1252 height 1404
drag, startPoint x: 301, startPoint y: 394, endPoint x: 0, endPoint y: 391, distance: 300.5
click at [0, 391] on body "Подарункові набори SALE Корпоративним клієнтам Доставка і оплата Консультація: …" at bounding box center [626, 537] width 1252 height 1404
paste input "96) 186 73 27"
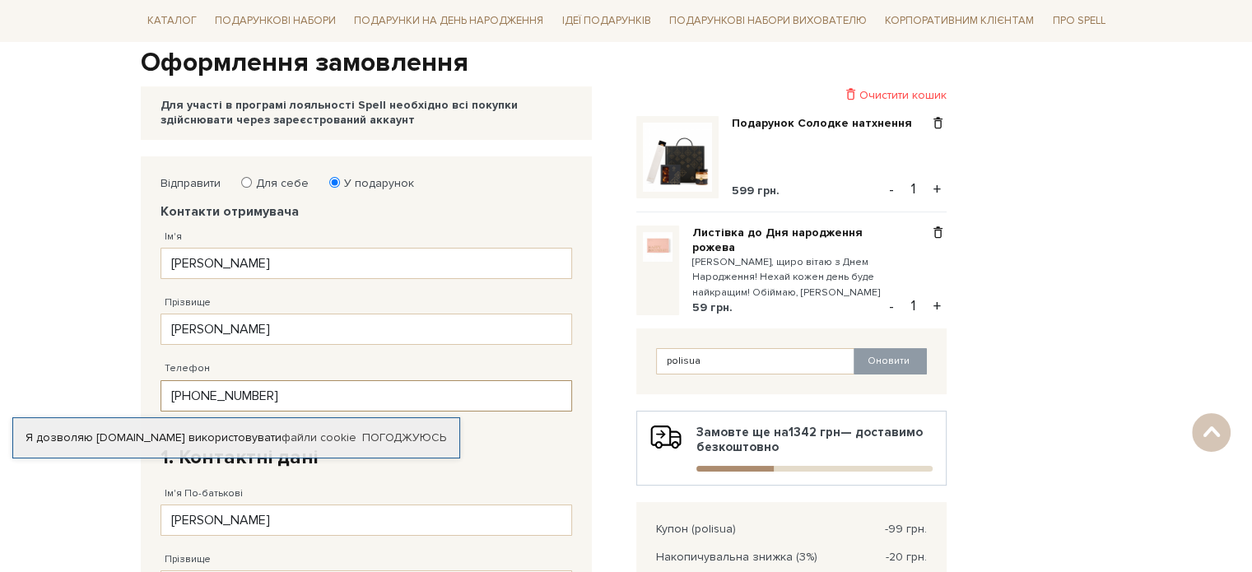
type input "38 (096) 186 73 27"
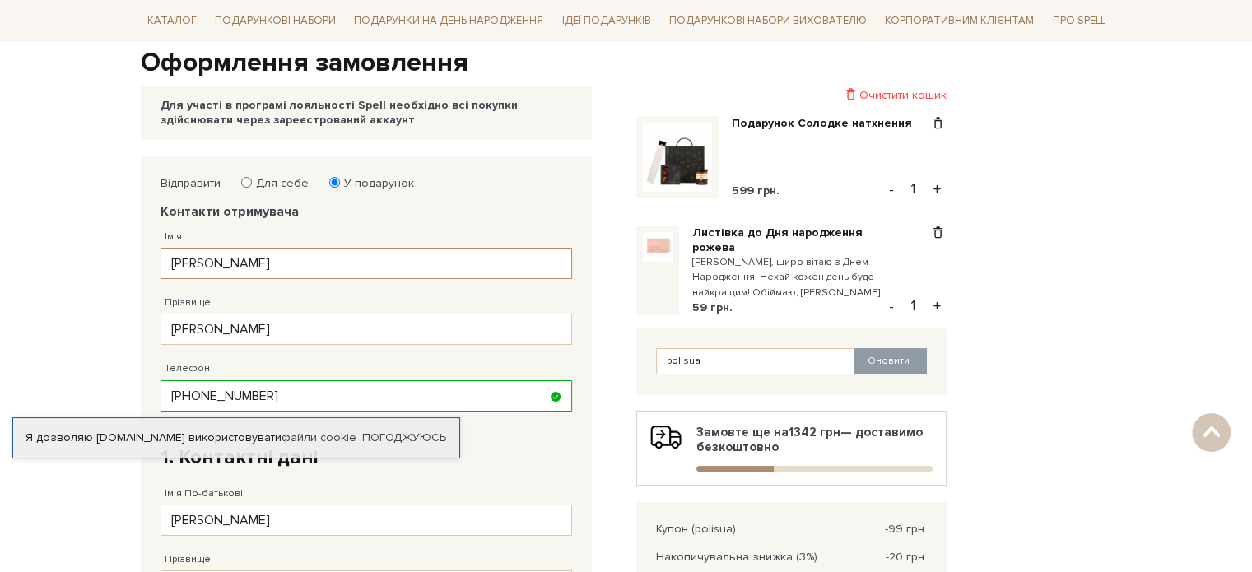
drag, startPoint x: 207, startPoint y: 254, endPoint x: 90, endPoint y: 254, distance: 117.7
click at [90, 254] on body "Подарункові набори SALE Корпоративним клієнтам Доставка і оплата Консультація: …" at bounding box center [626, 537] width 1252 height 1404
type input "Оксана"
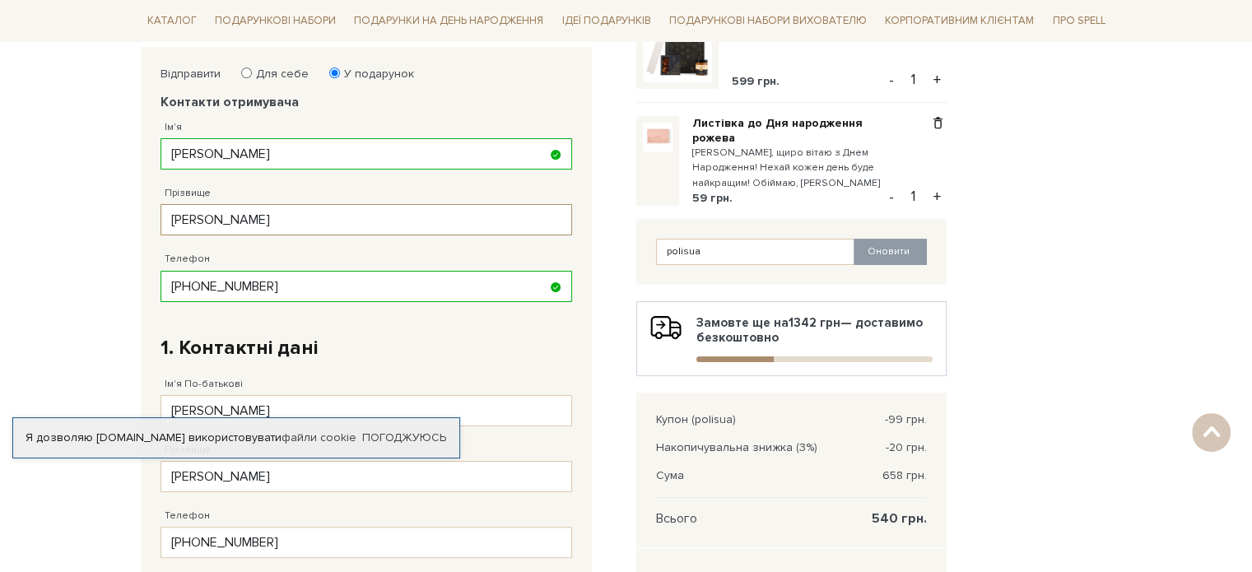
scroll to position [247, 0]
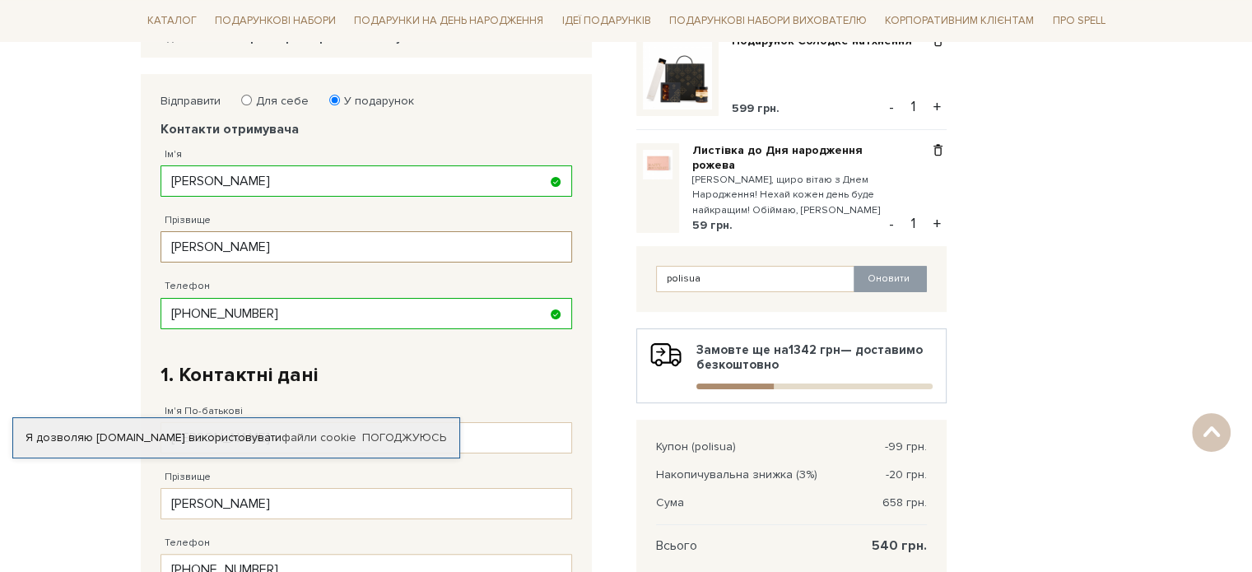
type input "Саванчук"
click at [1097, 305] on div "Відправити Для себе У подарунок Контакти отримувача Ім'я Оксана Заповніть поле!…" at bounding box center [626, 479] width 991 height 811
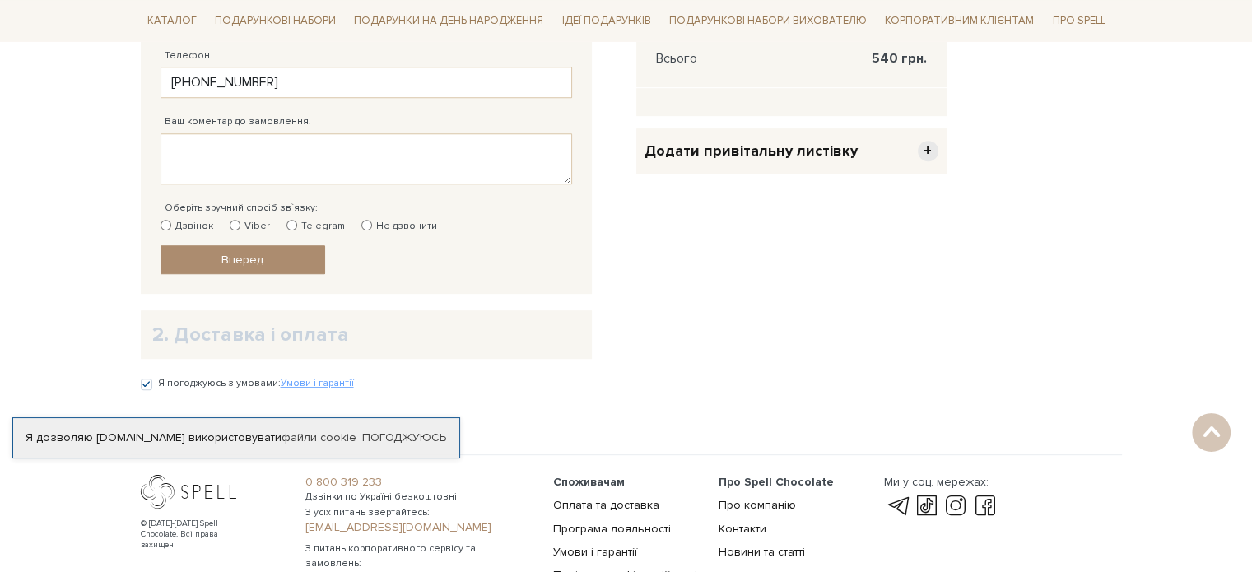
scroll to position [741, 0]
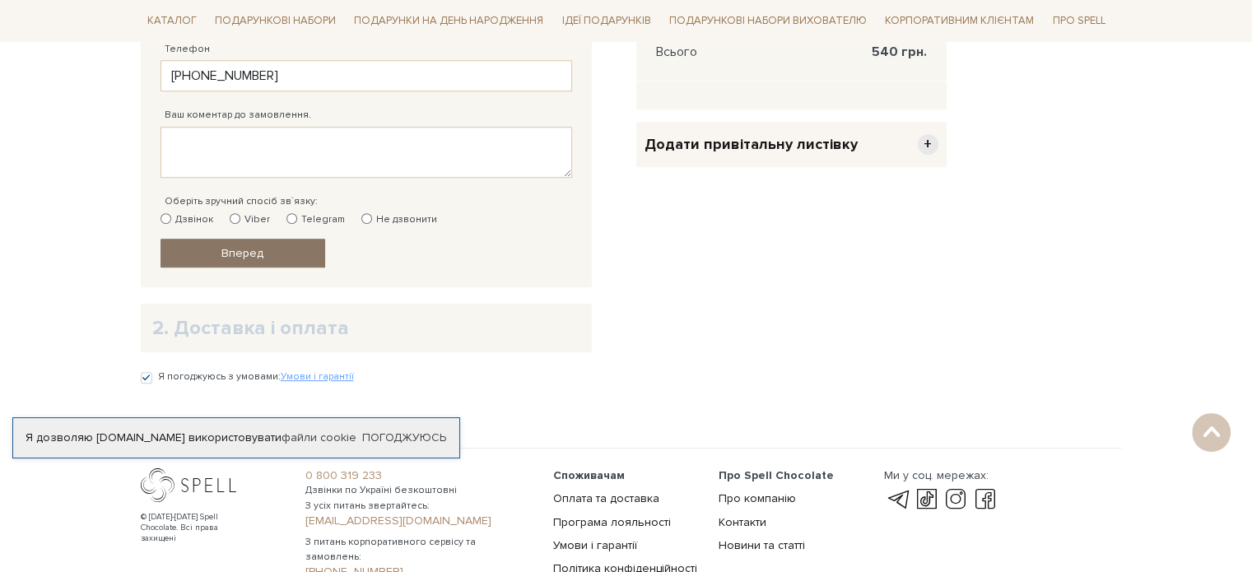
click at [289, 246] on link "Вперед" at bounding box center [243, 253] width 165 height 29
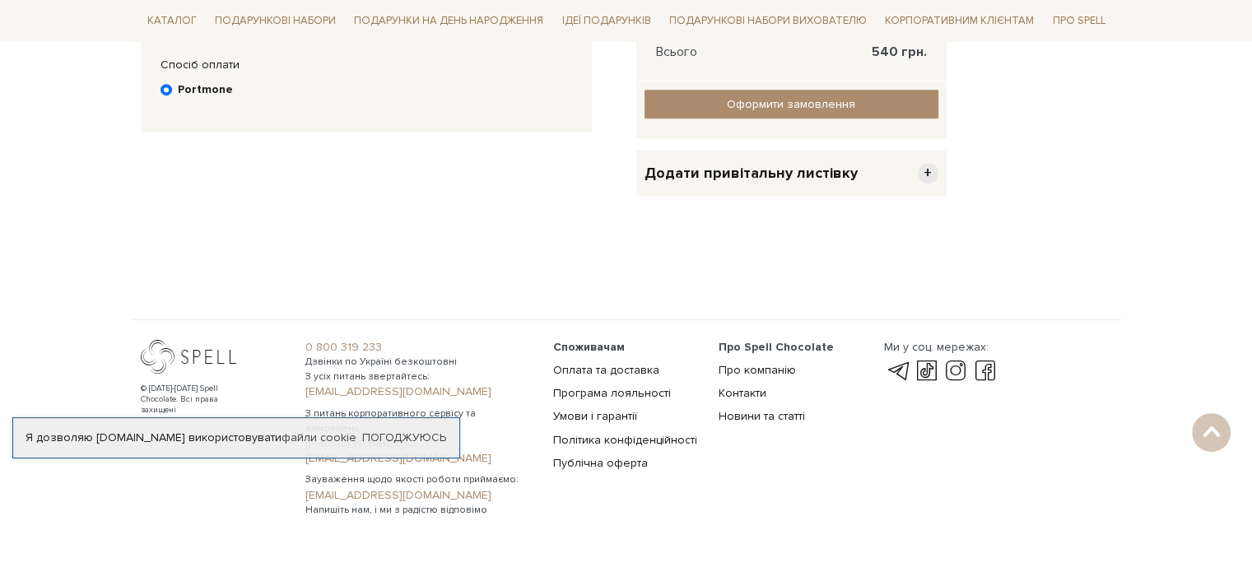
scroll to position [320, 0]
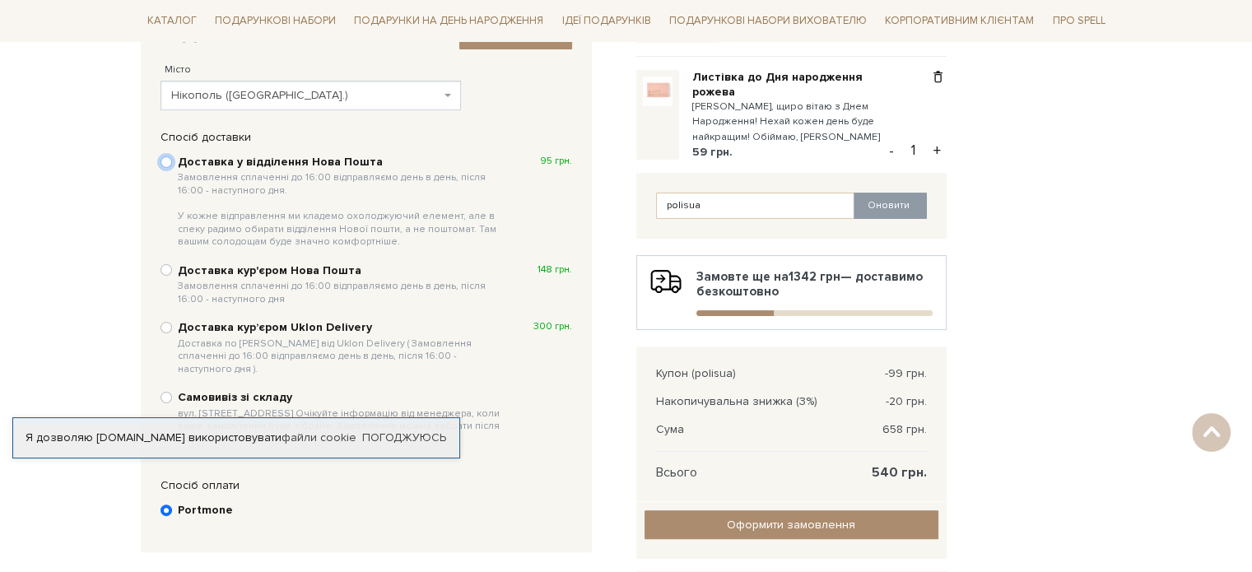
click at [167, 163] on input "Доставка у відділення Нова Пошта Замовлення сплаченні до 16:00 відправляємо ден…" at bounding box center [167, 162] width 12 height 12
radio input "true"
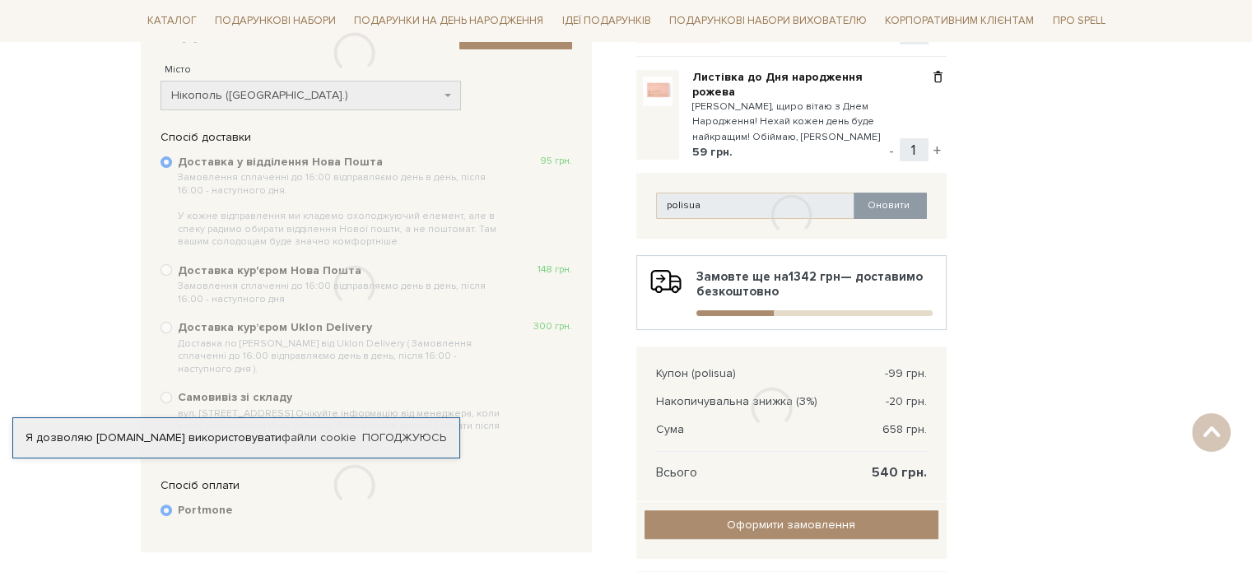
click at [296, 97] on div at bounding box center [354, 53] width 428 height 106
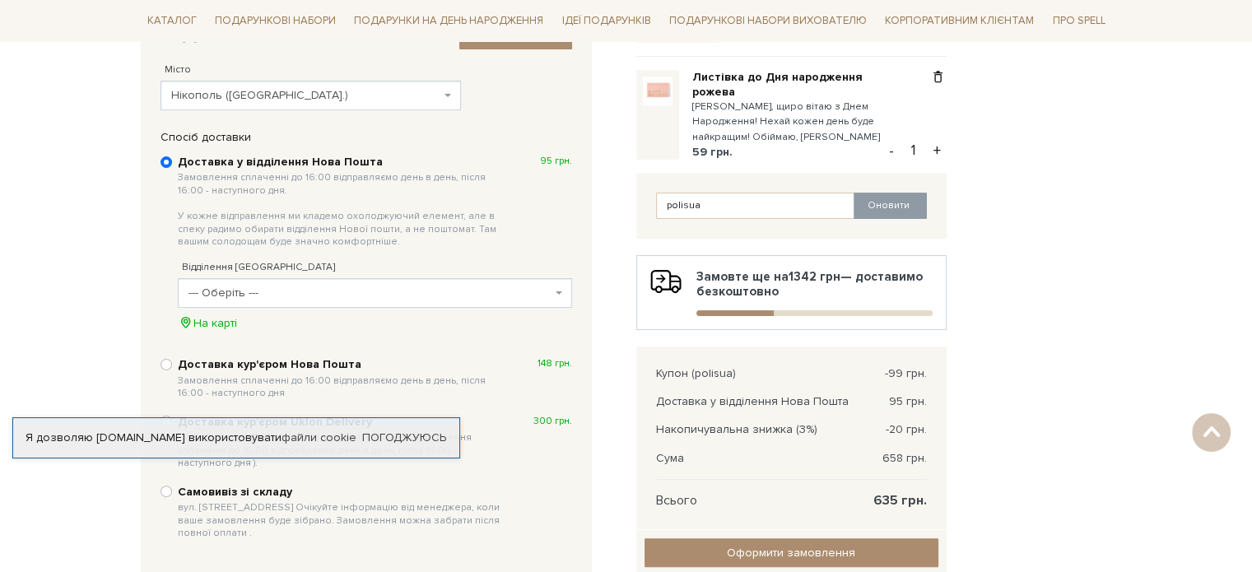
click at [273, 99] on span "Нікополь (Дніпропетровська обл.)" at bounding box center [305, 95] width 269 height 16
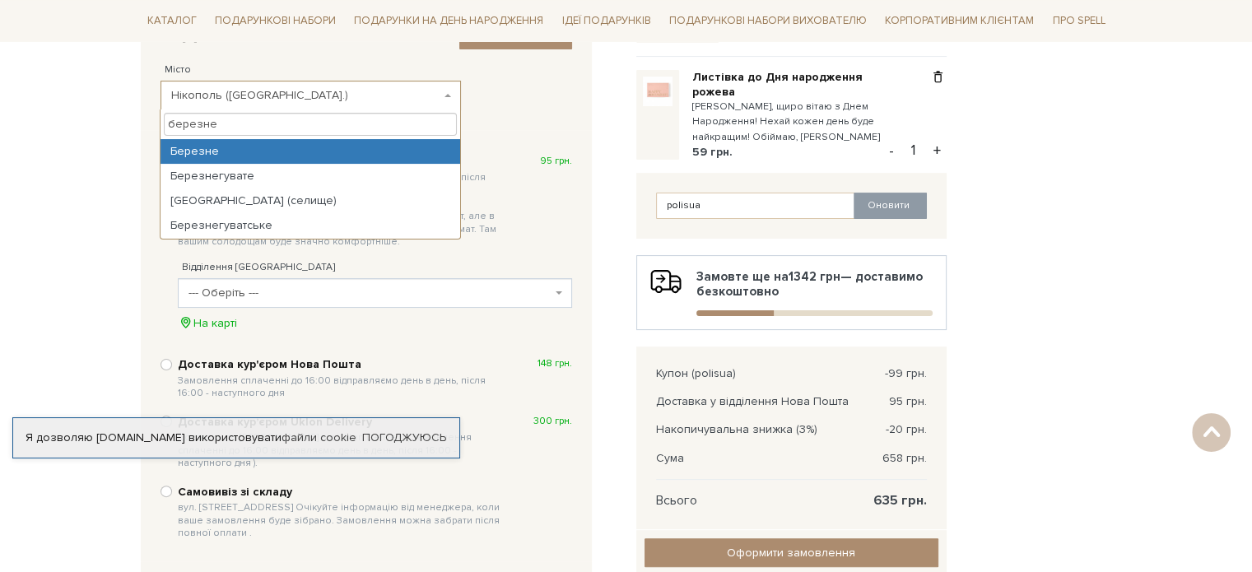
type input "березне"
select select "Березне"
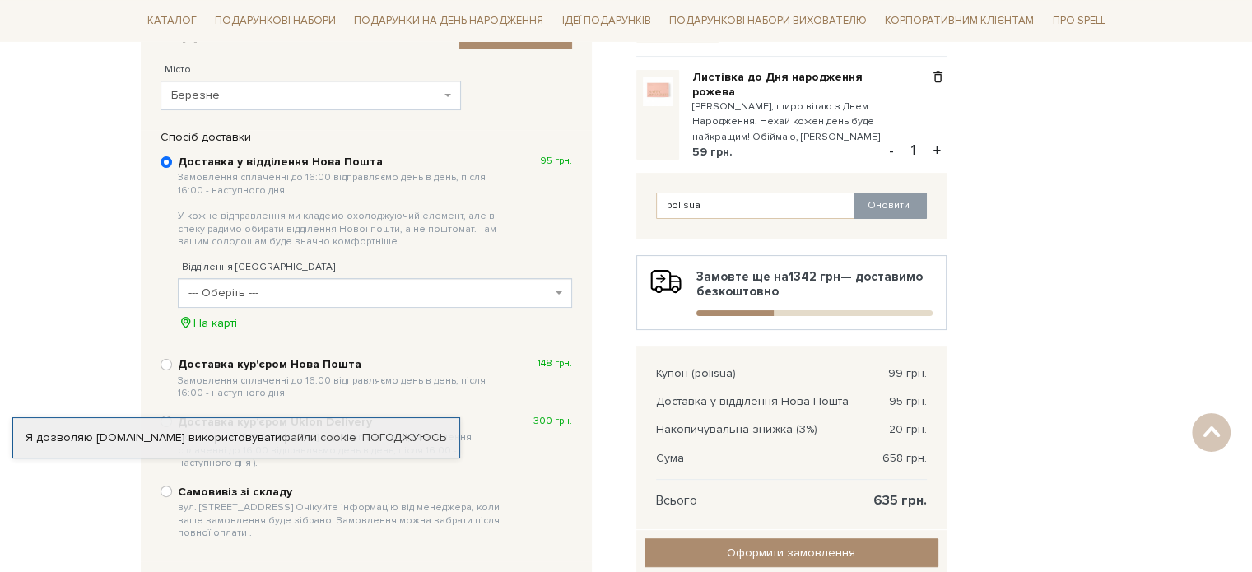
click at [292, 279] on span "--- Оберіть ---" at bounding box center [375, 293] width 394 height 30
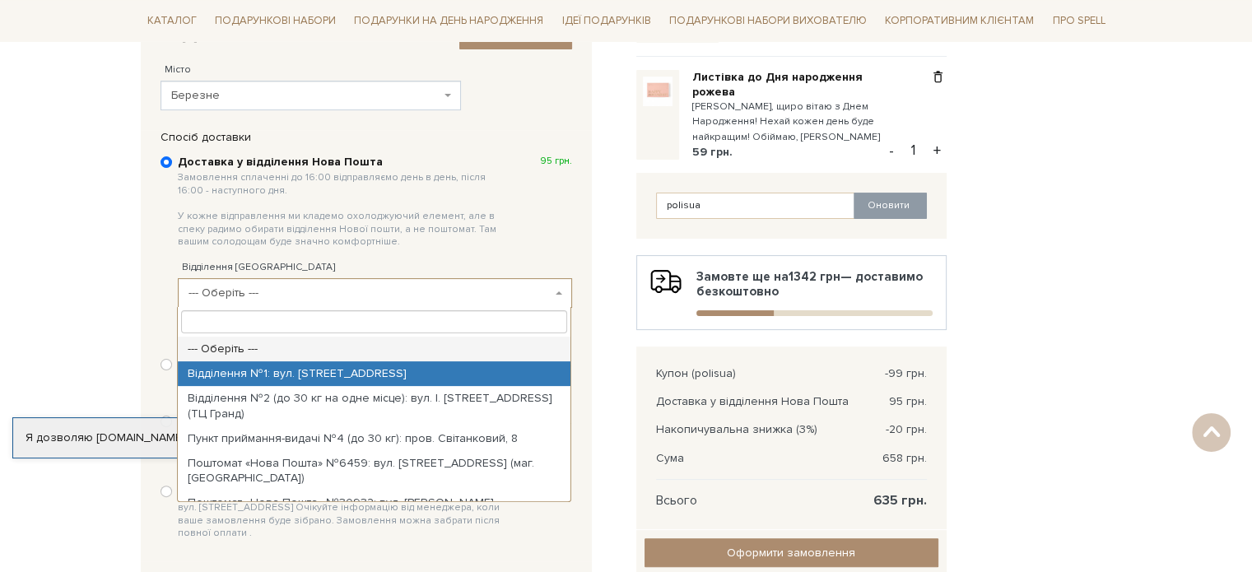
select select "Відділення №1: вул. Андріївська, 66"
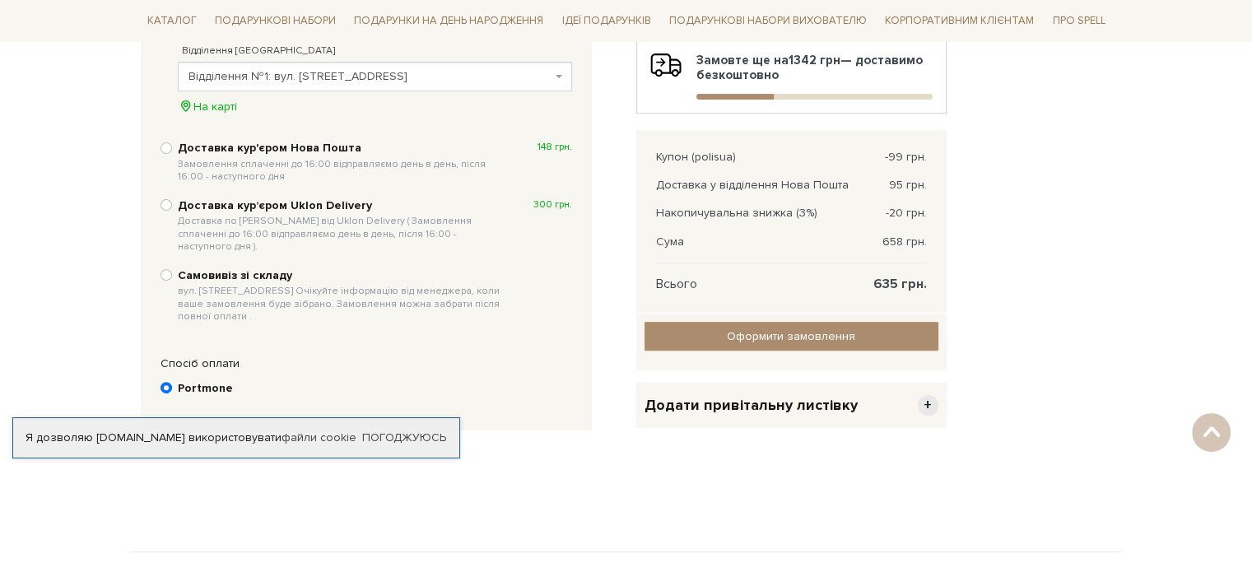
scroll to position [576, 0]
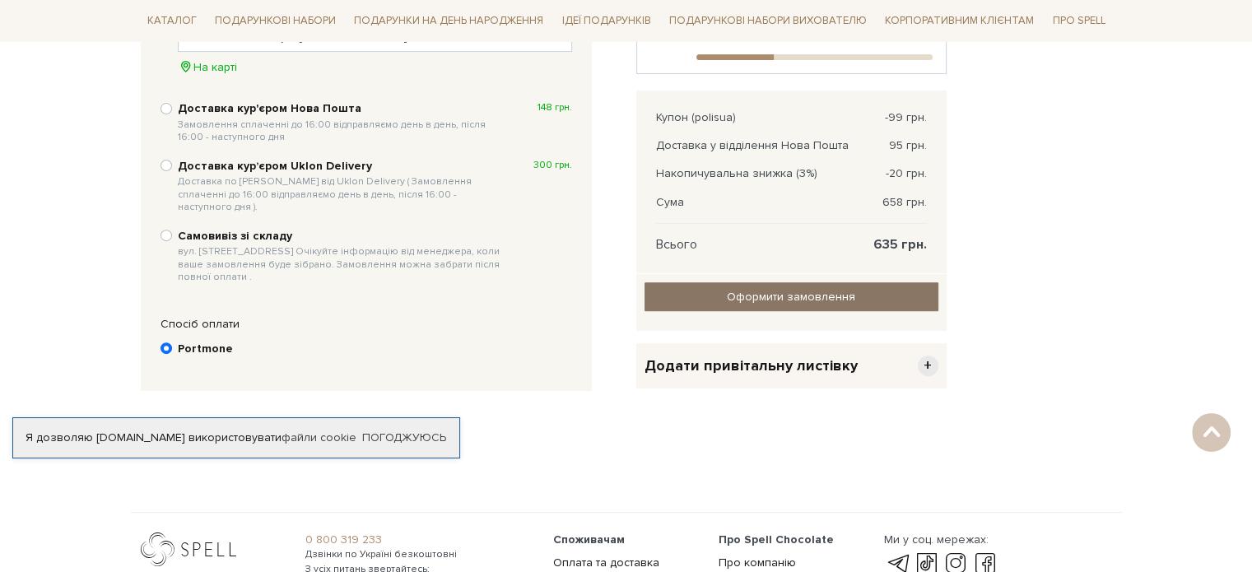
click at [889, 302] on input "Оформити замовлення" at bounding box center [792, 296] width 294 height 29
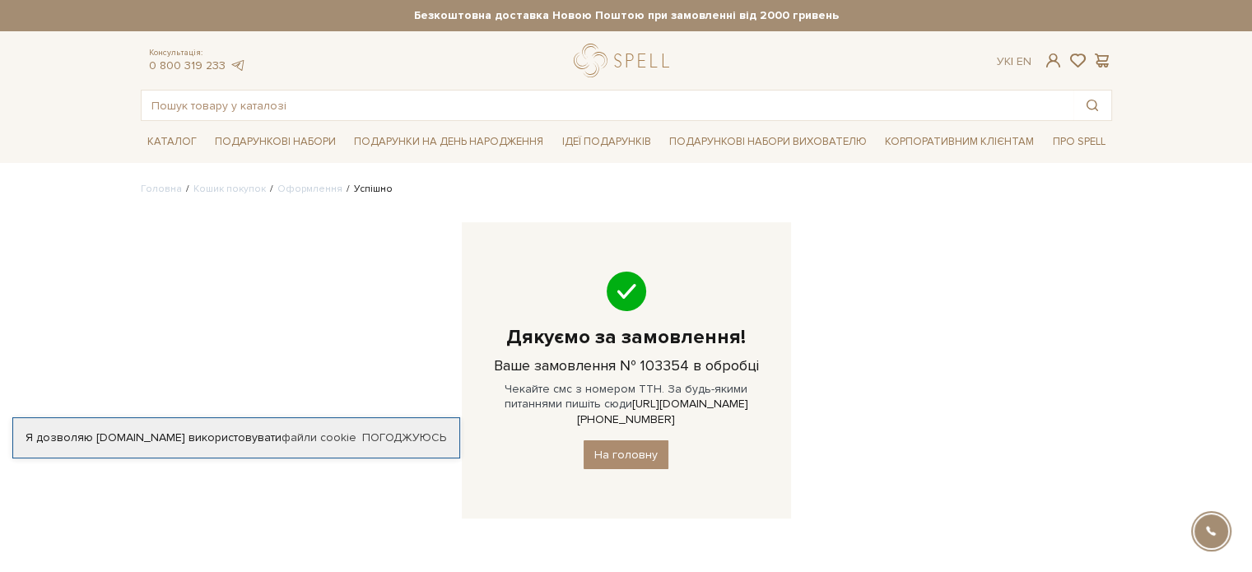
click at [1062, 65] on link at bounding box center [1053, 60] width 20 height 17
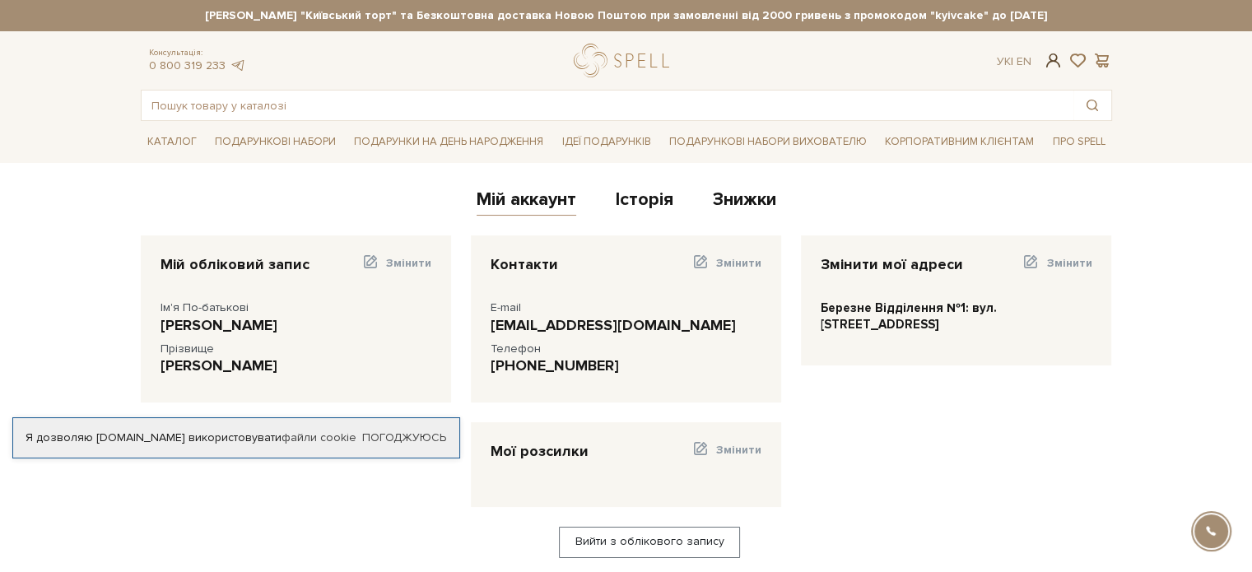
click at [1060, 63] on span at bounding box center [1053, 60] width 20 height 17
click at [739, 16] on strong "Працюємо без вихідних. Замовлення оплачені до 16:00 відправляємо день в день, п…" at bounding box center [627, 15] width 972 height 15
click at [642, 203] on link "Історія" at bounding box center [645, 202] width 58 height 27
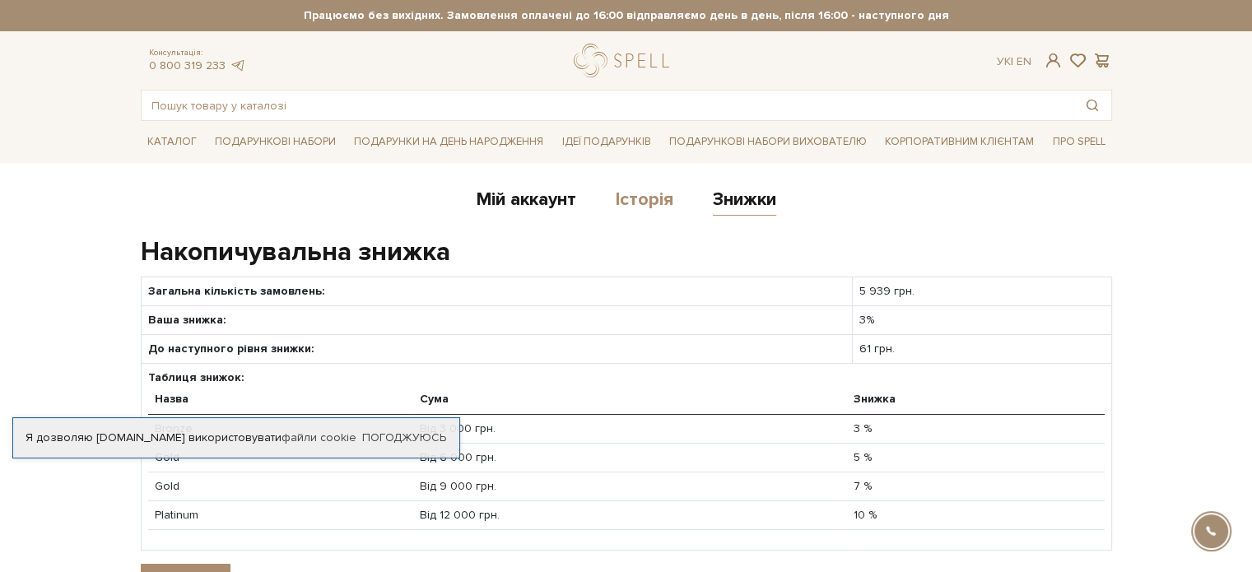
click at [654, 201] on link "Історія" at bounding box center [645, 202] width 58 height 27
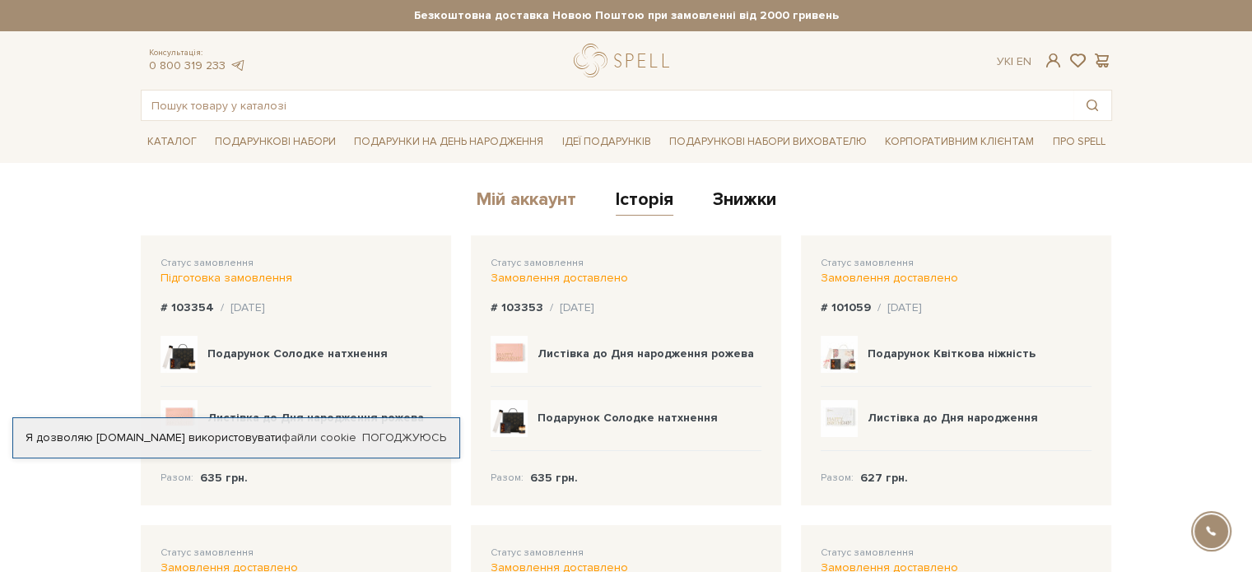
click at [543, 193] on link "Мій аккаунт" at bounding box center [527, 202] width 100 height 27
